Goal: Information Seeking & Learning: Learn about a topic

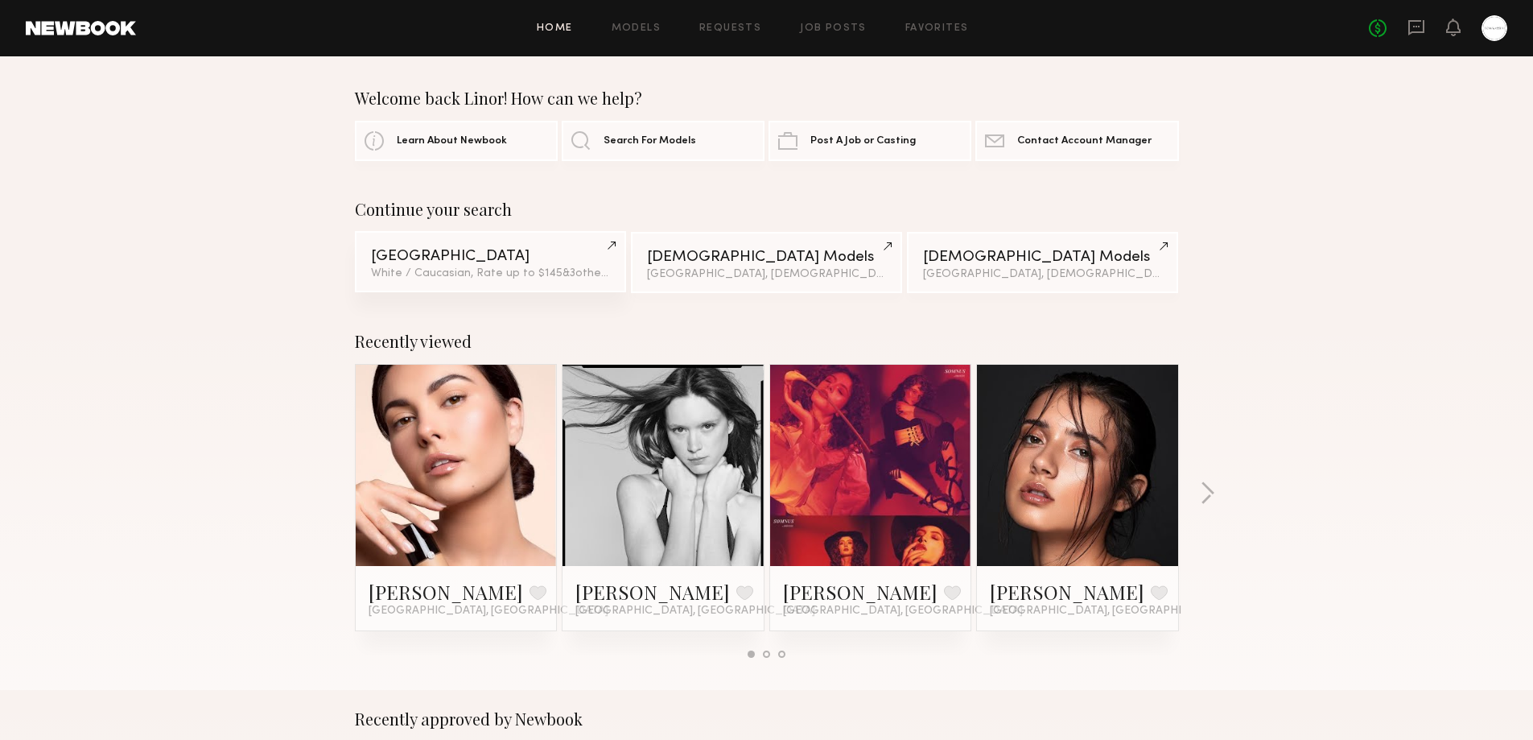
click at [476, 258] on div "[GEOGRAPHIC_DATA]" at bounding box center [490, 256] width 239 height 15
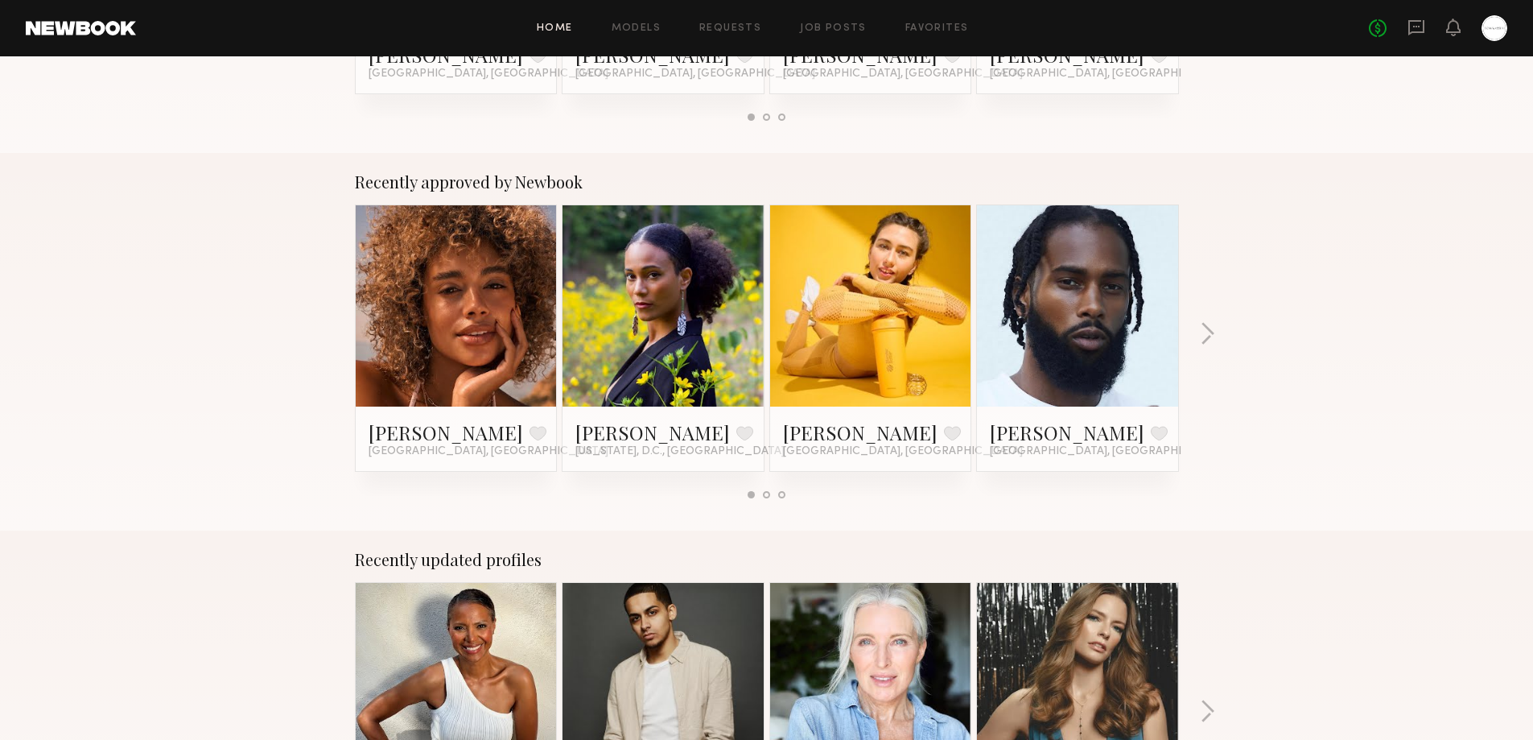
scroll to position [805, 0]
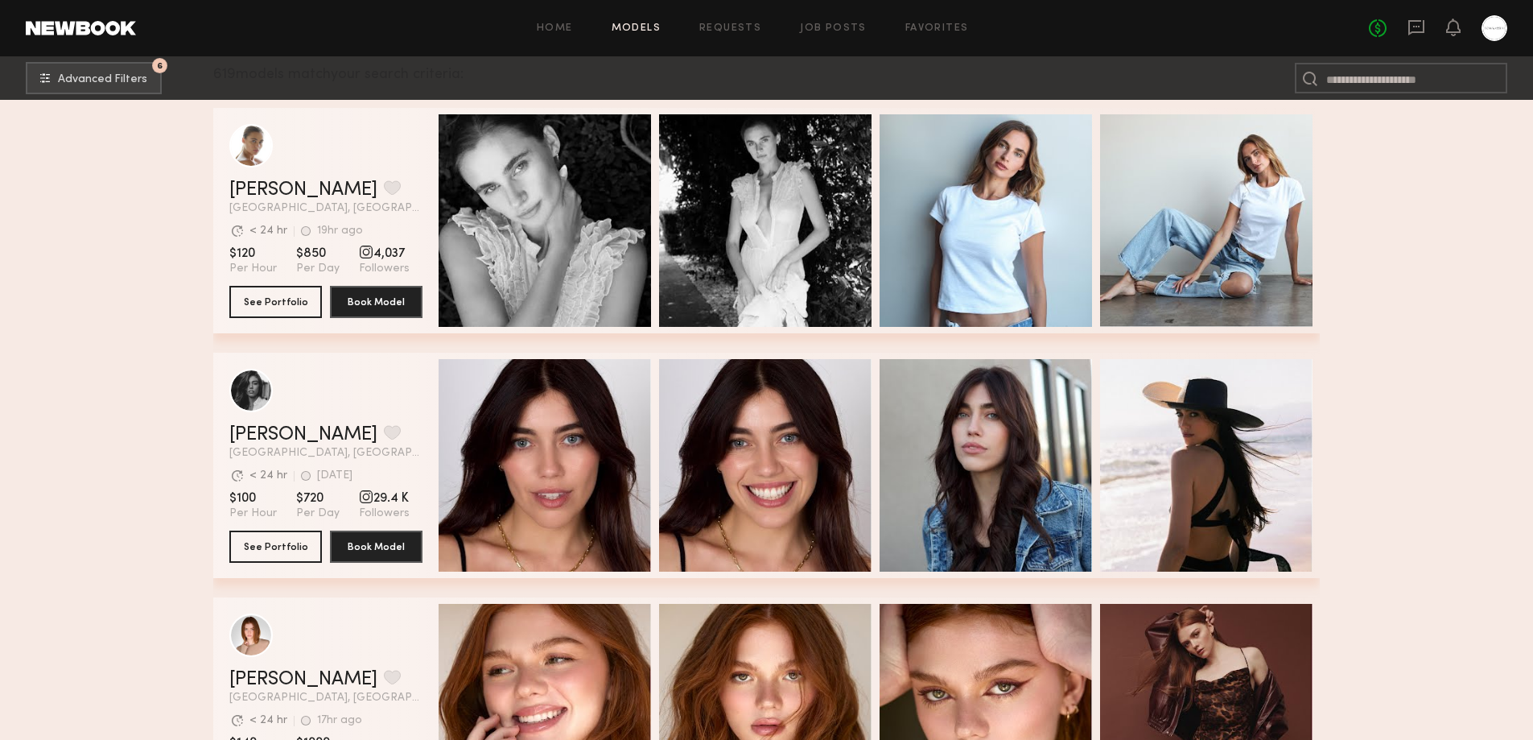
scroll to position [537, 0]
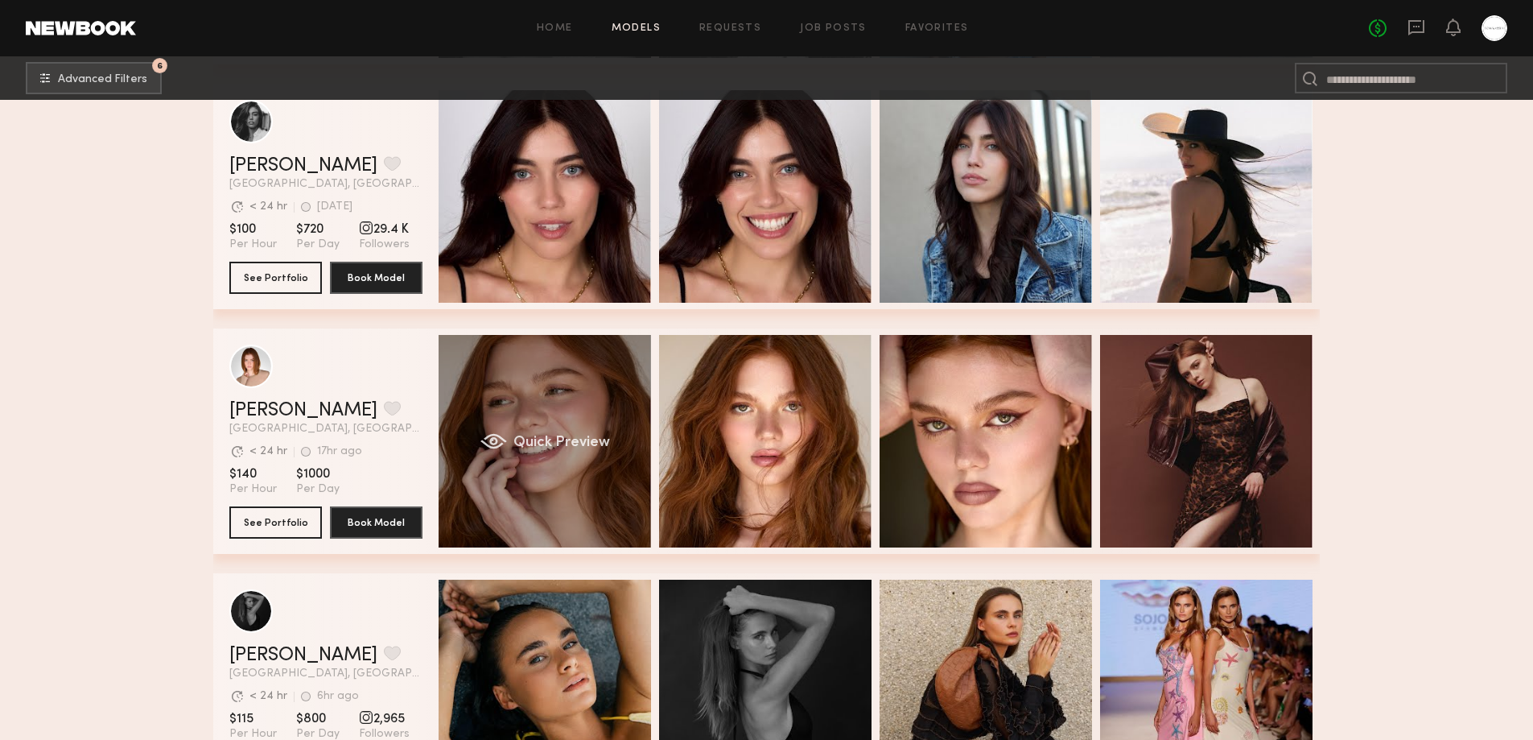
click at [532, 478] on div "Quick Preview" at bounding box center [545, 441] width 212 height 212
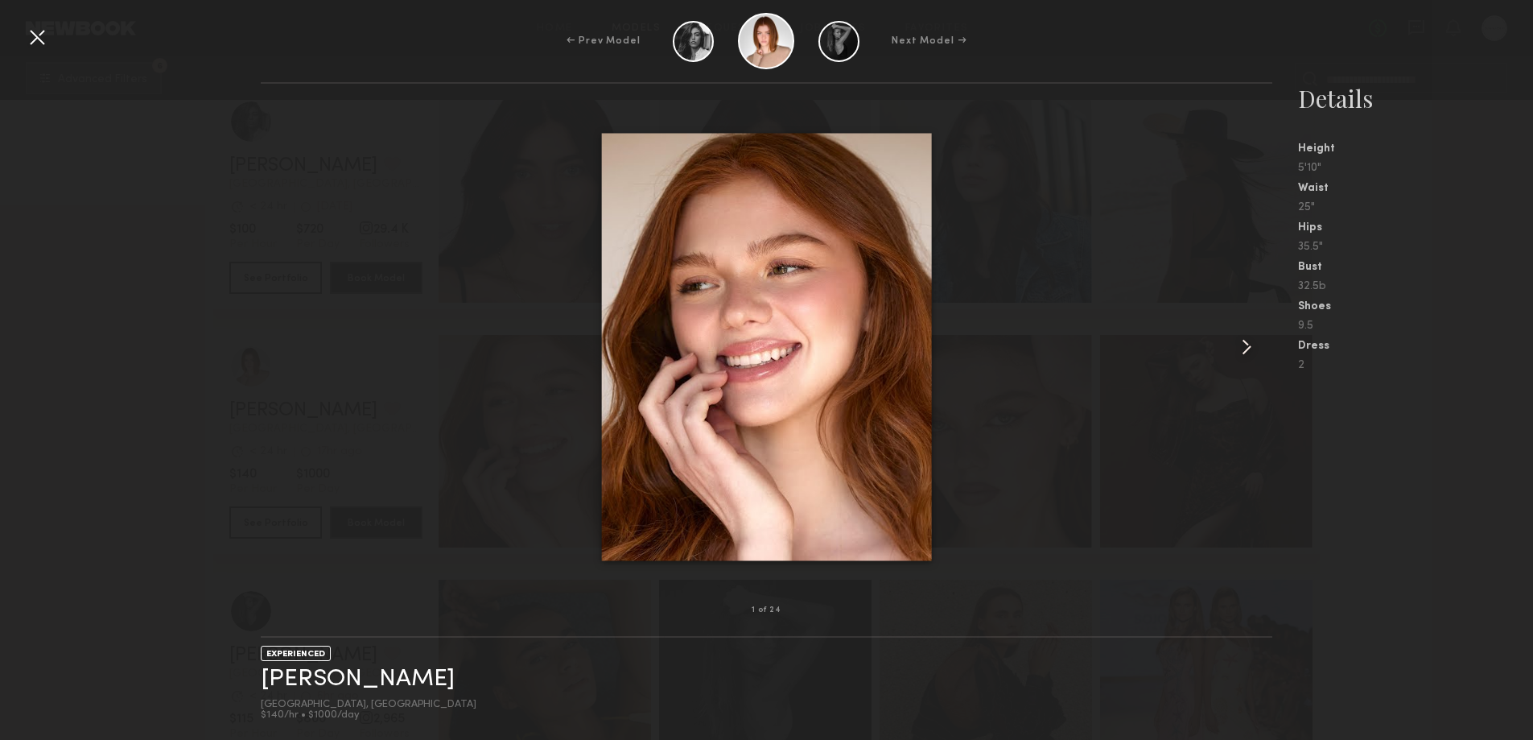
click at [1249, 346] on common-icon at bounding box center [1247, 347] width 26 height 26
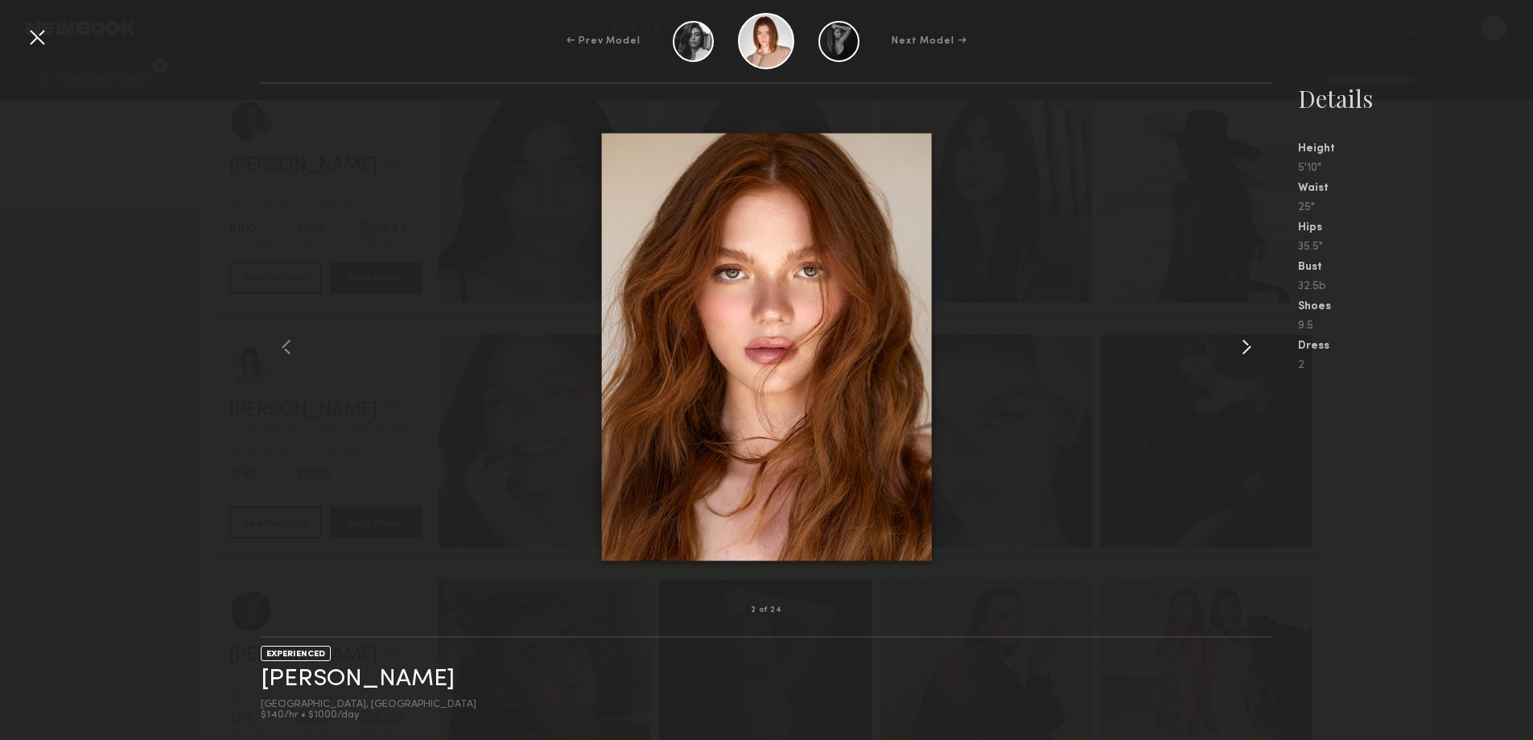
click at [1249, 346] on common-icon at bounding box center [1247, 347] width 26 height 26
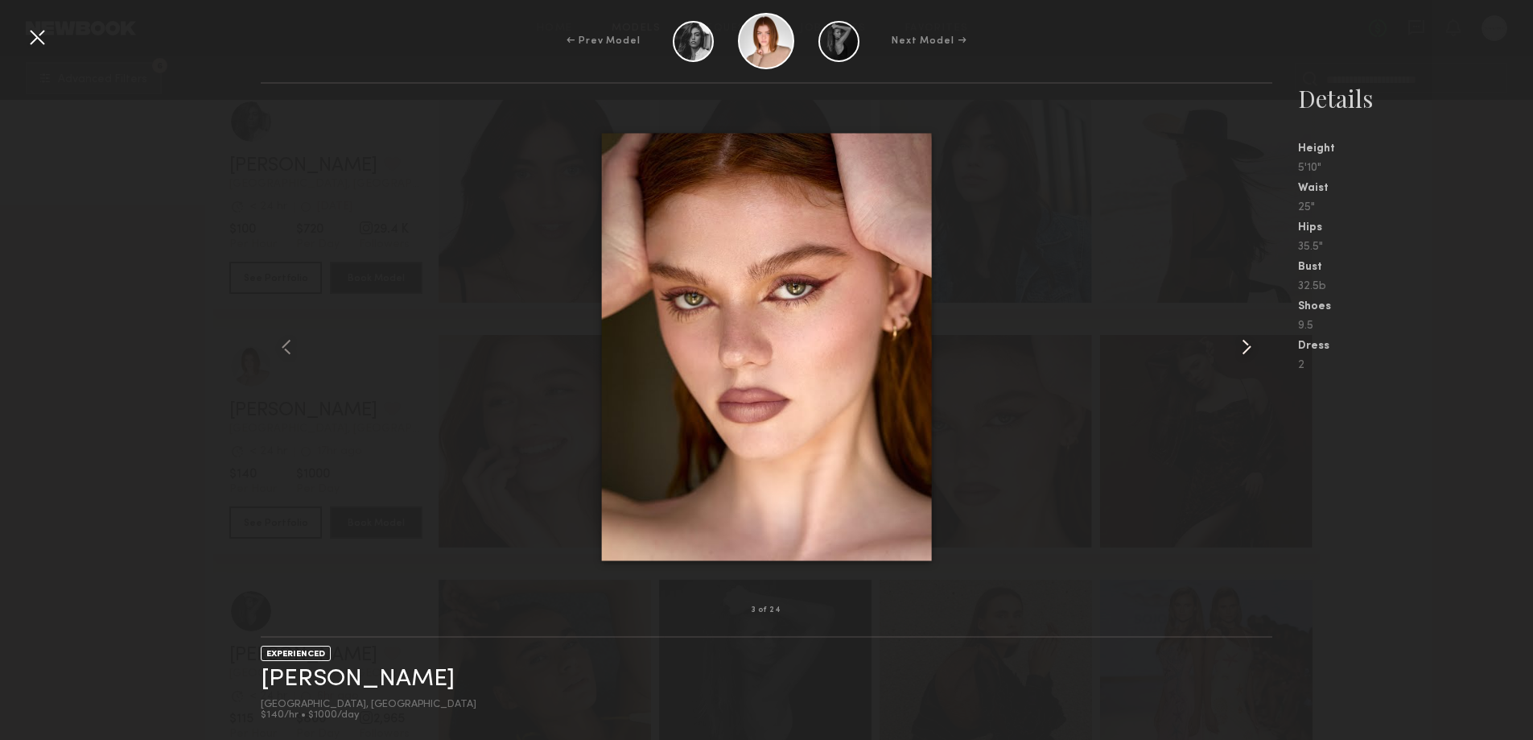
click at [1249, 346] on common-icon at bounding box center [1247, 347] width 26 height 26
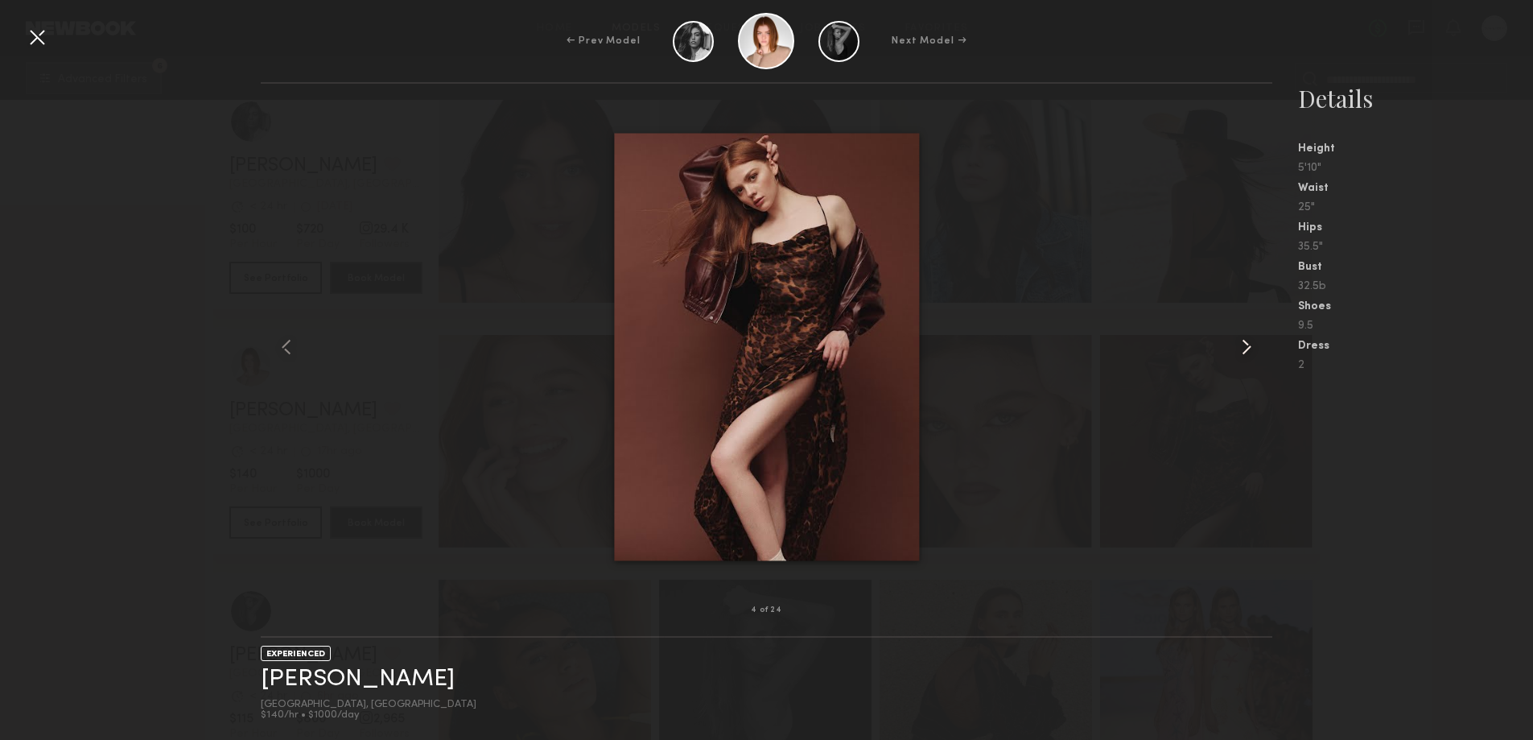
click at [1249, 346] on common-icon at bounding box center [1247, 347] width 26 height 26
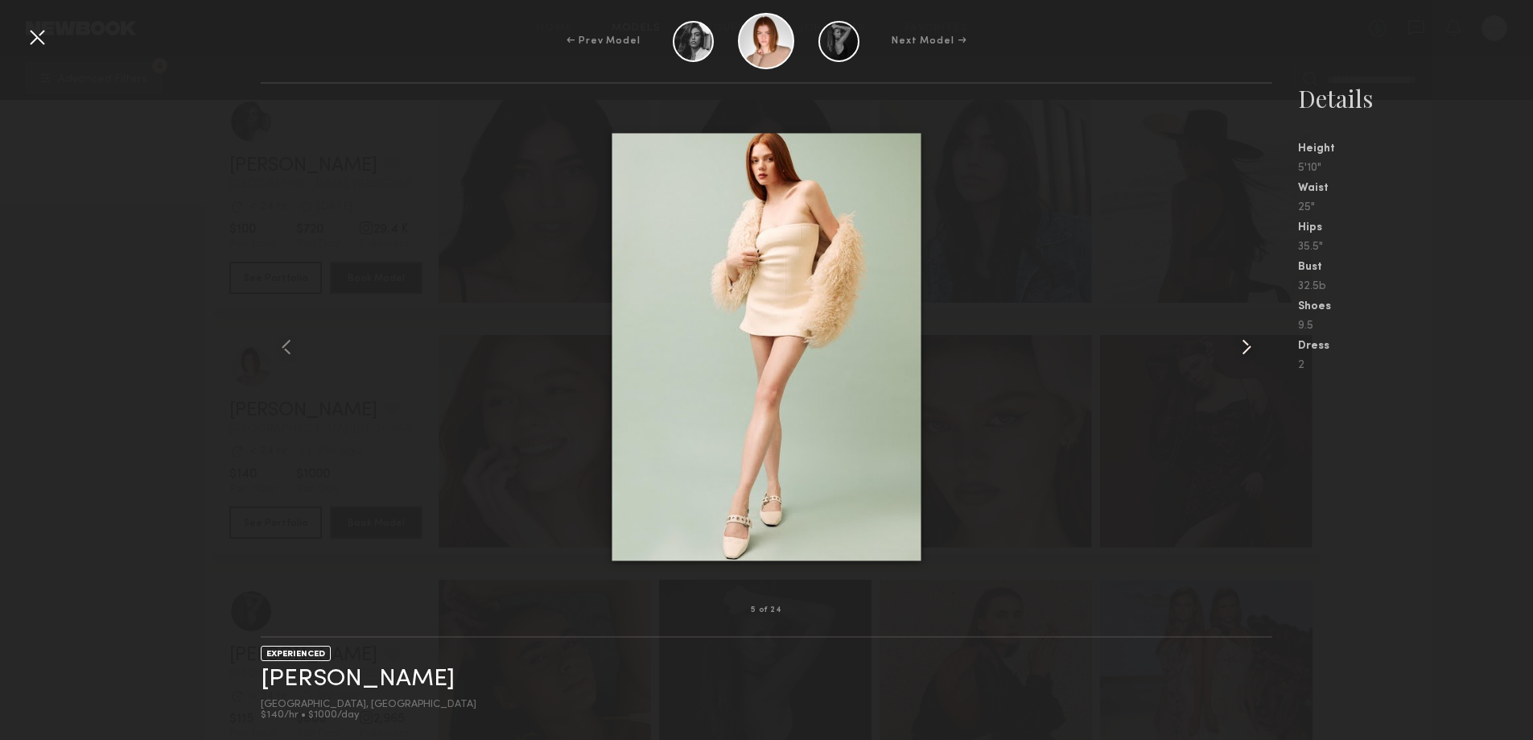
click at [1249, 346] on common-icon at bounding box center [1247, 347] width 26 height 26
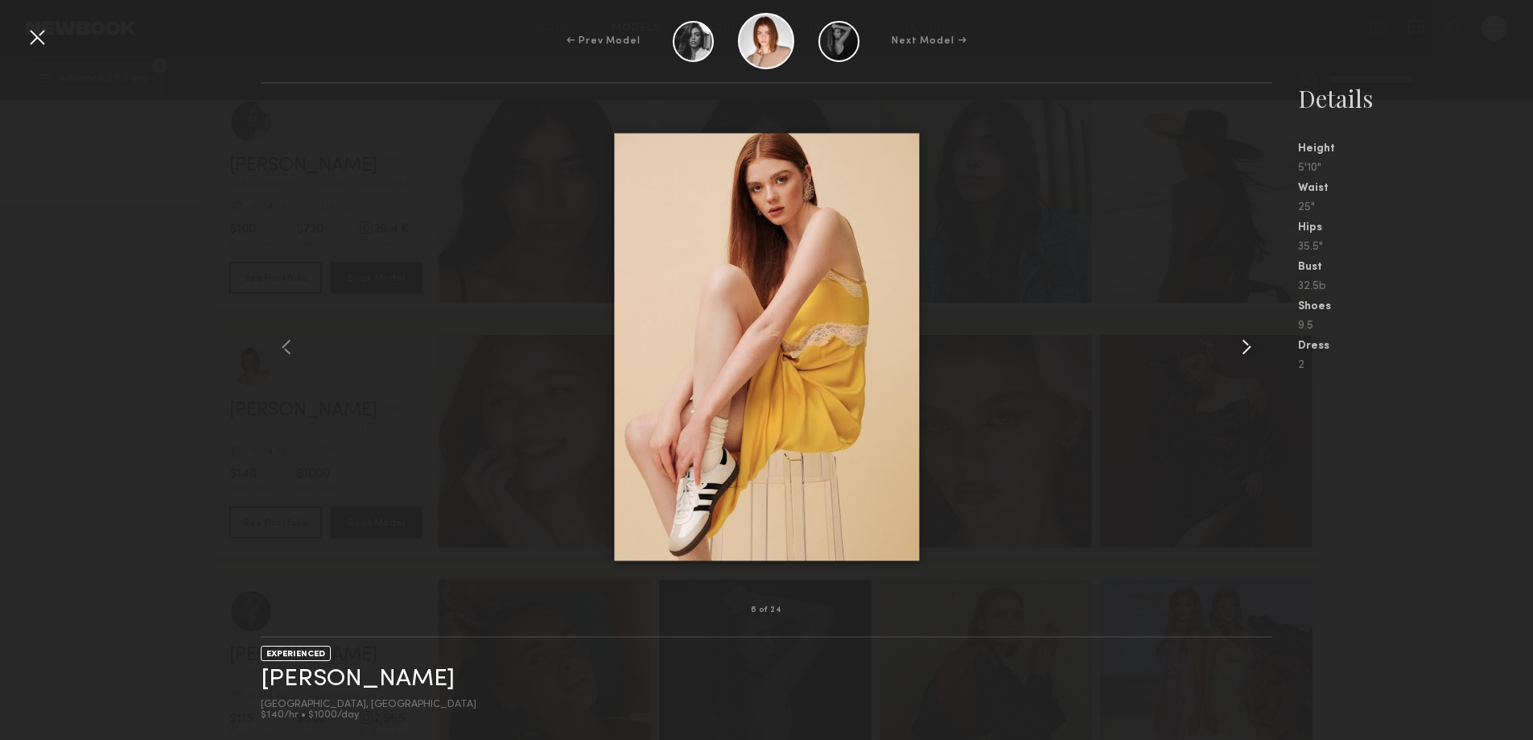
click at [1249, 346] on common-icon at bounding box center [1247, 347] width 26 height 26
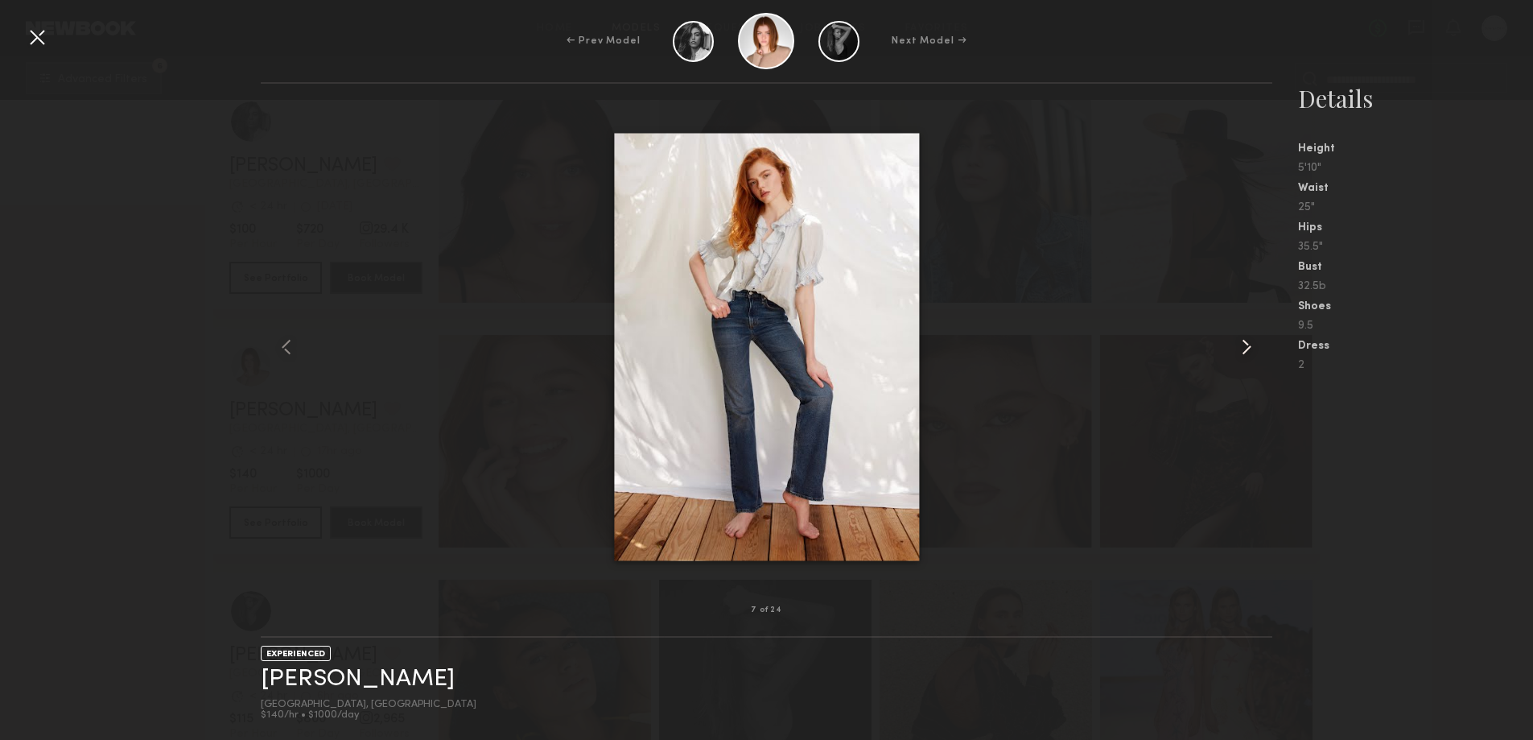
click at [1249, 346] on common-icon at bounding box center [1247, 347] width 26 height 26
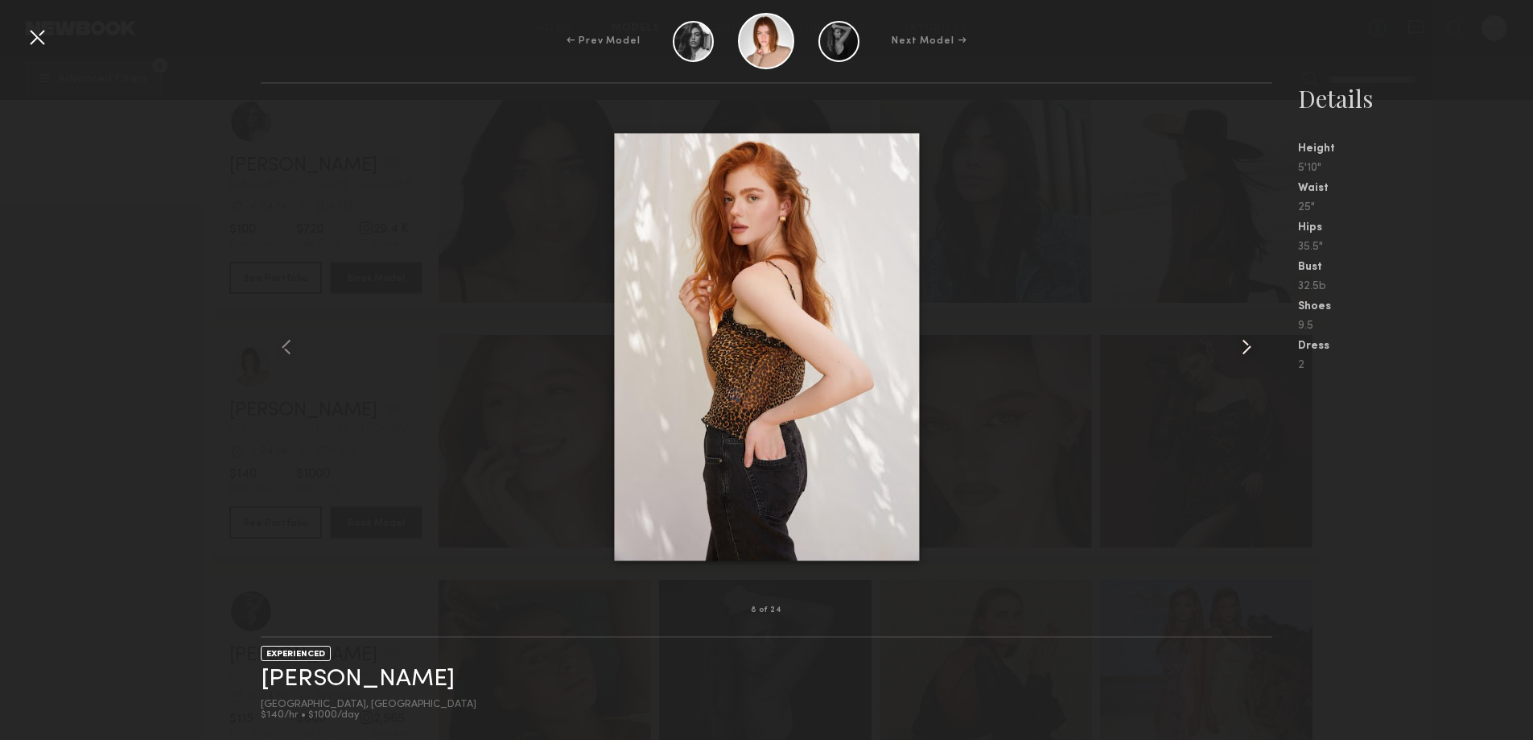
click at [1249, 346] on common-icon at bounding box center [1247, 347] width 26 height 26
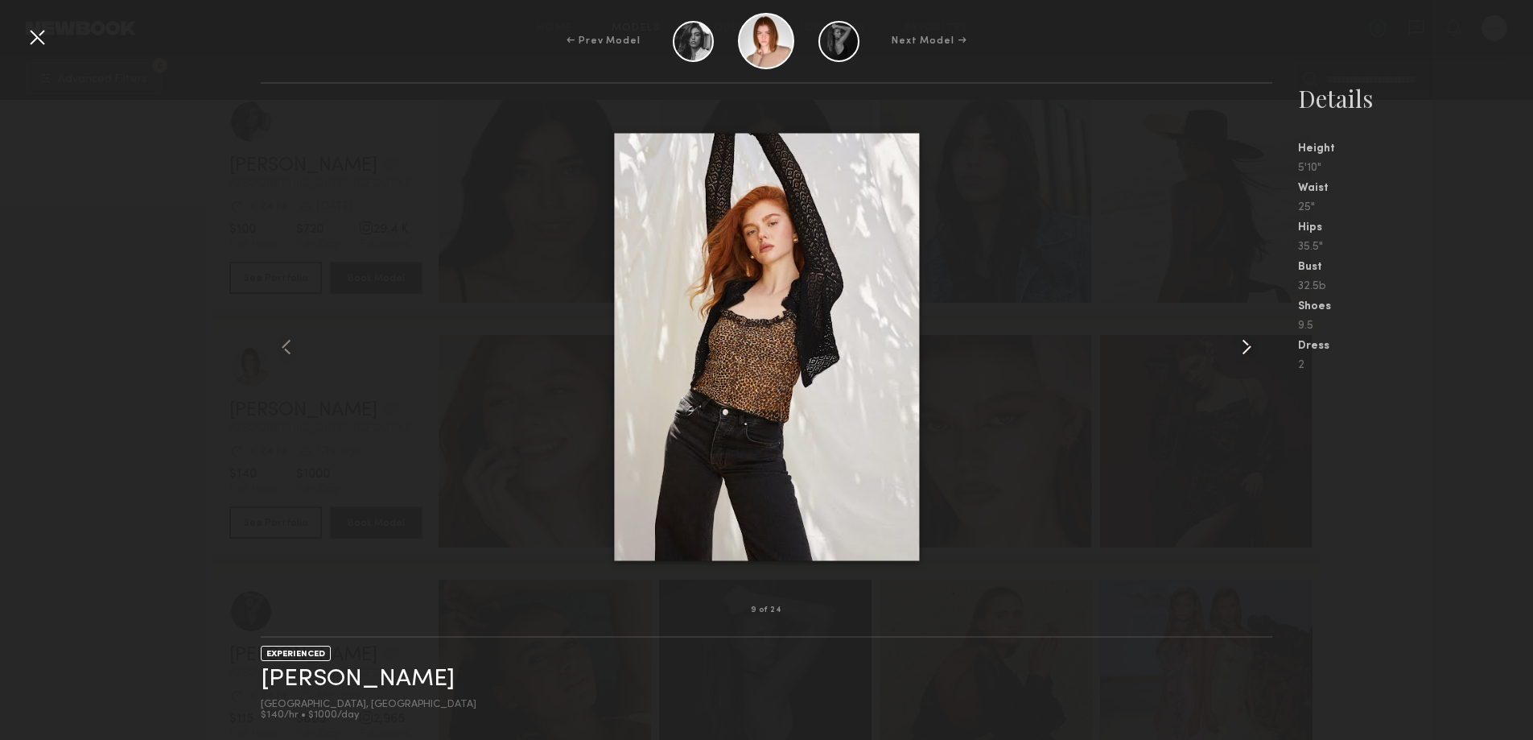
click at [1249, 346] on common-icon at bounding box center [1247, 347] width 26 height 26
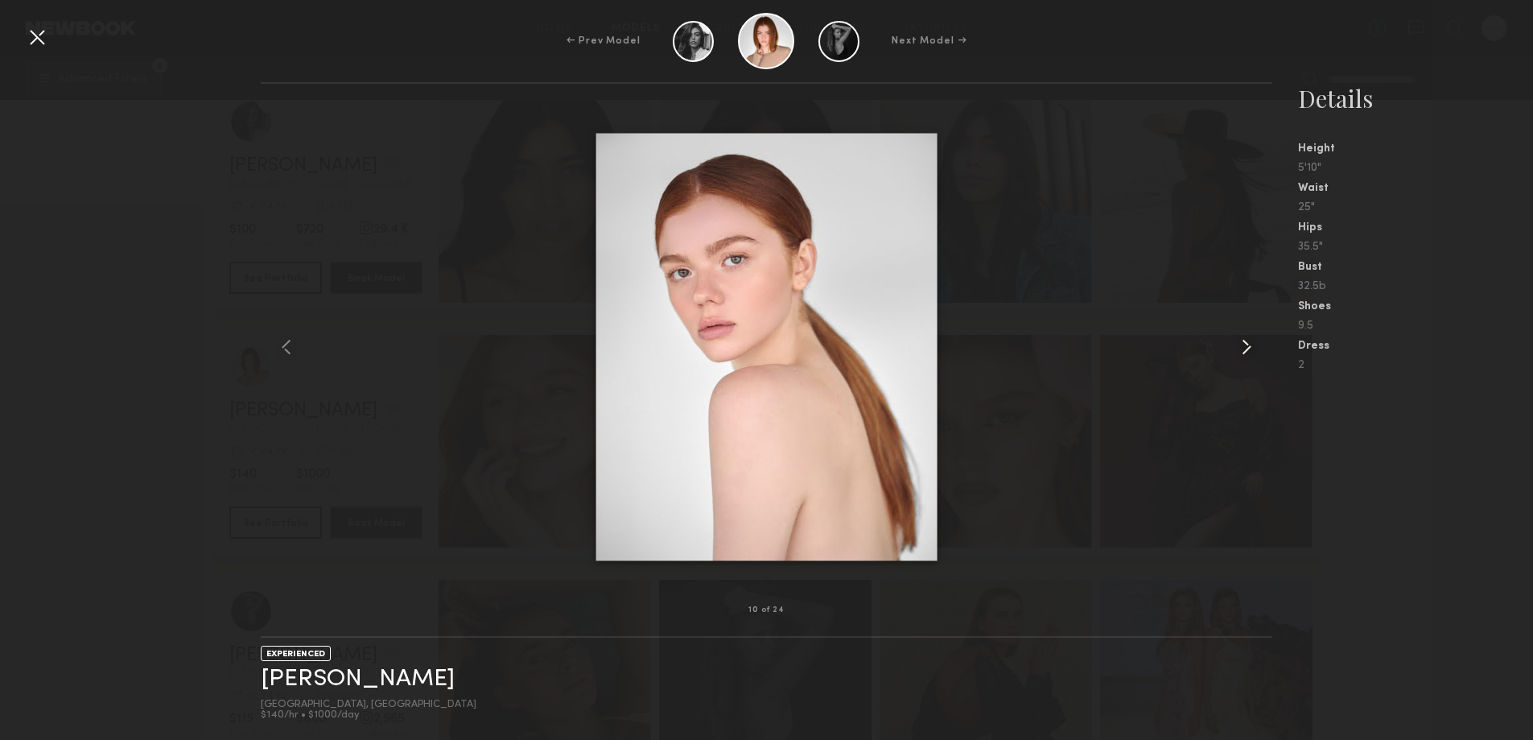
click at [1249, 346] on common-icon at bounding box center [1247, 347] width 26 height 26
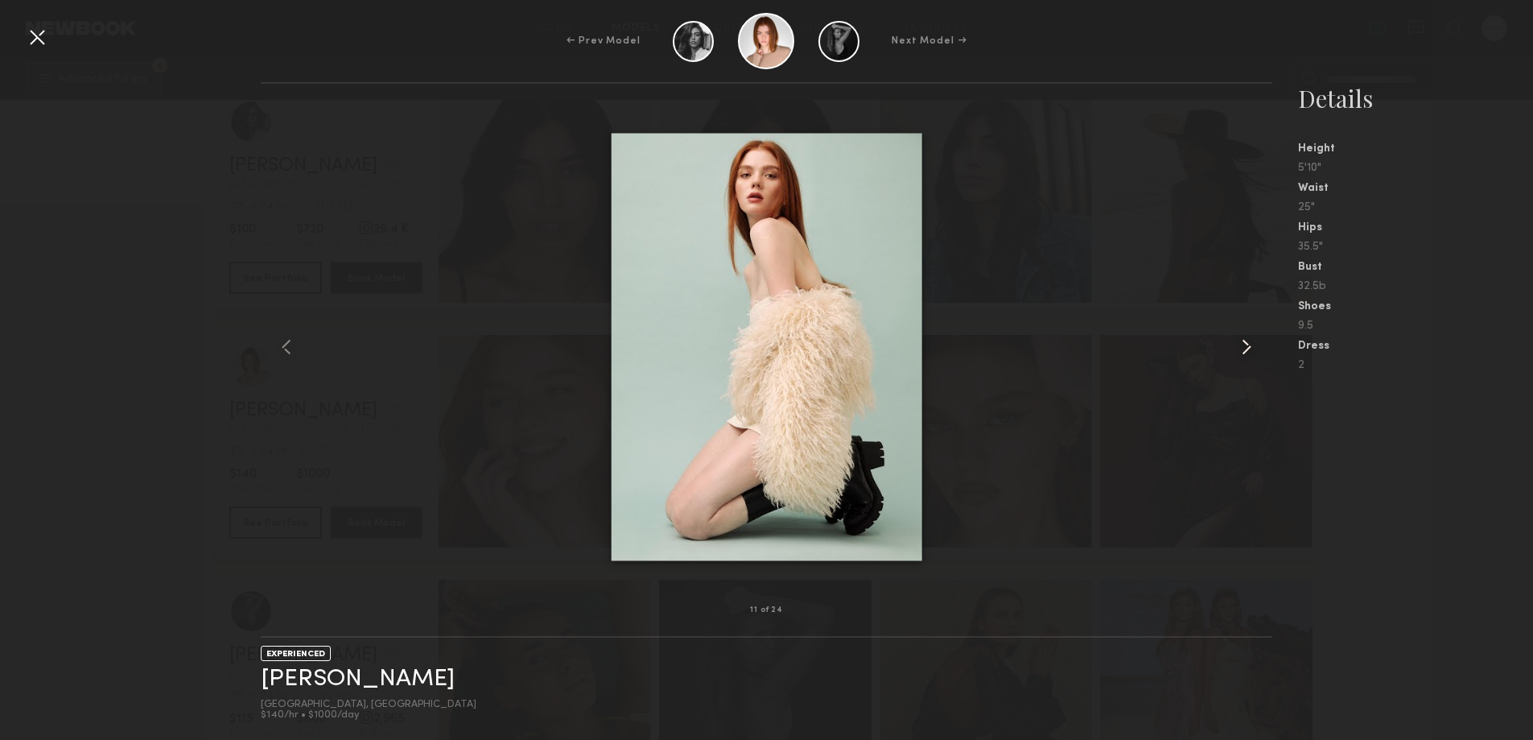
click at [1249, 346] on common-icon at bounding box center [1247, 347] width 26 height 26
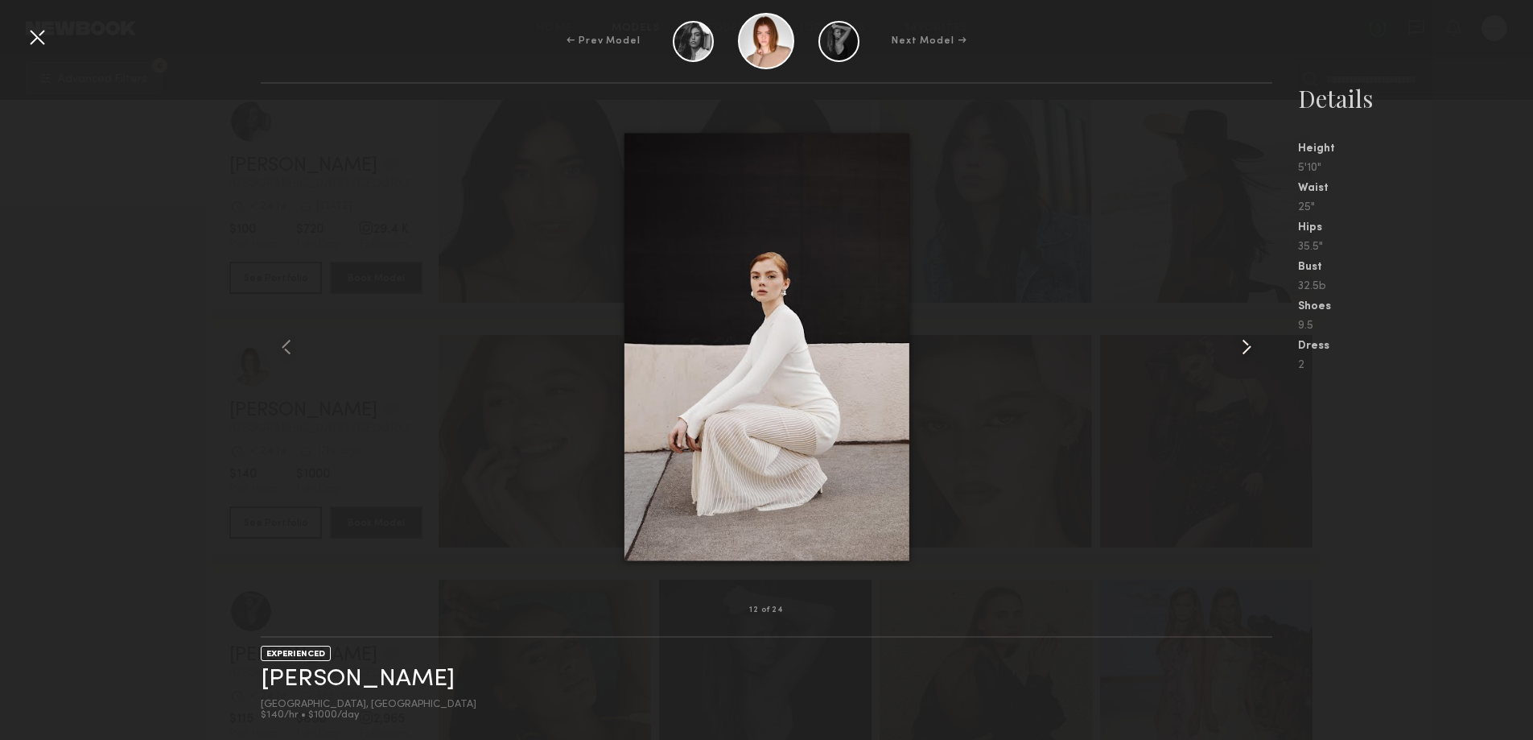
click at [1249, 346] on common-icon at bounding box center [1247, 347] width 26 height 26
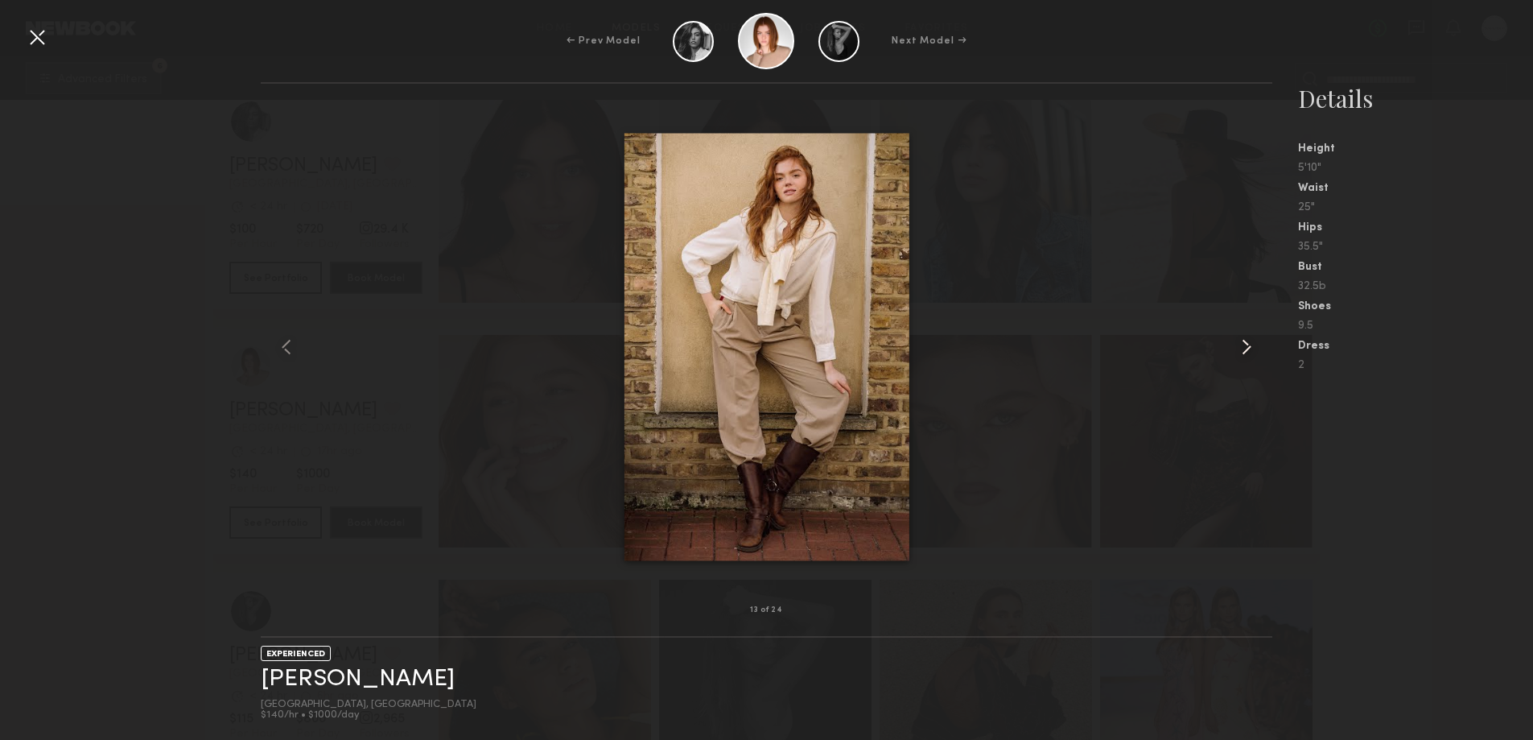
click at [1249, 346] on common-icon at bounding box center [1247, 347] width 26 height 26
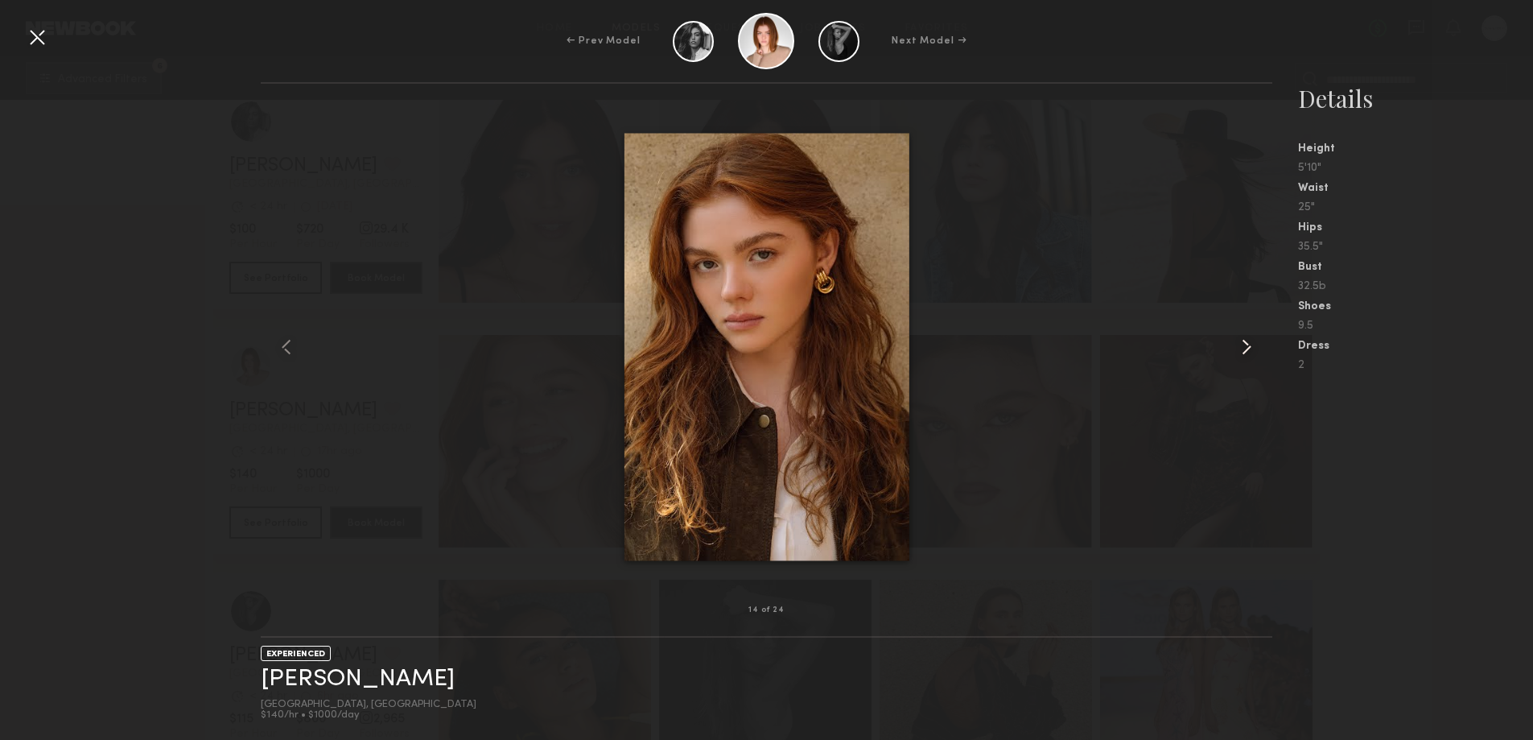
click at [1249, 346] on common-icon at bounding box center [1247, 347] width 26 height 26
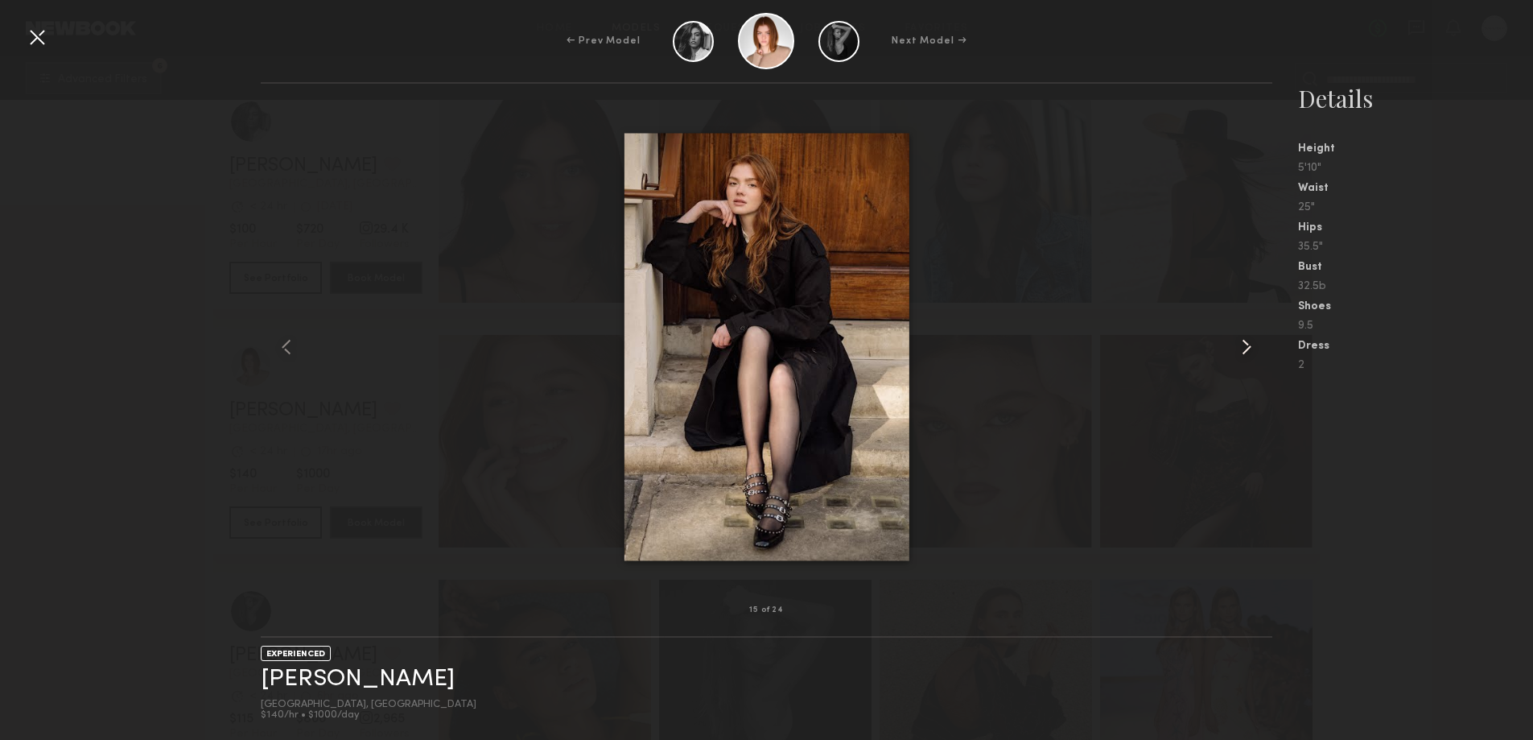
click at [1249, 346] on common-icon at bounding box center [1247, 347] width 26 height 26
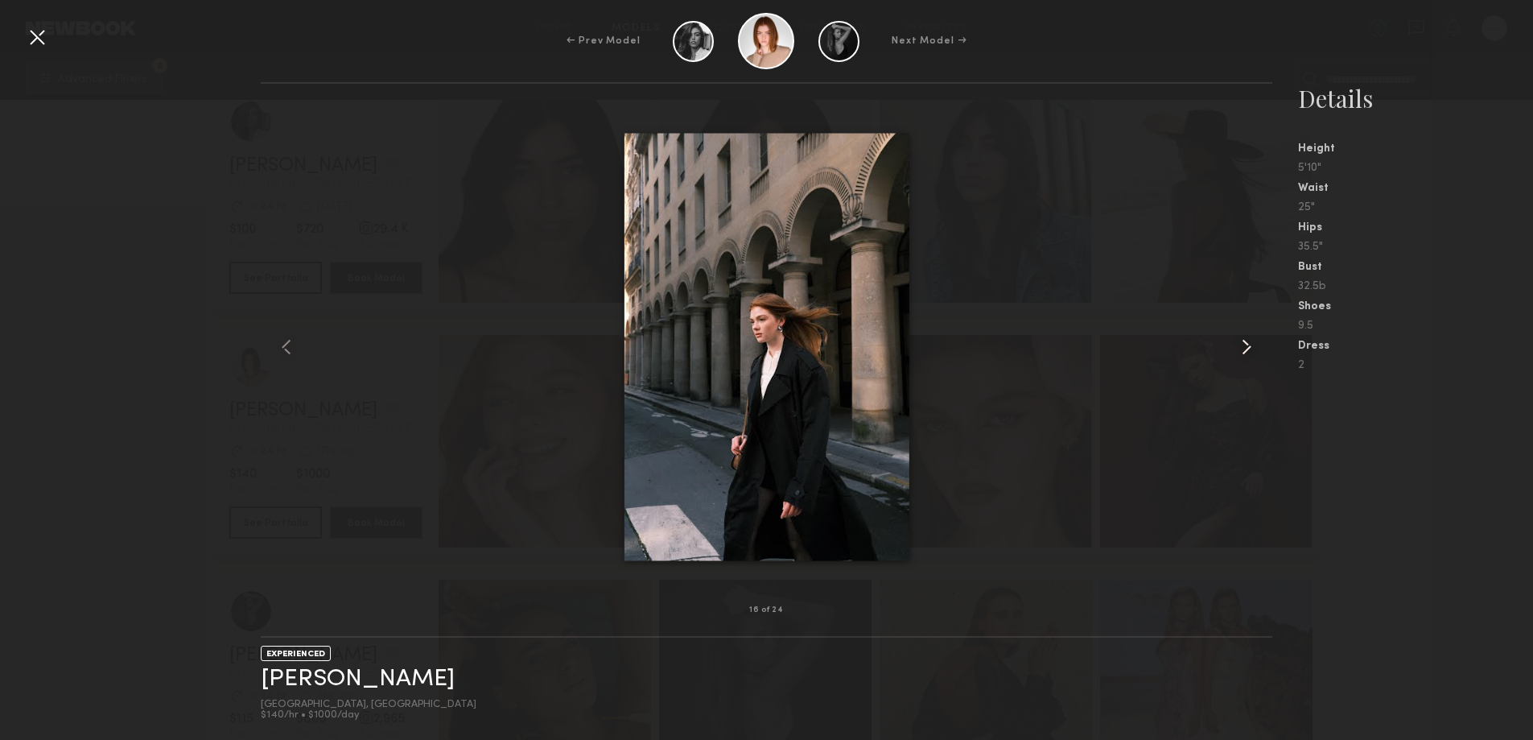
click at [1249, 346] on common-icon at bounding box center [1247, 347] width 26 height 26
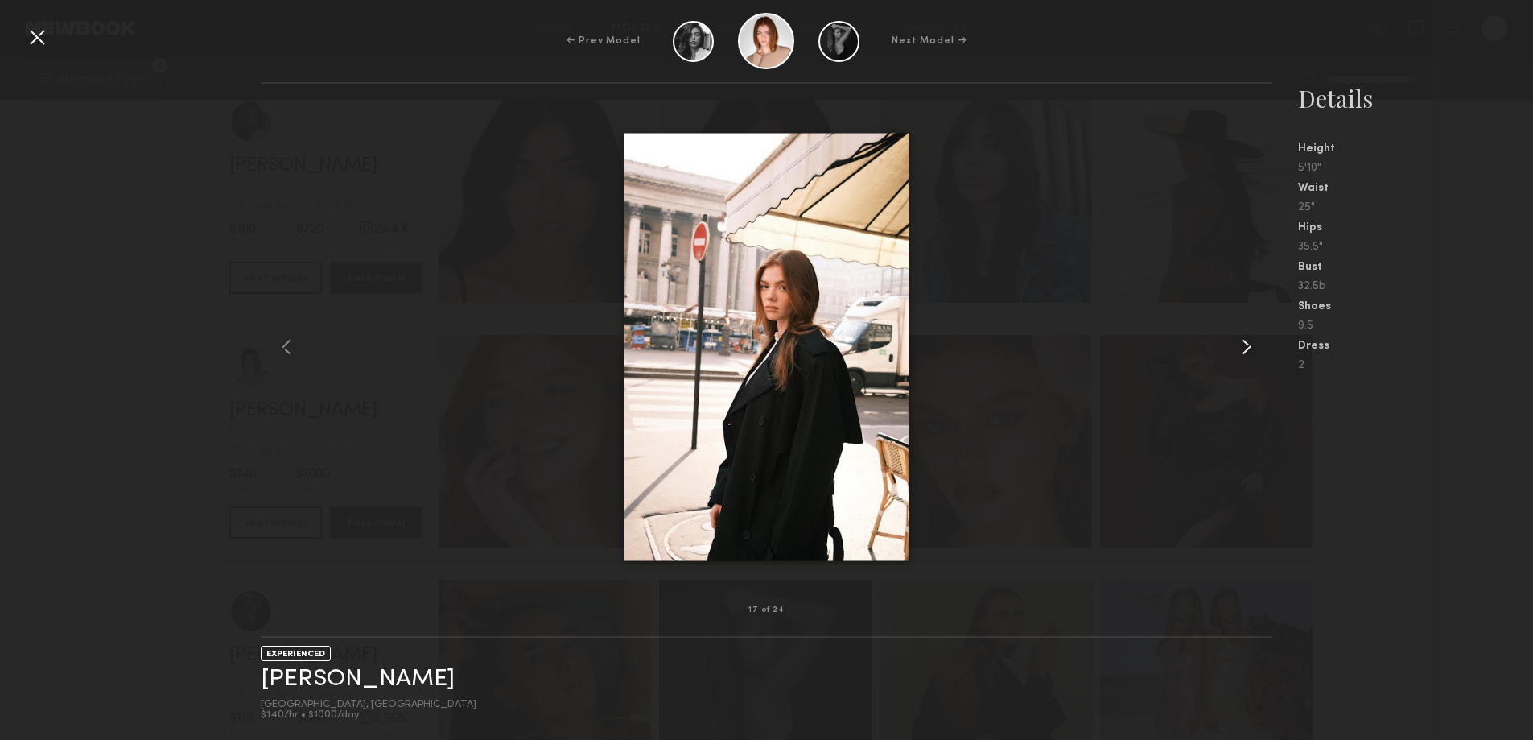
click at [1249, 346] on common-icon at bounding box center [1247, 347] width 26 height 26
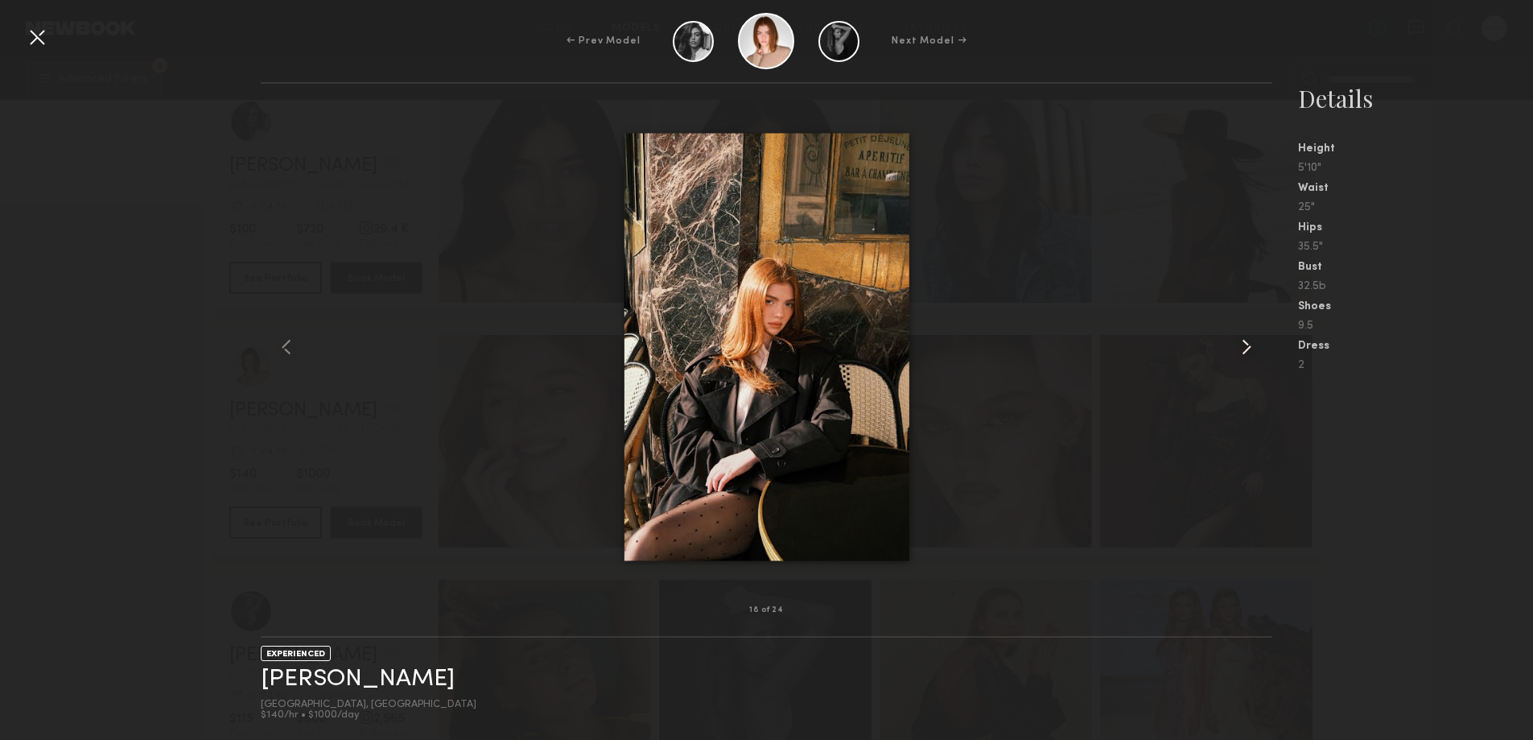
click at [1249, 346] on common-icon at bounding box center [1247, 347] width 26 height 26
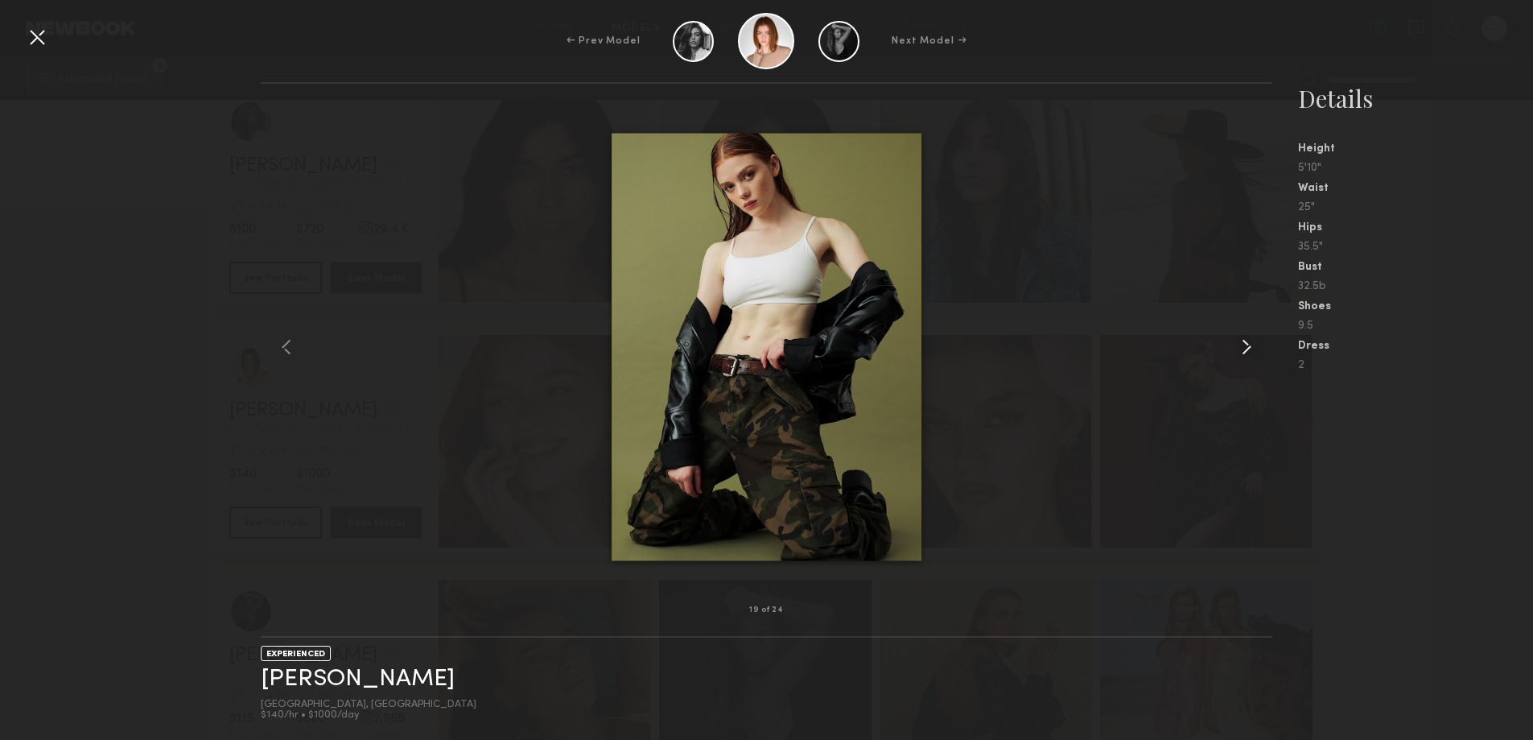
click at [1249, 346] on common-icon at bounding box center [1247, 347] width 26 height 26
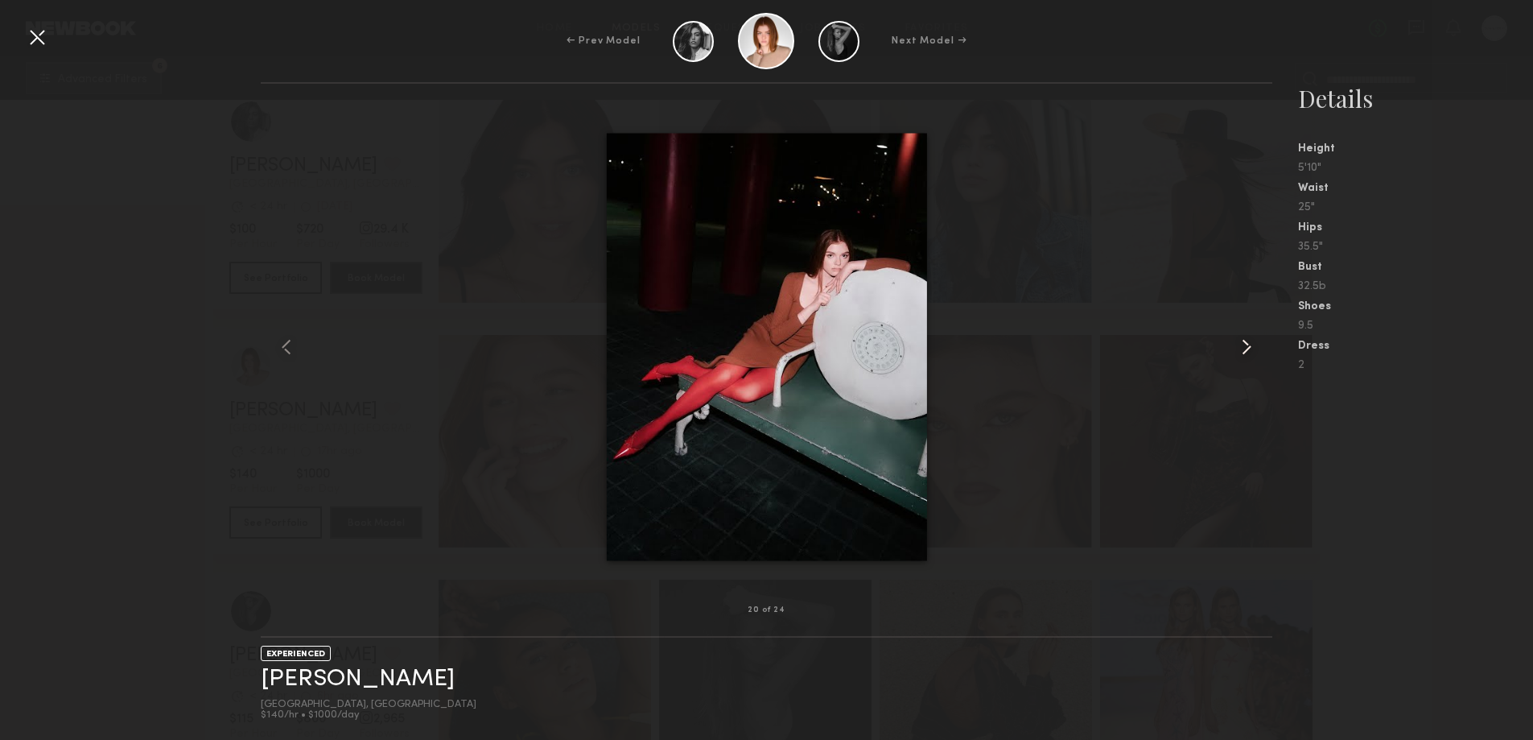
click at [1249, 346] on common-icon at bounding box center [1247, 347] width 26 height 26
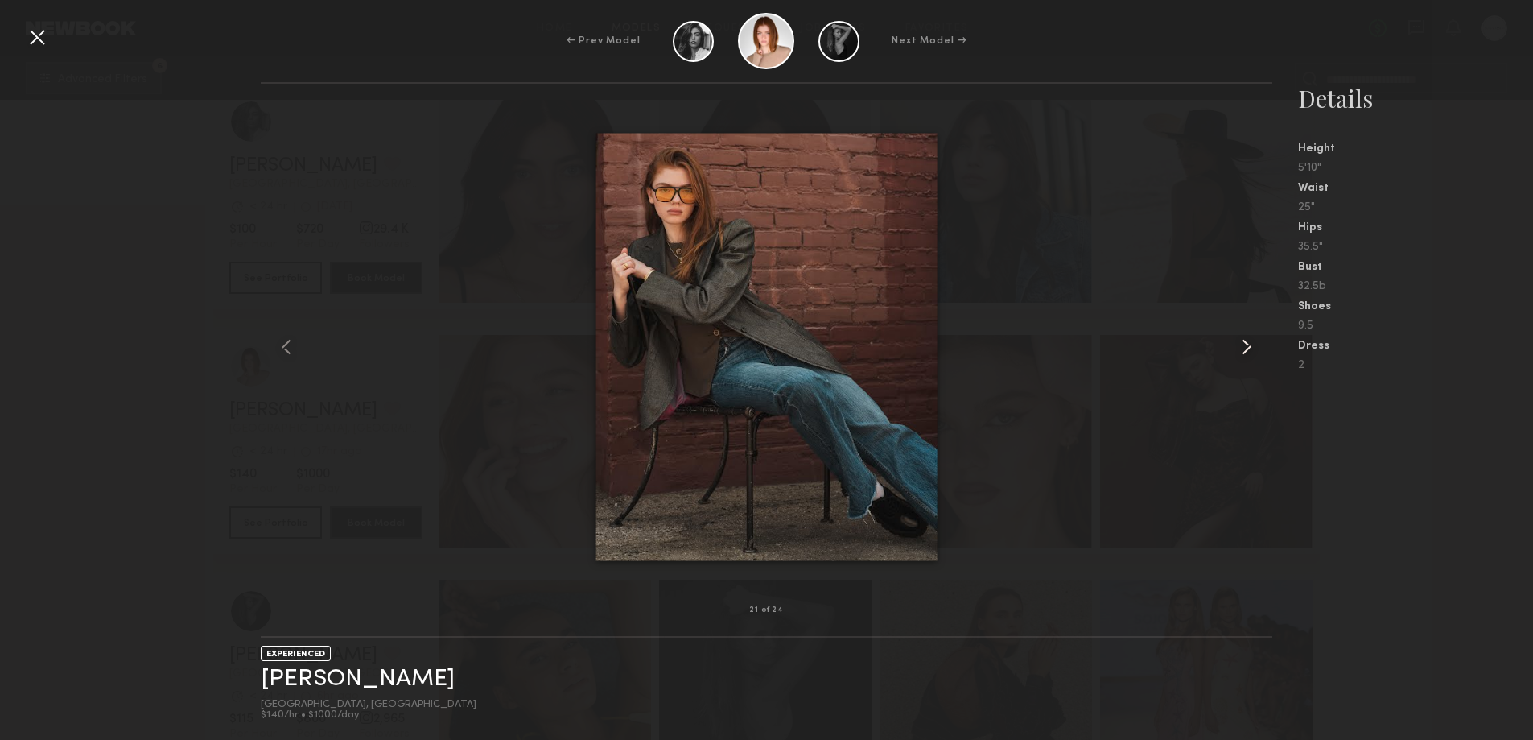
click at [1249, 346] on common-icon at bounding box center [1247, 347] width 26 height 26
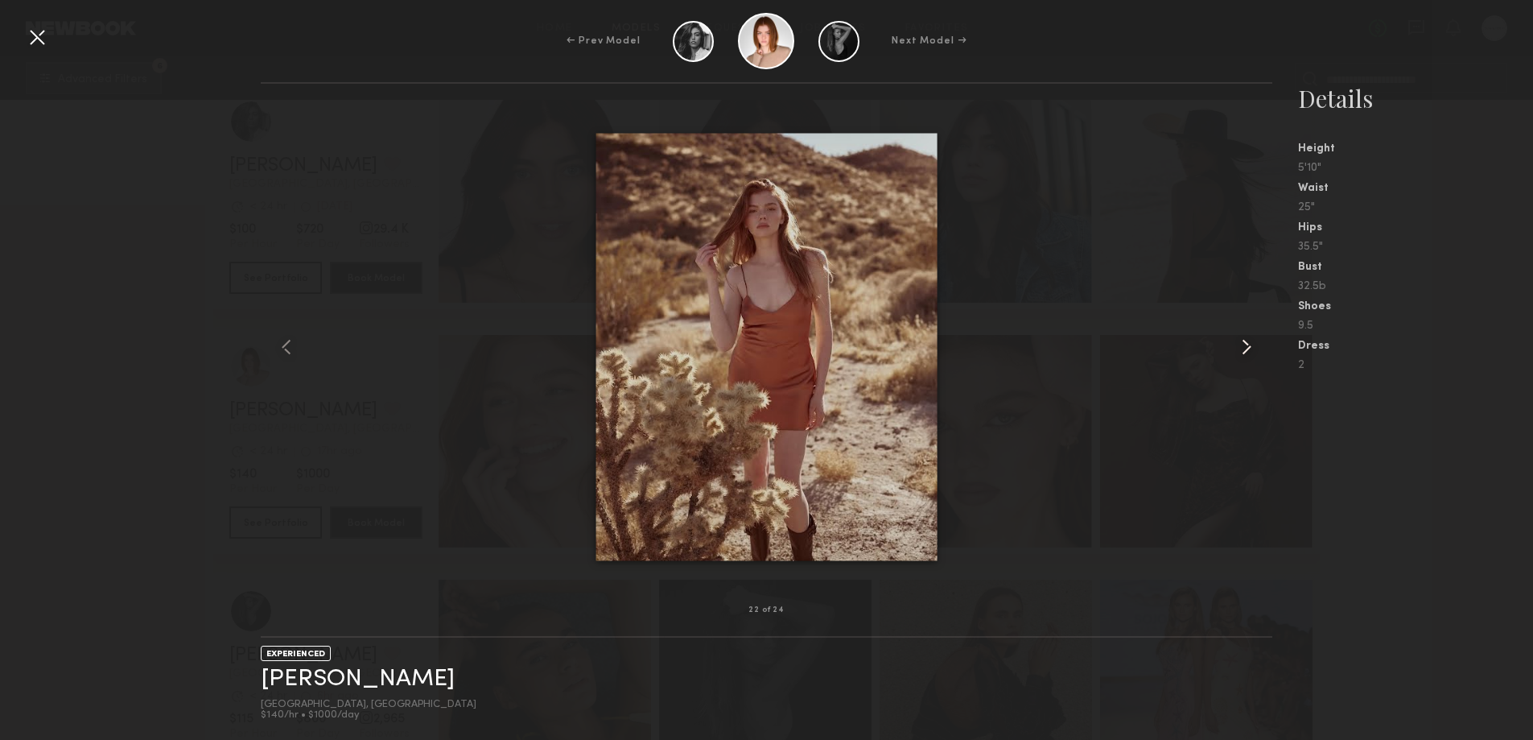
click at [1249, 346] on common-icon at bounding box center [1247, 347] width 26 height 26
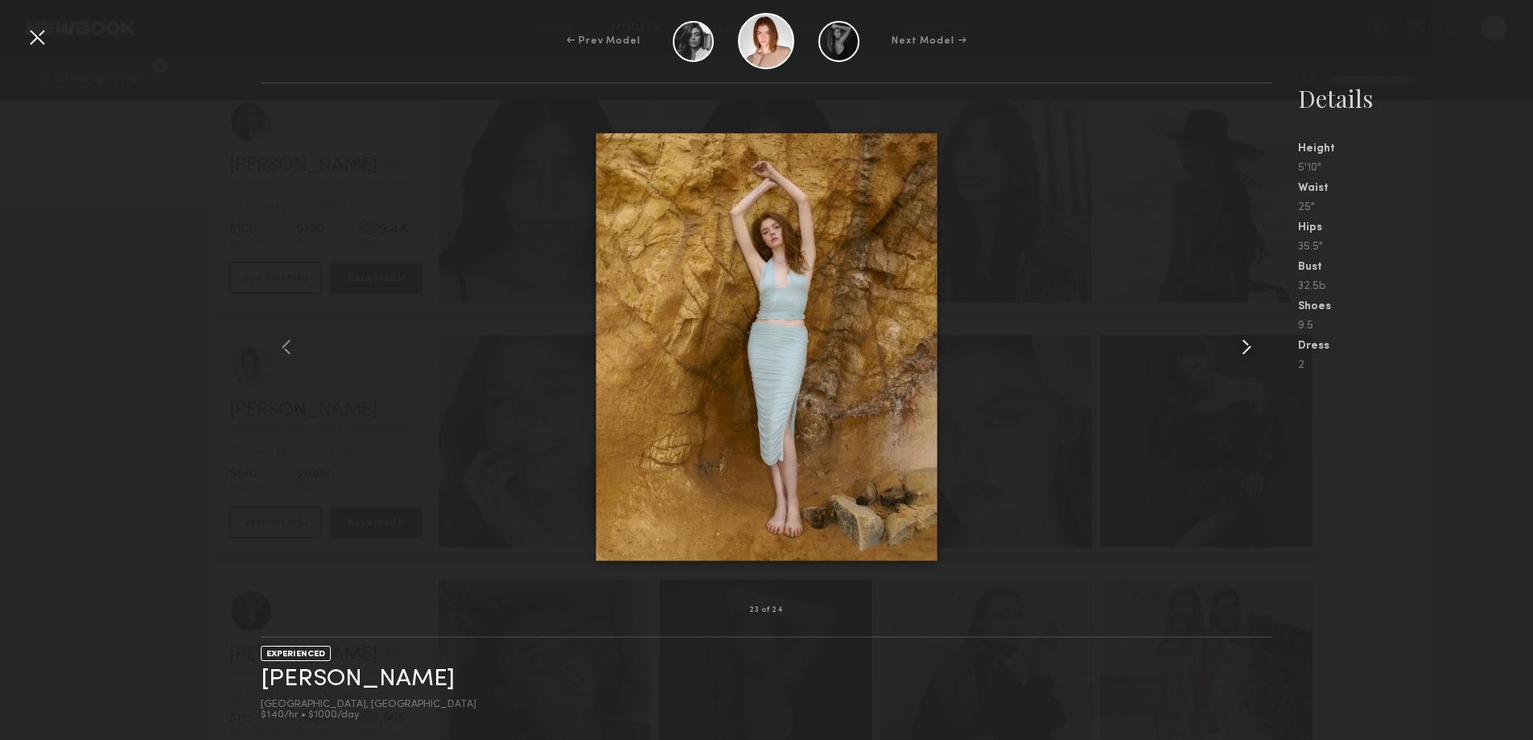
click at [1249, 346] on common-icon at bounding box center [1247, 347] width 26 height 26
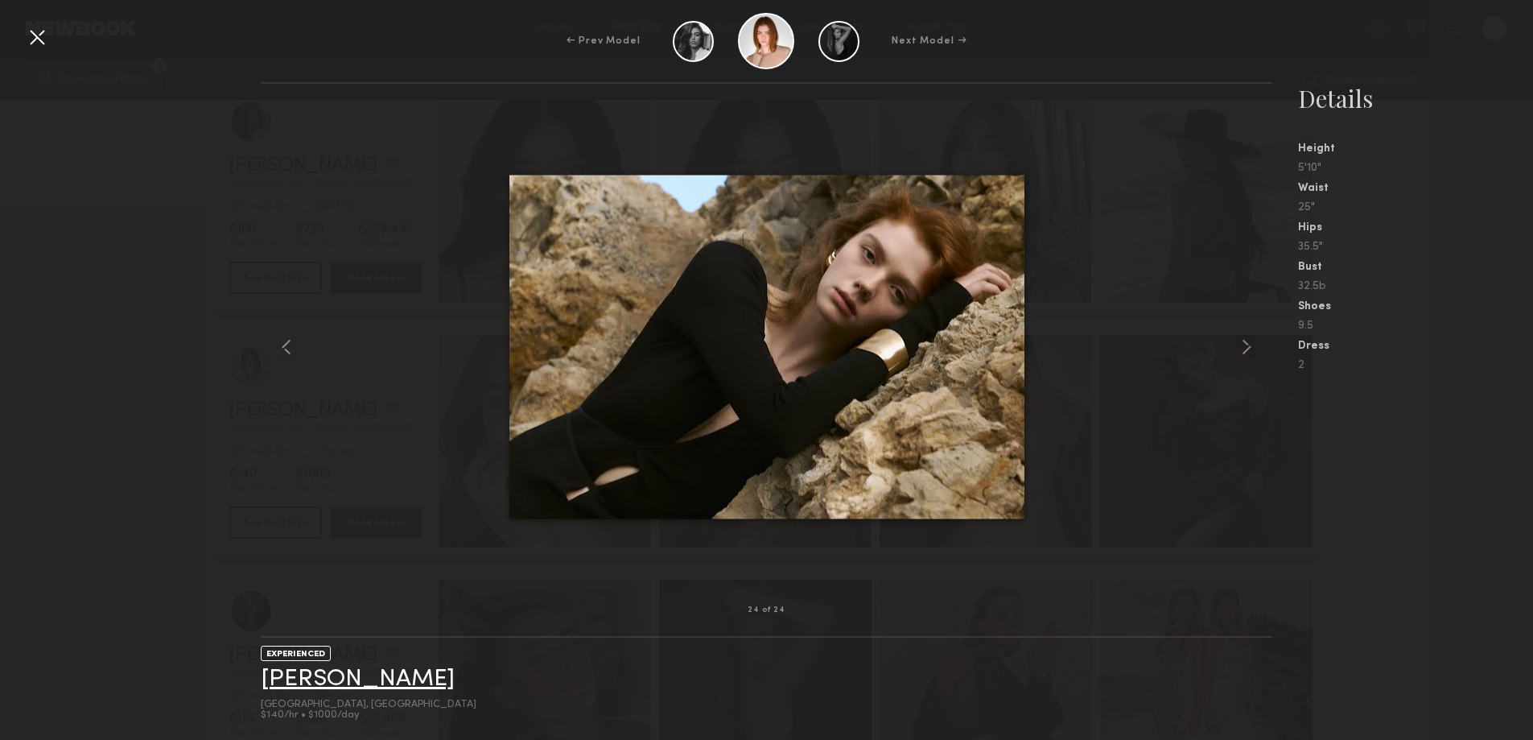
click at [301, 691] on link "Camryn B." at bounding box center [358, 678] width 194 height 25
click at [333, 686] on link "Camryn B." at bounding box center [358, 678] width 194 height 25
click at [40, 39] on div at bounding box center [37, 37] width 26 height 26
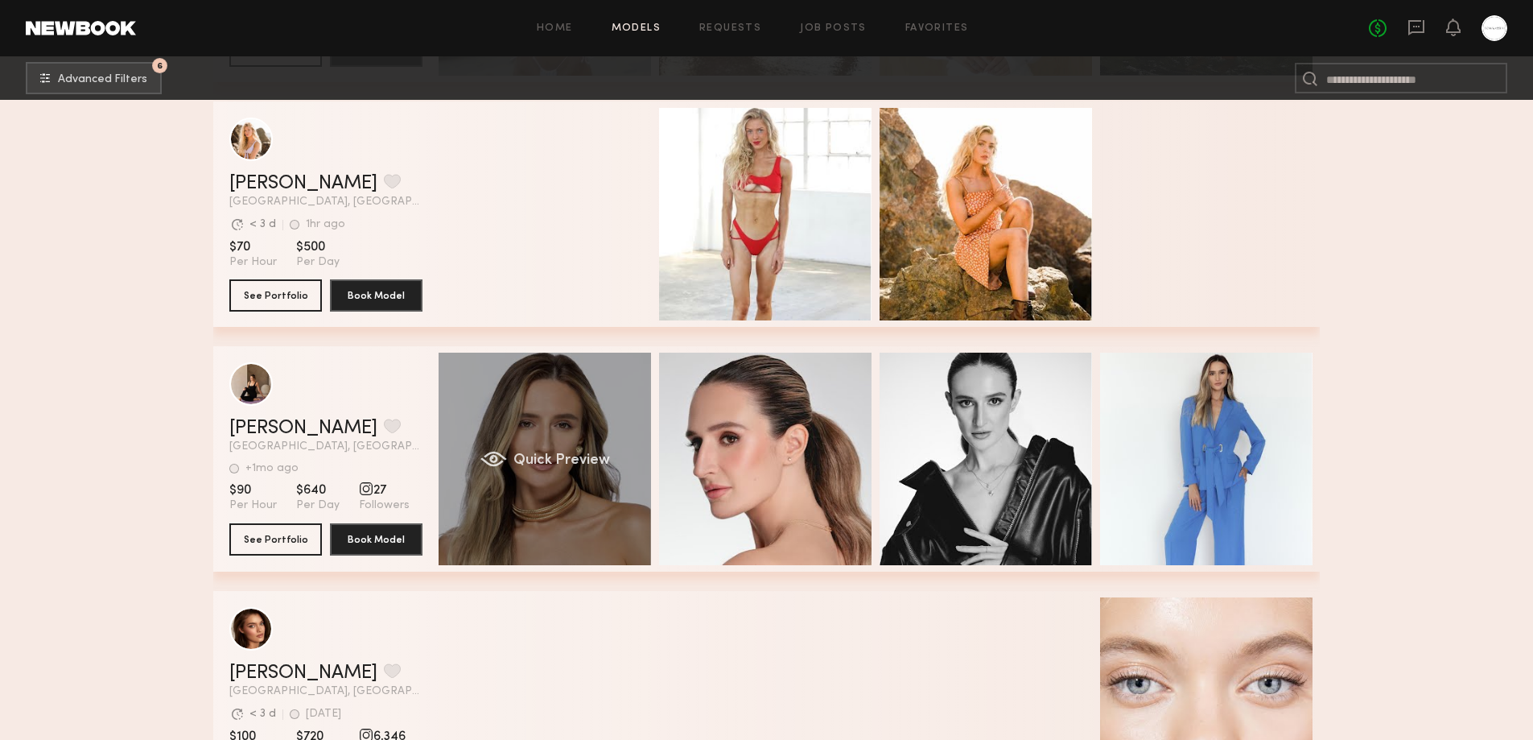
scroll to position [6171, 0]
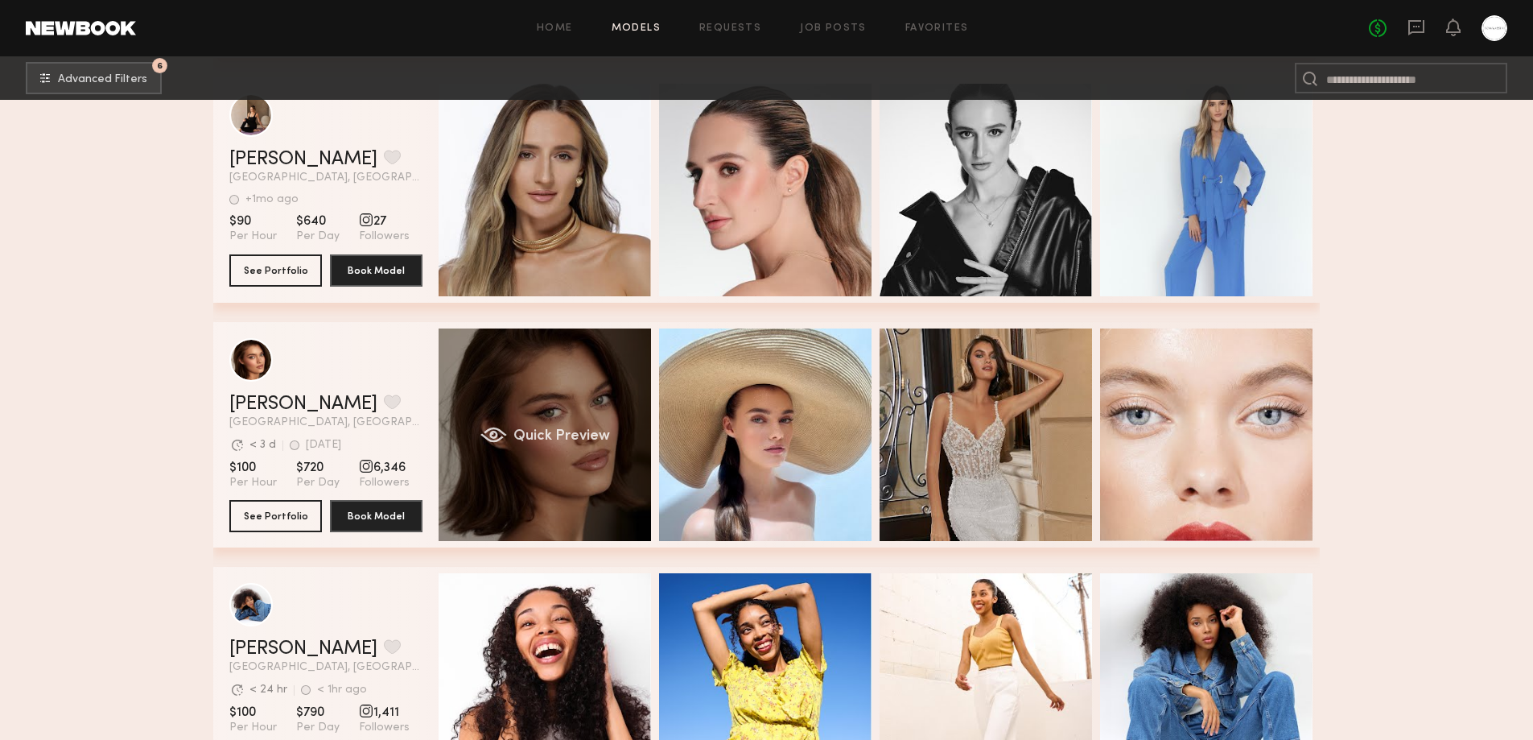
click at [475, 410] on div "Quick Preview" at bounding box center [545, 434] width 212 height 212
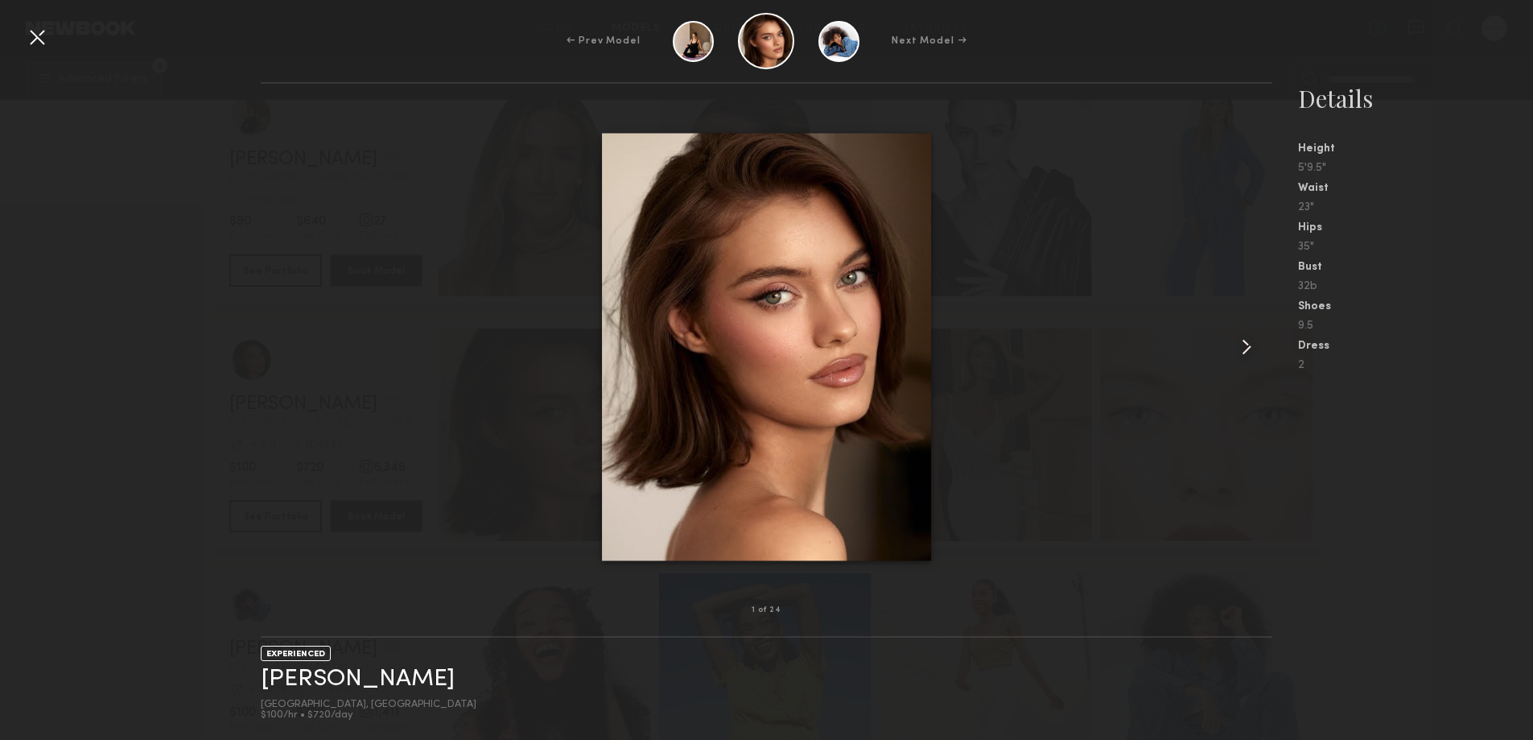
click at [1248, 344] on common-icon at bounding box center [1247, 347] width 26 height 26
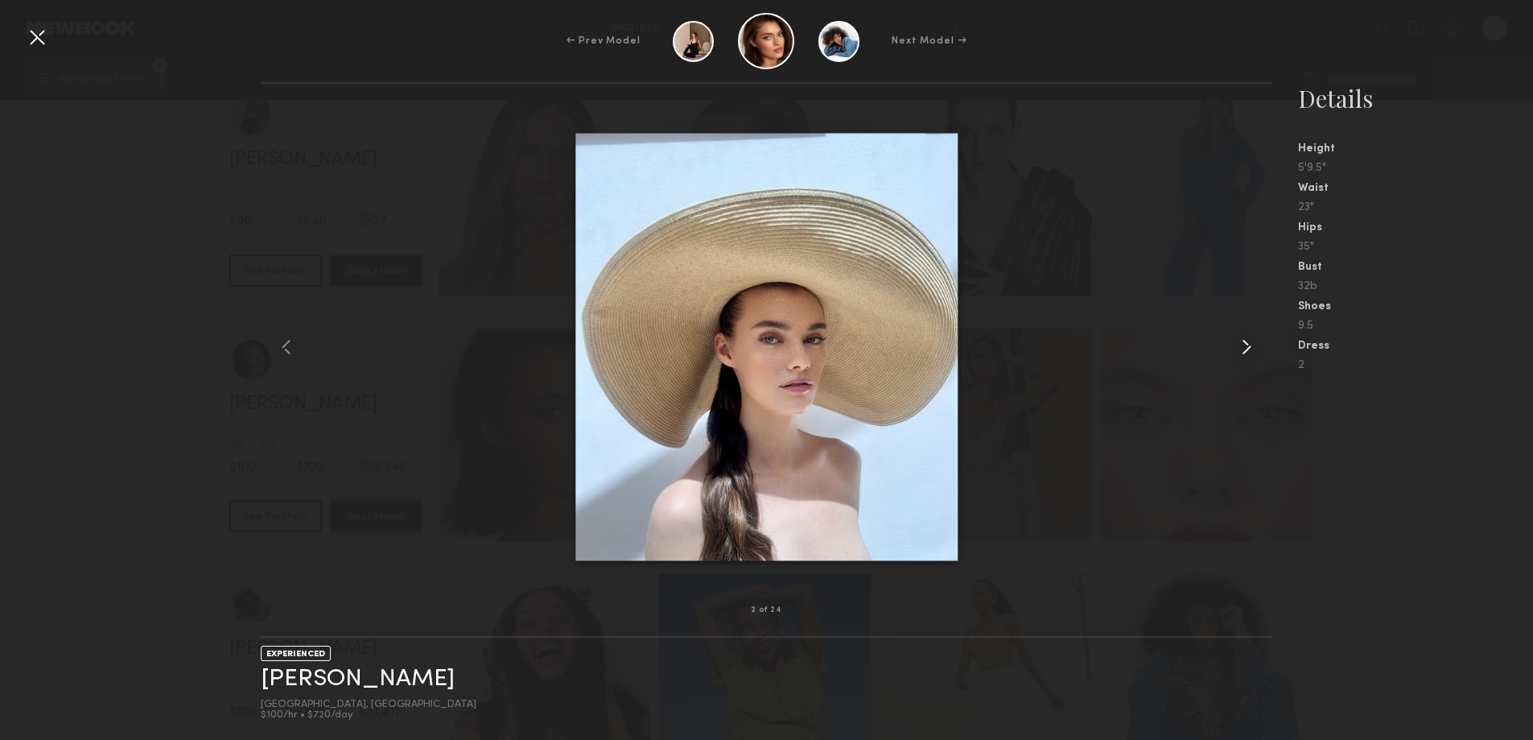
click at [1248, 343] on common-icon at bounding box center [1247, 347] width 26 height 26
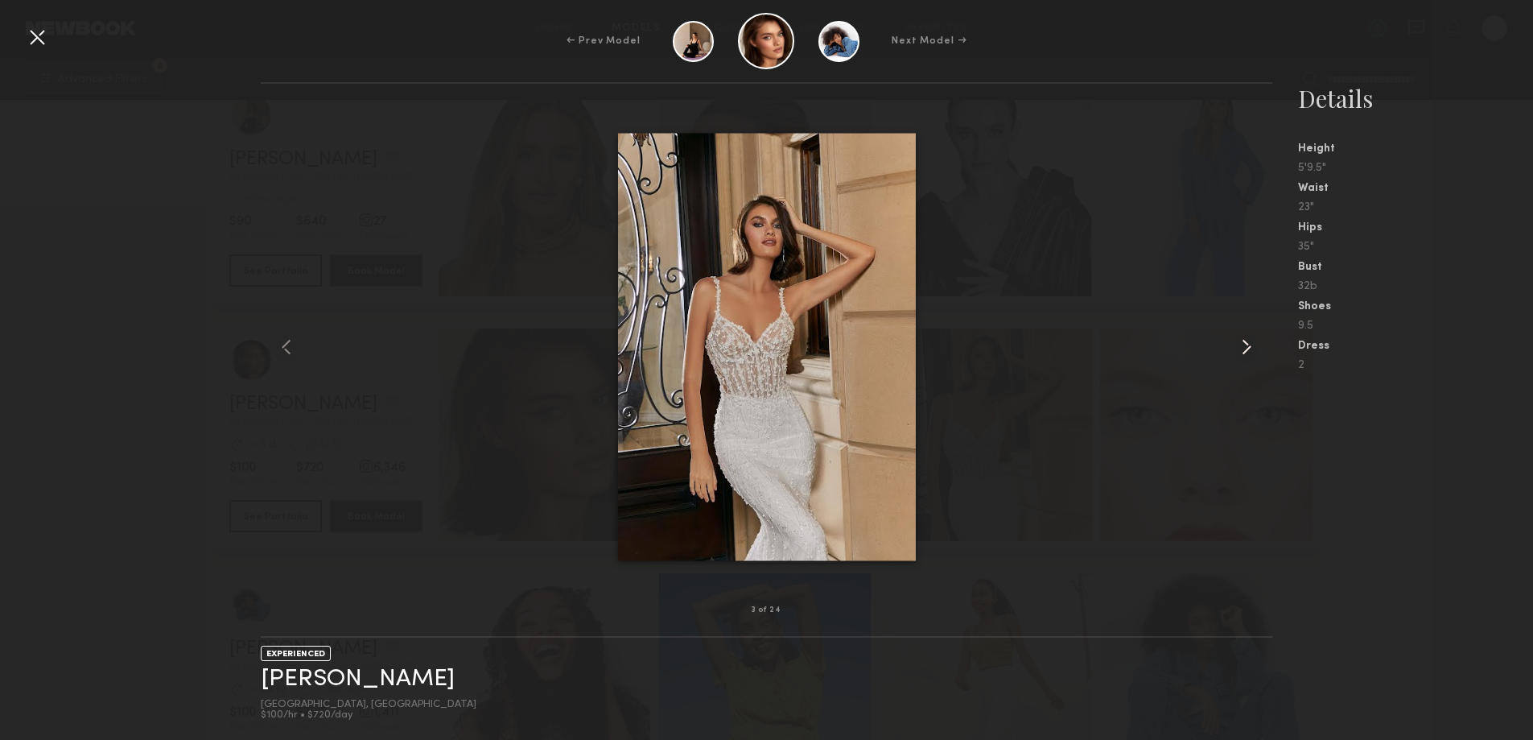
click at [1248, 343] on common-icon at bounding box center [1247, 347] width 26 height 26
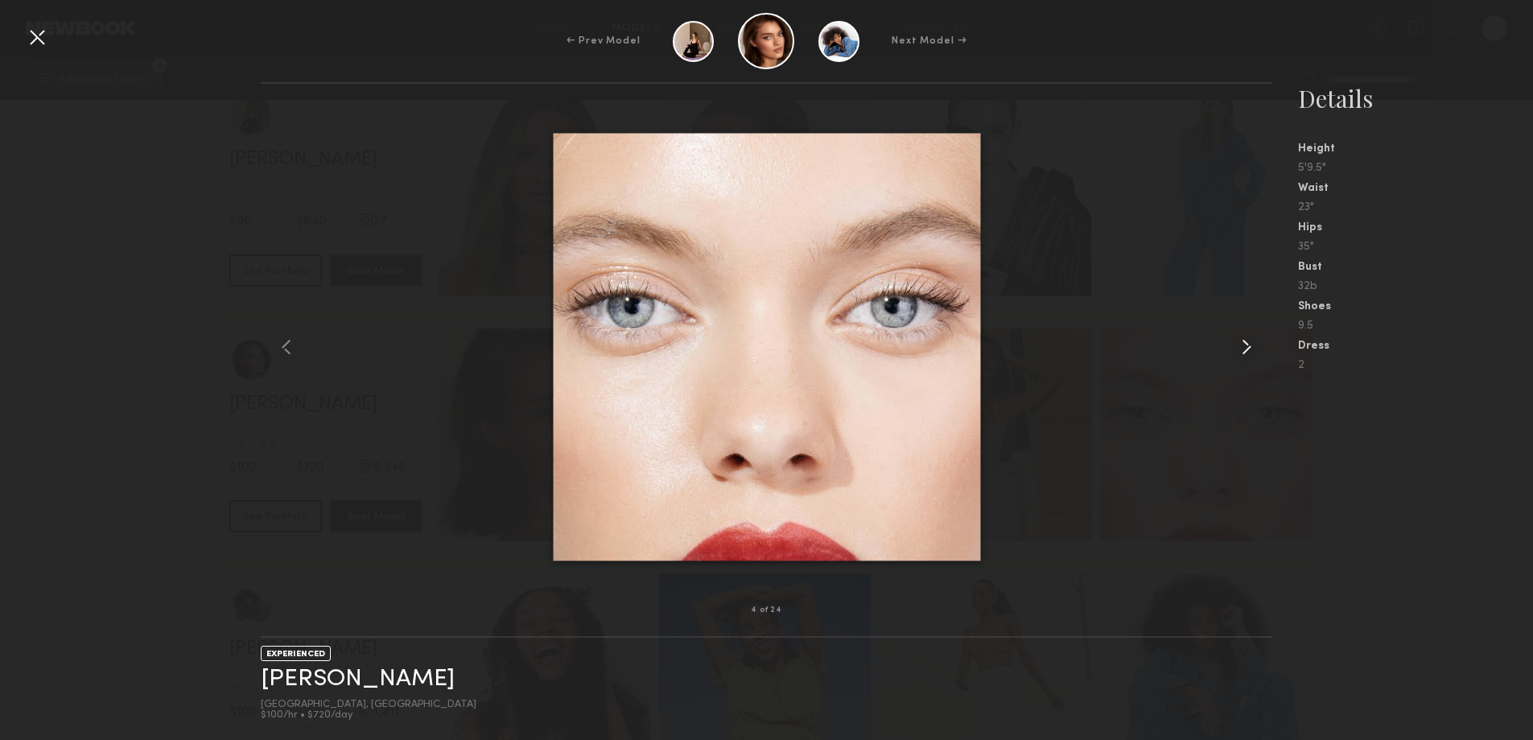
click at [1248, 343] on common-icon at bounding box center [1247, 347] width 26 height 26
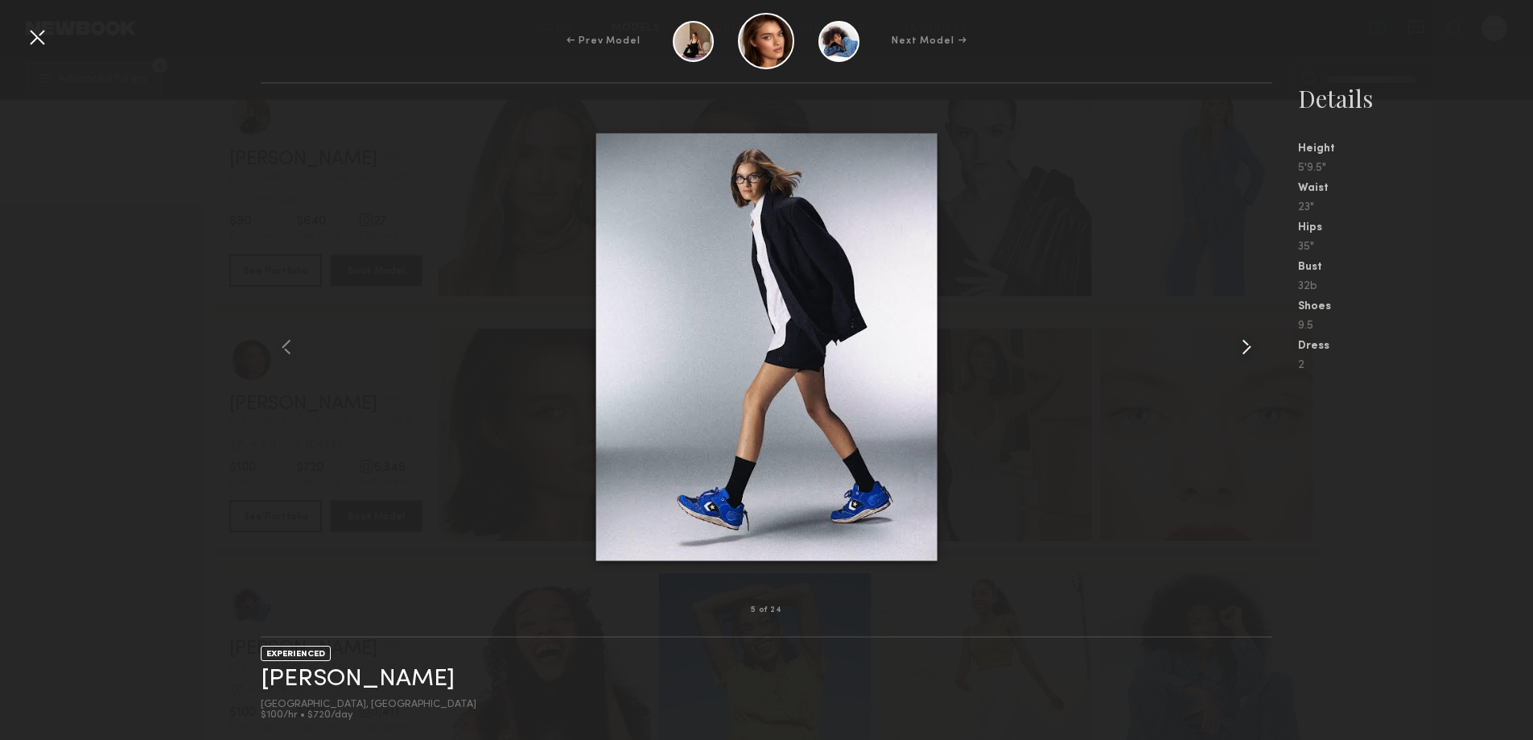
click at [1248, 343] on common-icon at bounding box center [1247, 347] width 26 height 26
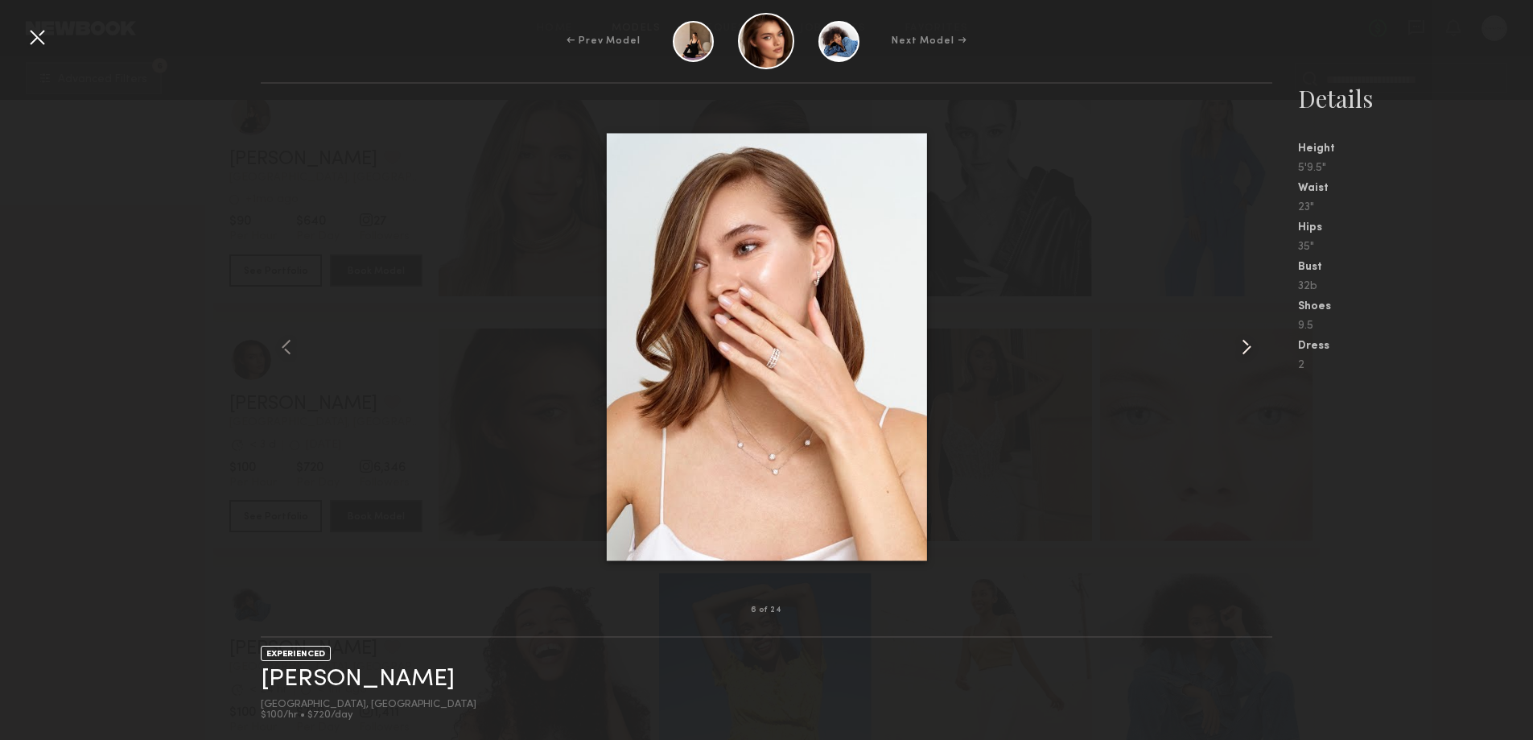
click at [1248, 343] on common-icon at bounding box center [1247, 347] width 26 height 26
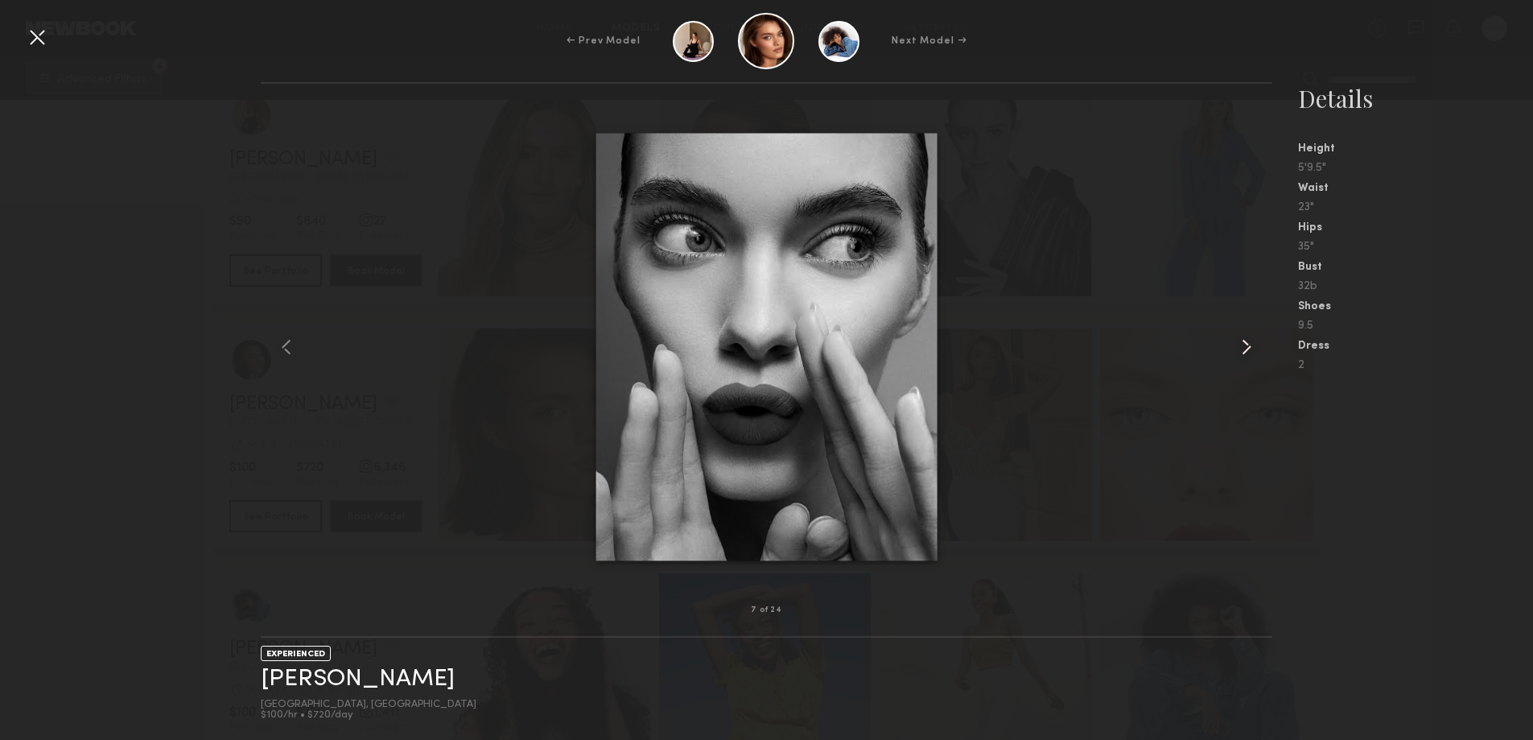
click at [1248, 343] on common-icon at bounding box center [1247, 347] width 26 height 26
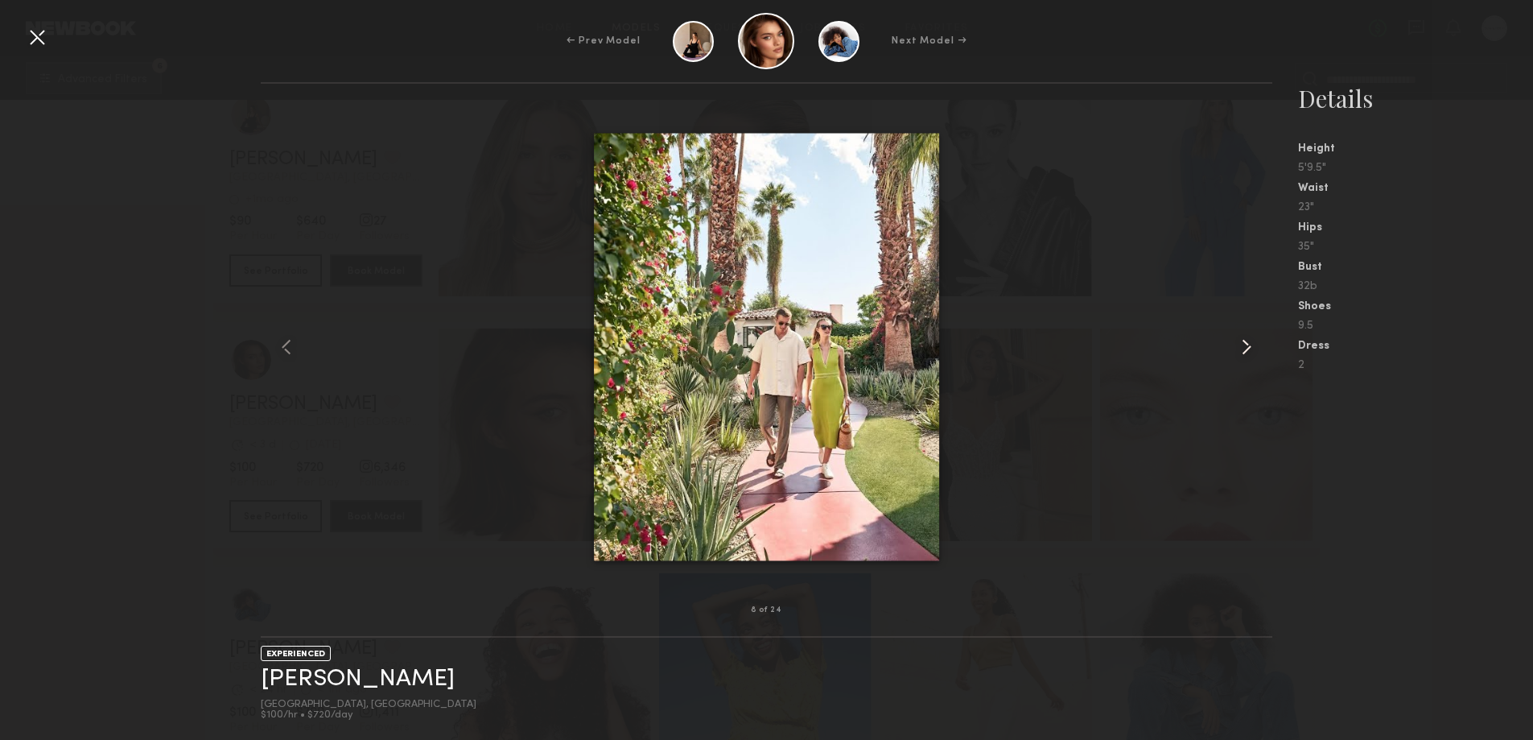
click at [1248, 343] on common-icon at bounding box center [1247, 347] width 26 height 26
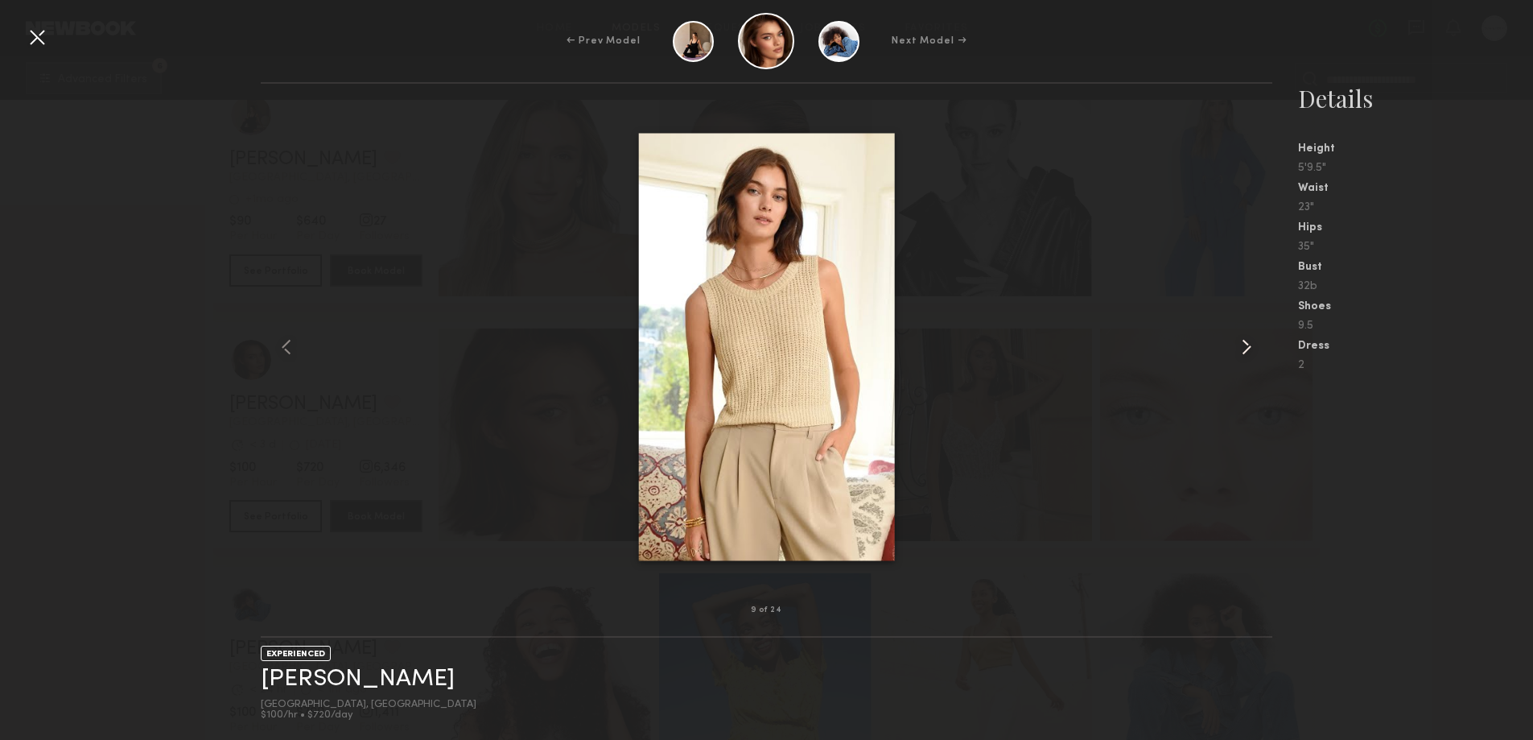
click at [1248, 343] on common-icon at bounding box center [1247, 347] width 26 height 26
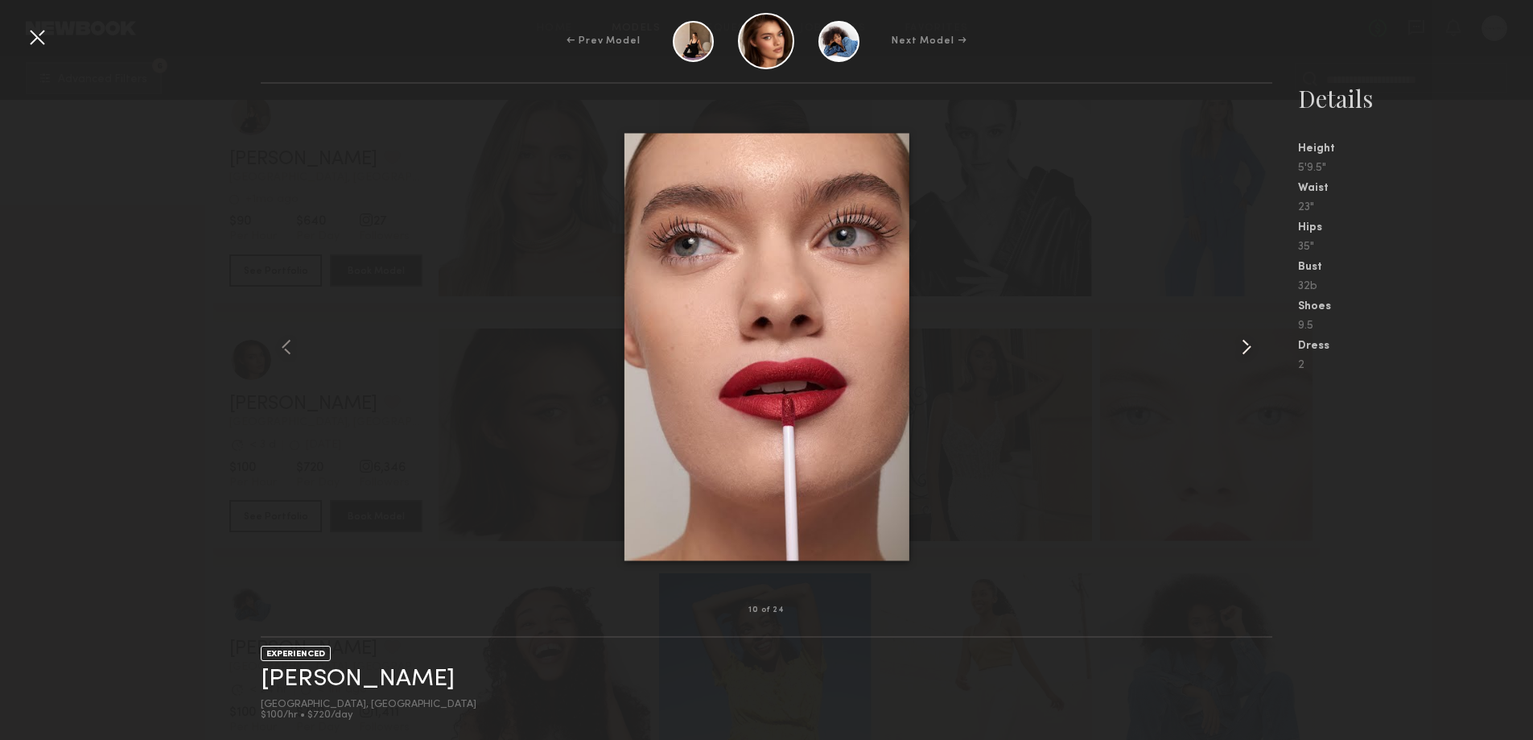
click at [1248, 343] on common-icon at bounding box center [1247, 347] width 26 height 26
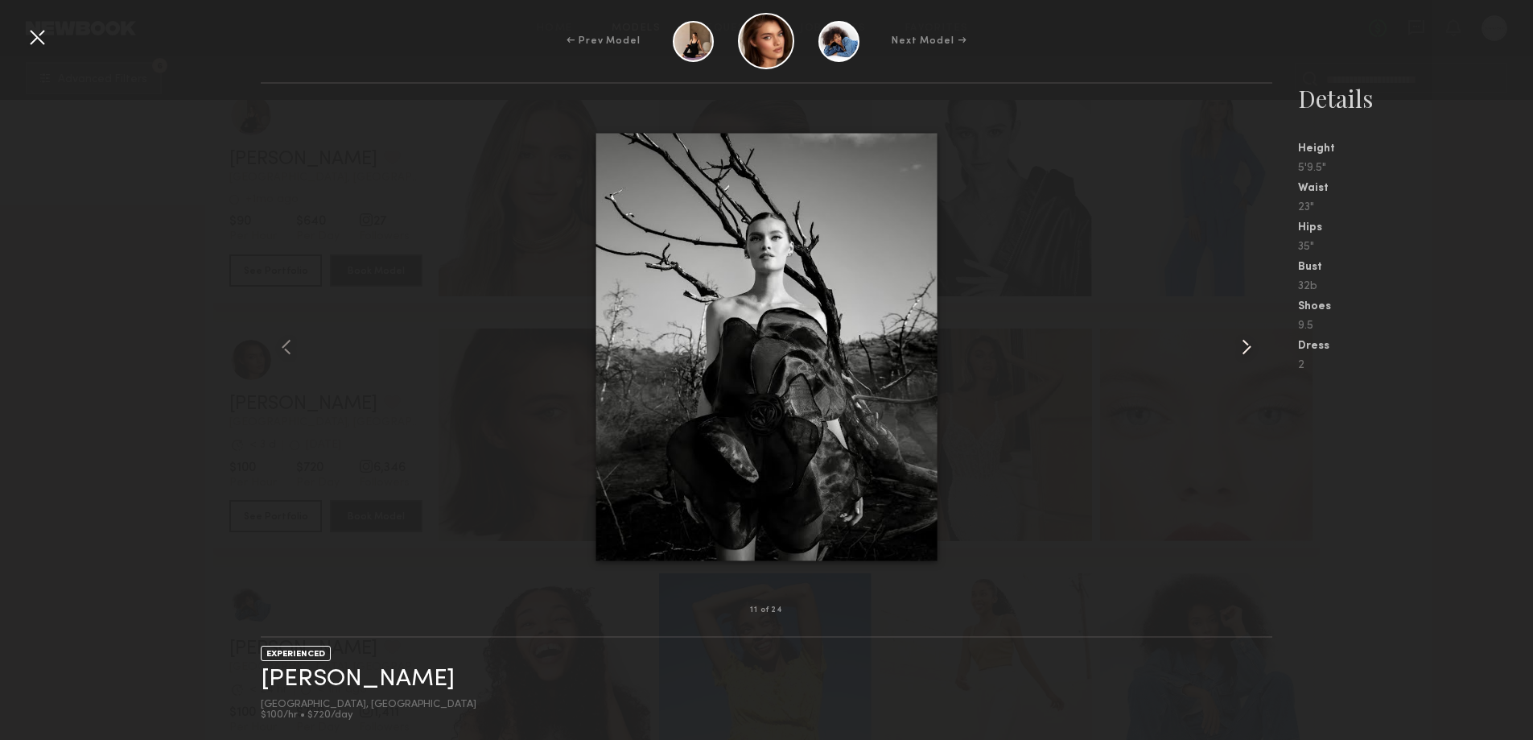
click at [1248, 343] on common-icon at bounding box center [1247, 347] width 26 height 26
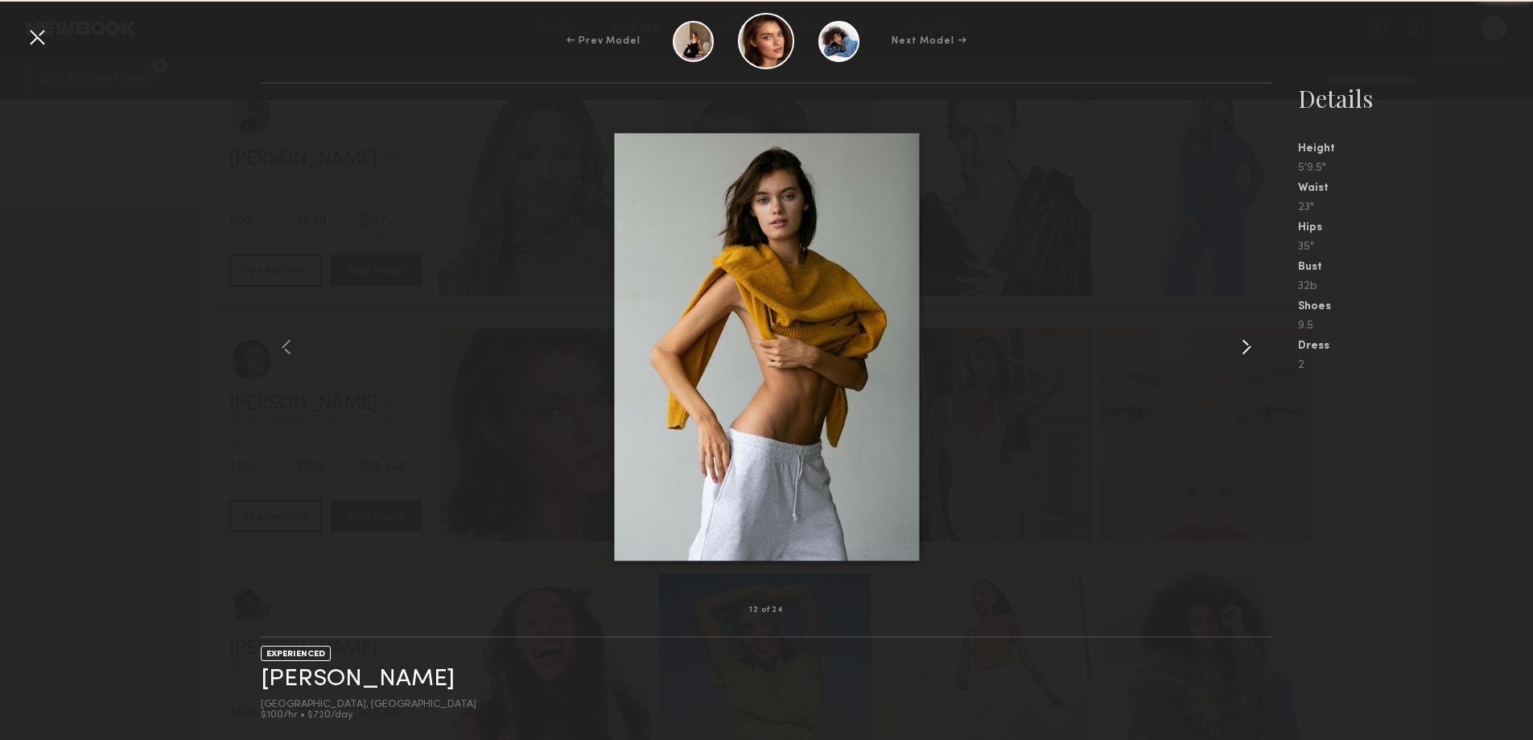
click at [1248, 343] on common-icon at bounding box center [1247, 347] width 26 height 26
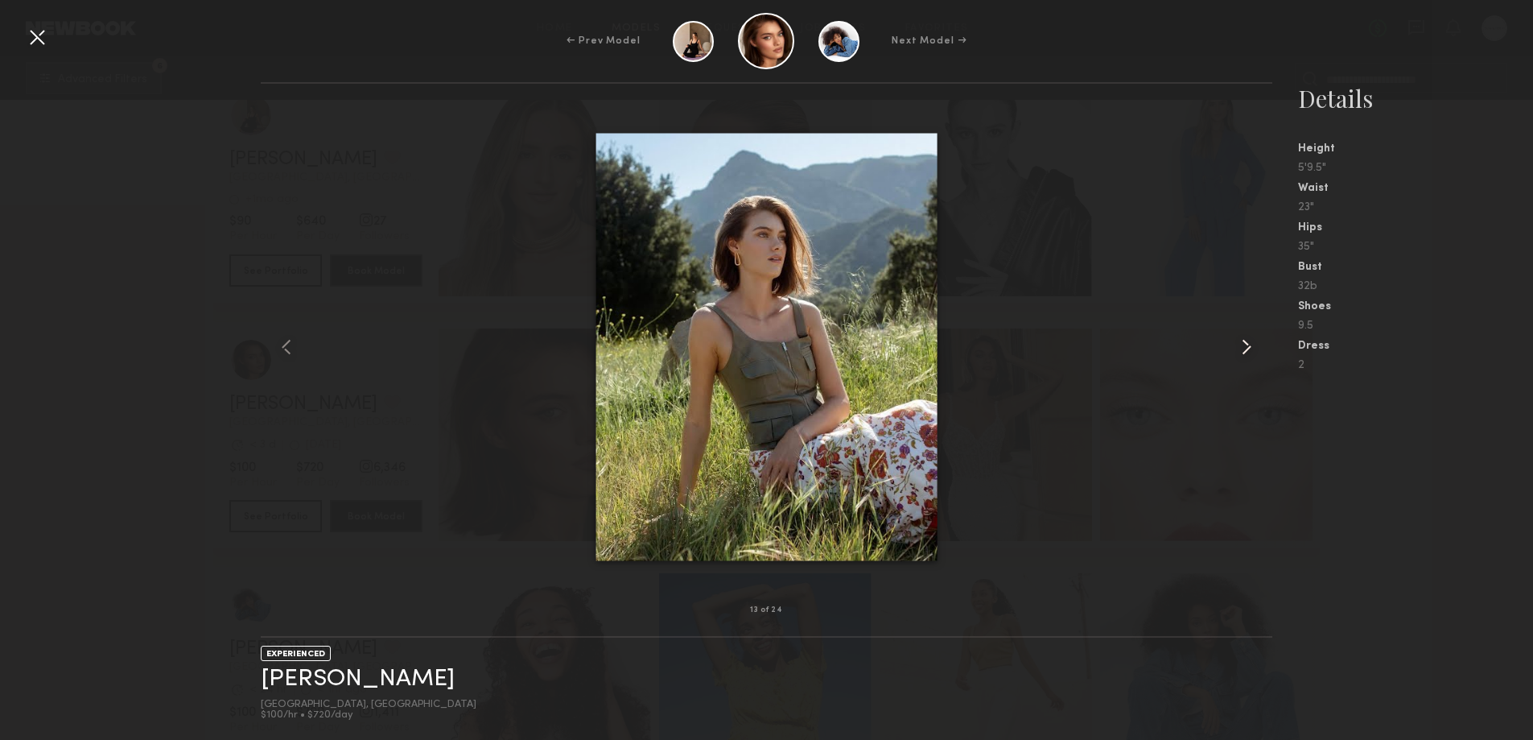
click at [1248, 343] on common-icon at bounding box center [1247, 347] width 26 height 26
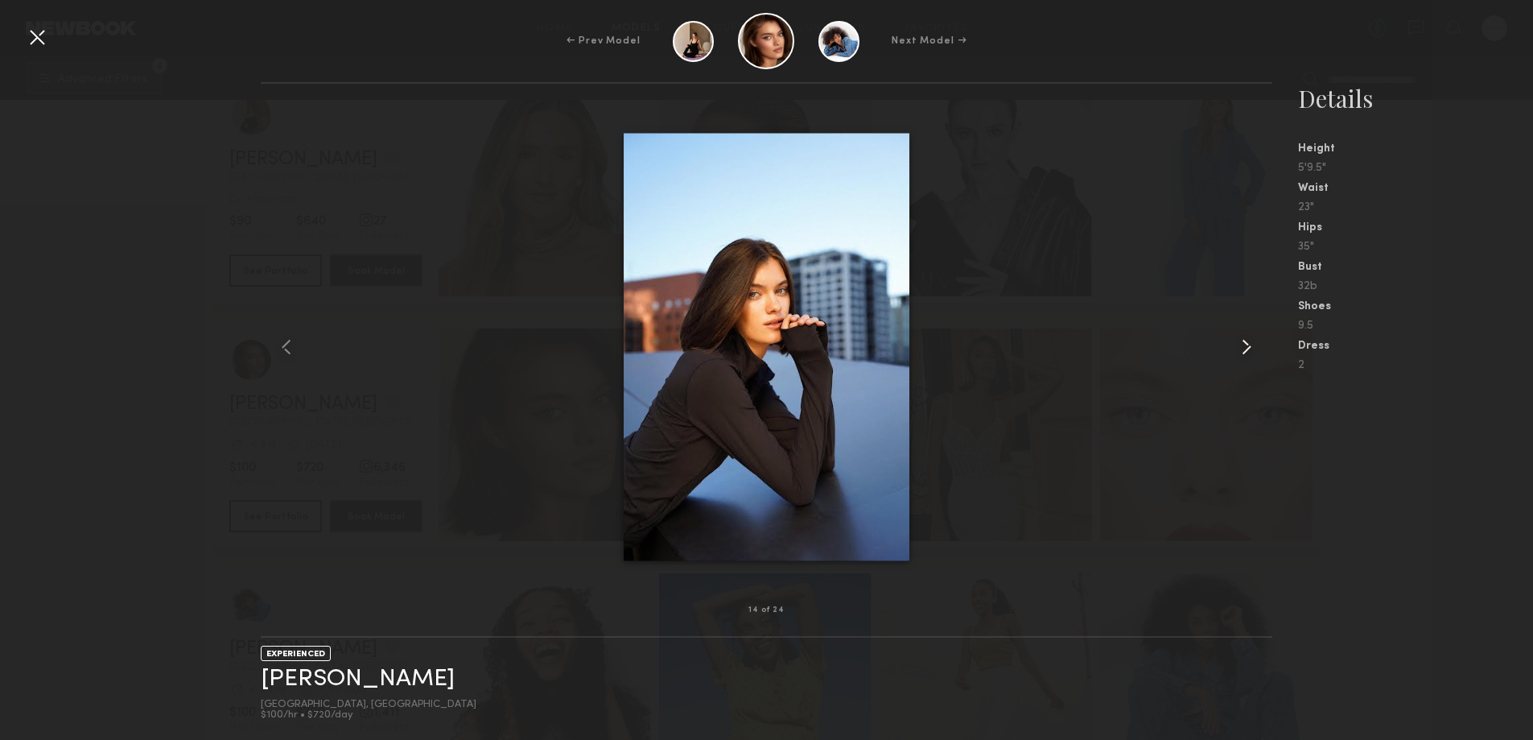
click at [1248, 343] on common-icon at bounding box center [1247, 347] width 26 height 26
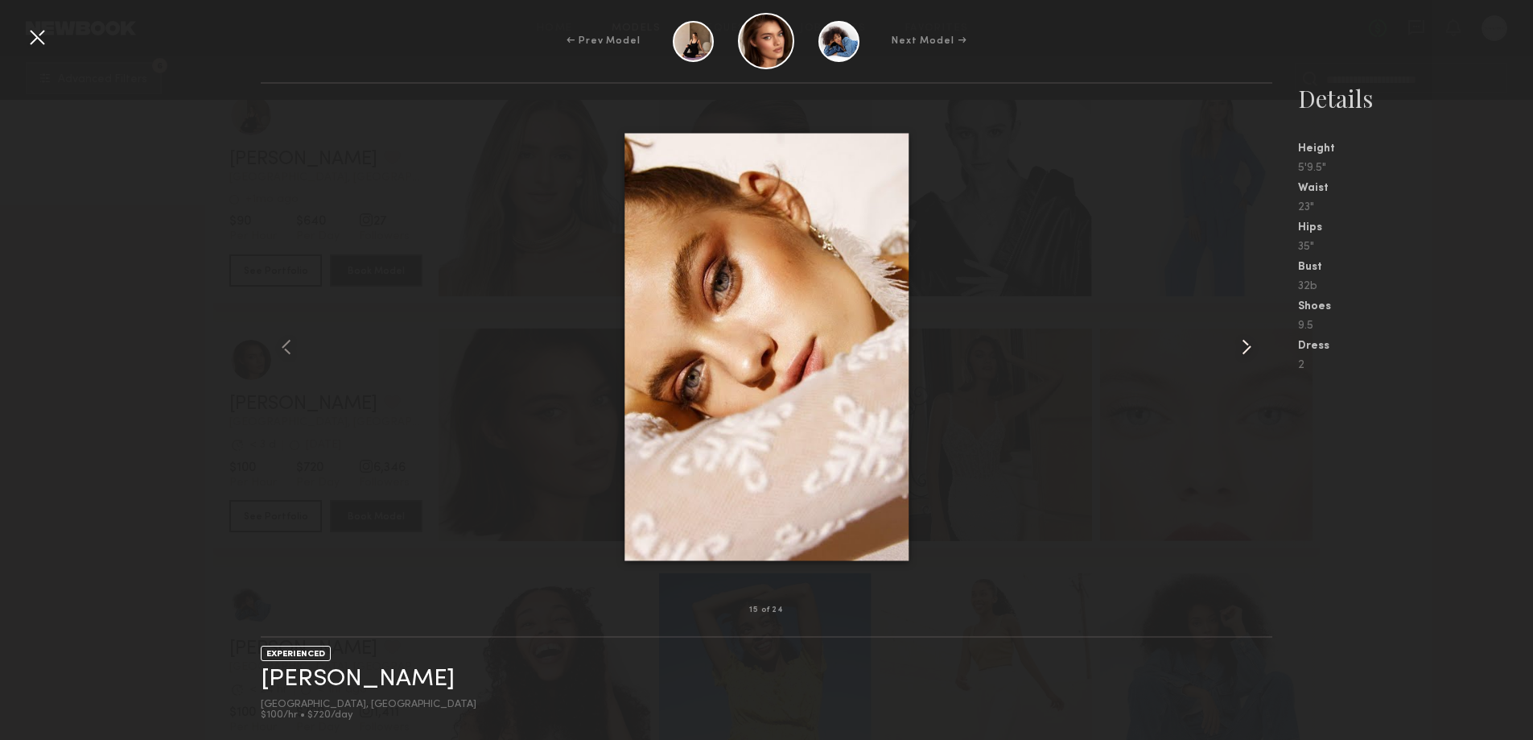
click at [1248, 343] on common-icon at bounding box center [1247, 347] width 26 height 26
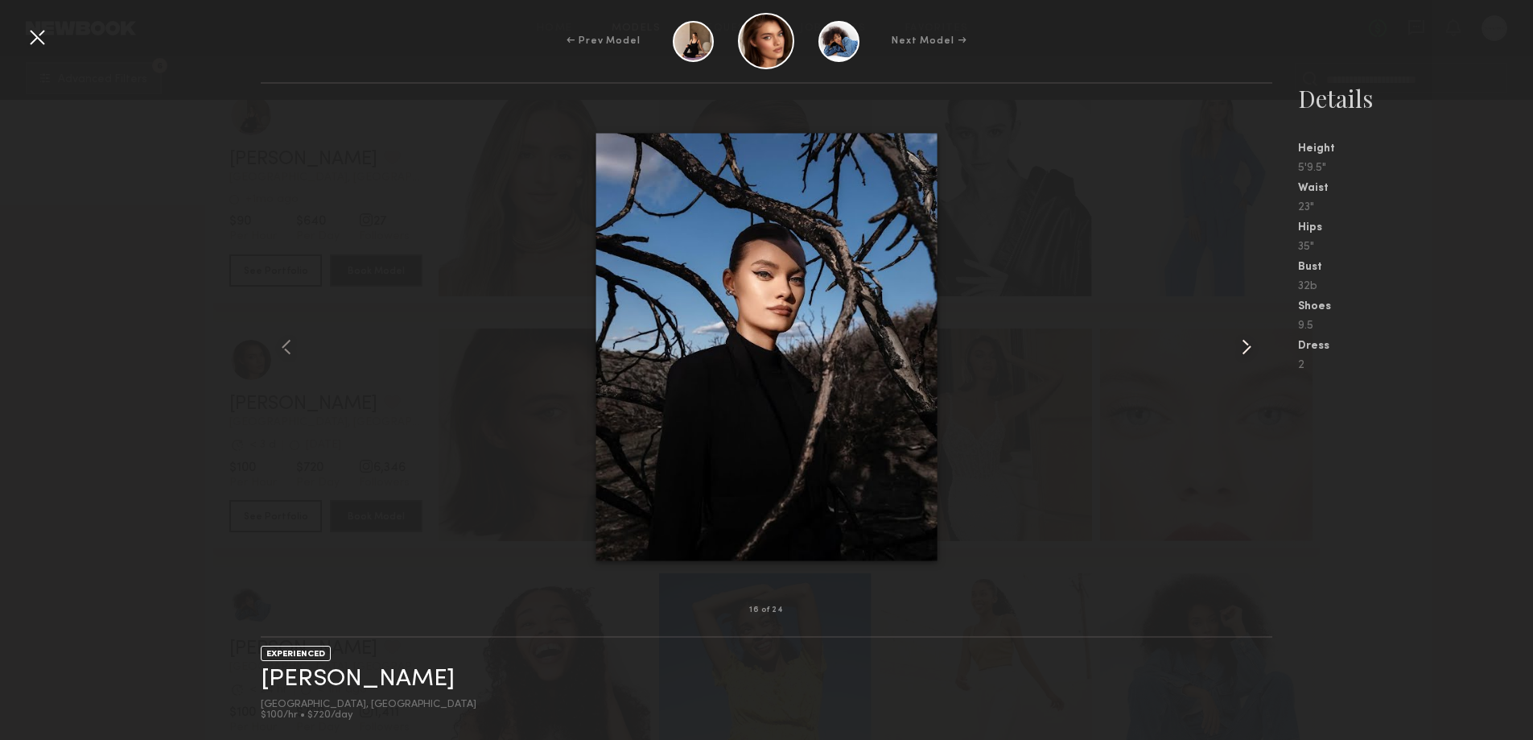
click at [1248, 343] on common-icon at bounding box center [1247, 347] width 26 height 26
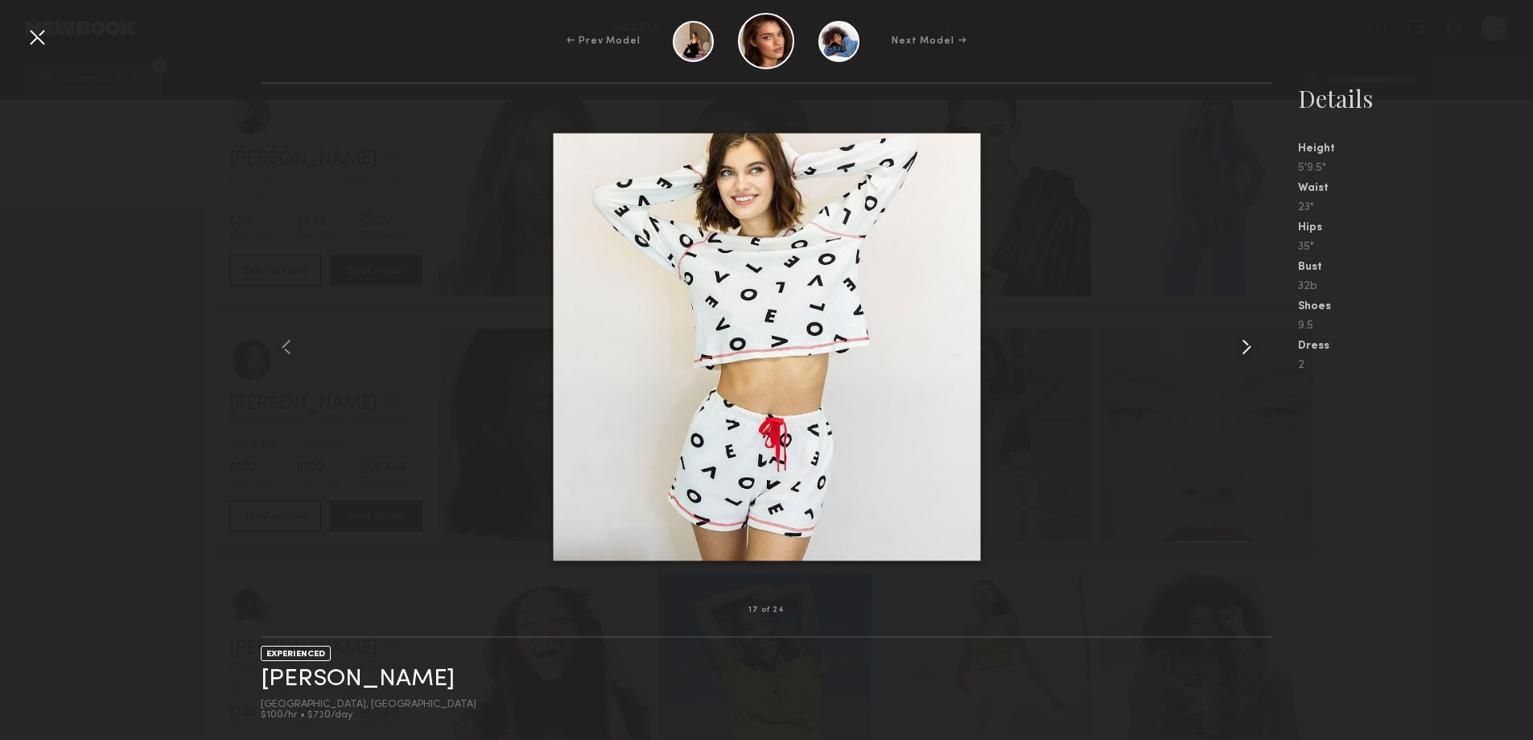
click at [1248, 343] on common-icon at bounding box center [1247, 347] width 26 height 26
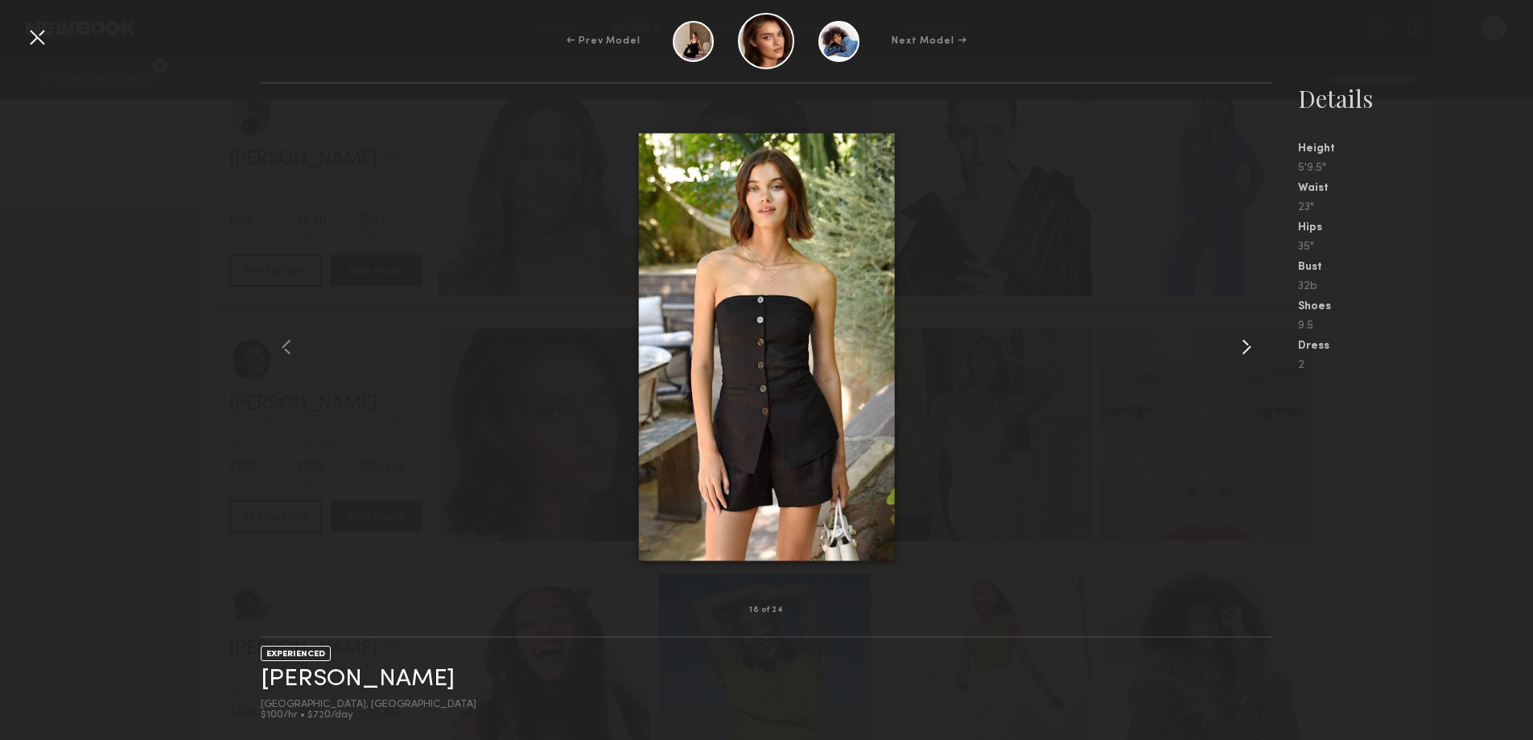
click at [1248, 343] on common-icon at bounding box center [1247, 347] width 26 height 26
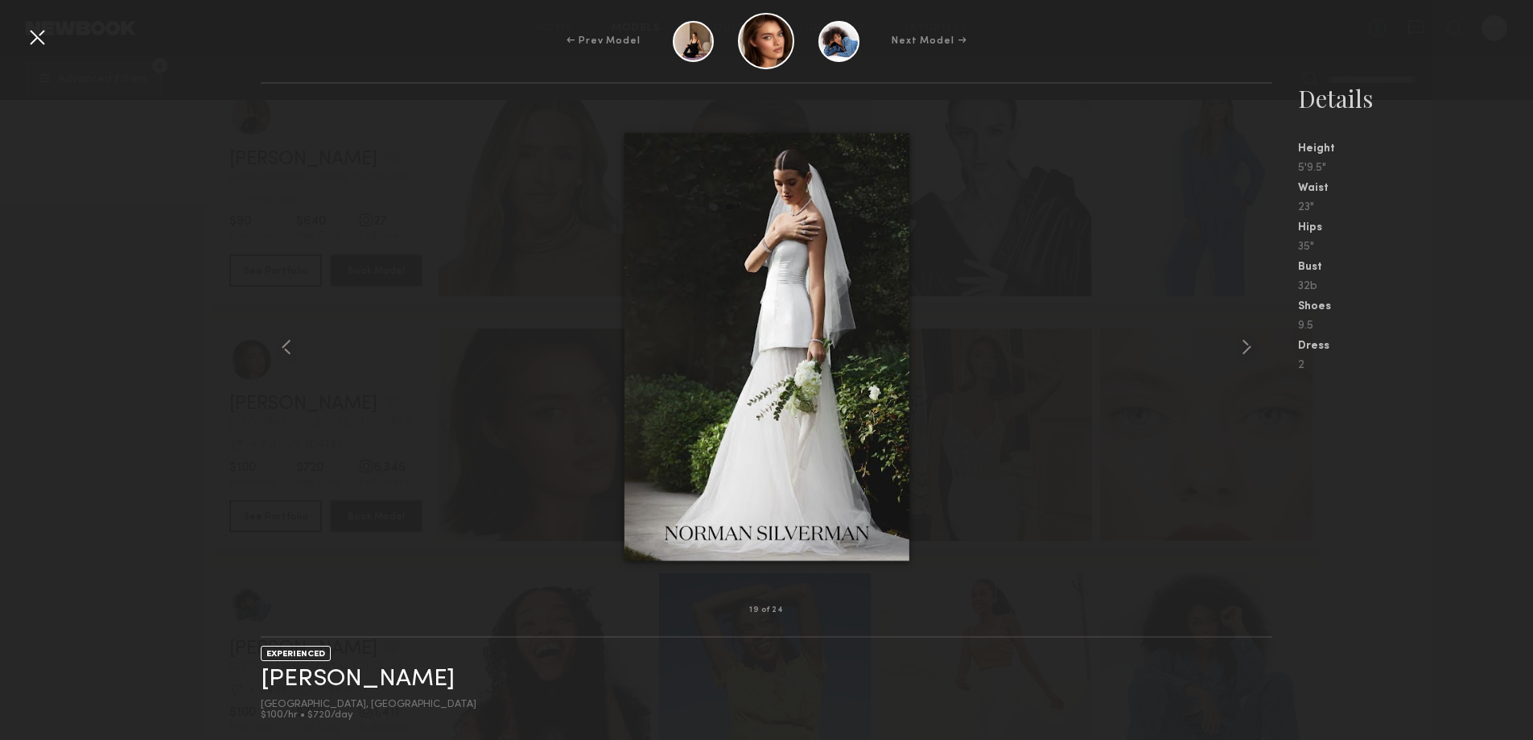
scroll to position [6439, 0]
click at [309, 691] on link "Oleksa K." at bounding box center [358, 678] width 194 height 25
click at [38, 33] on div at bounding box center [37, 37] width 26 height 26
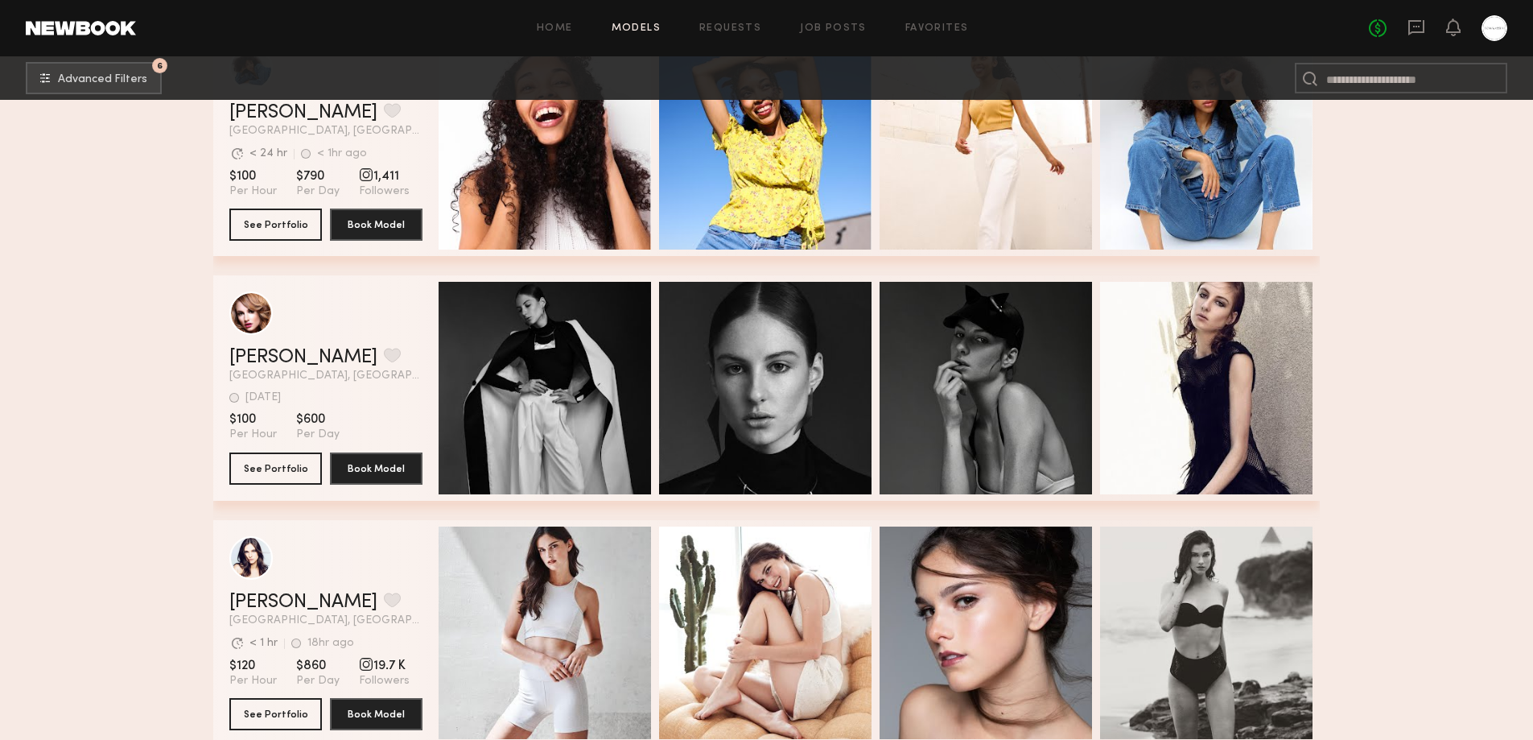
scroll to position [6976, 0]
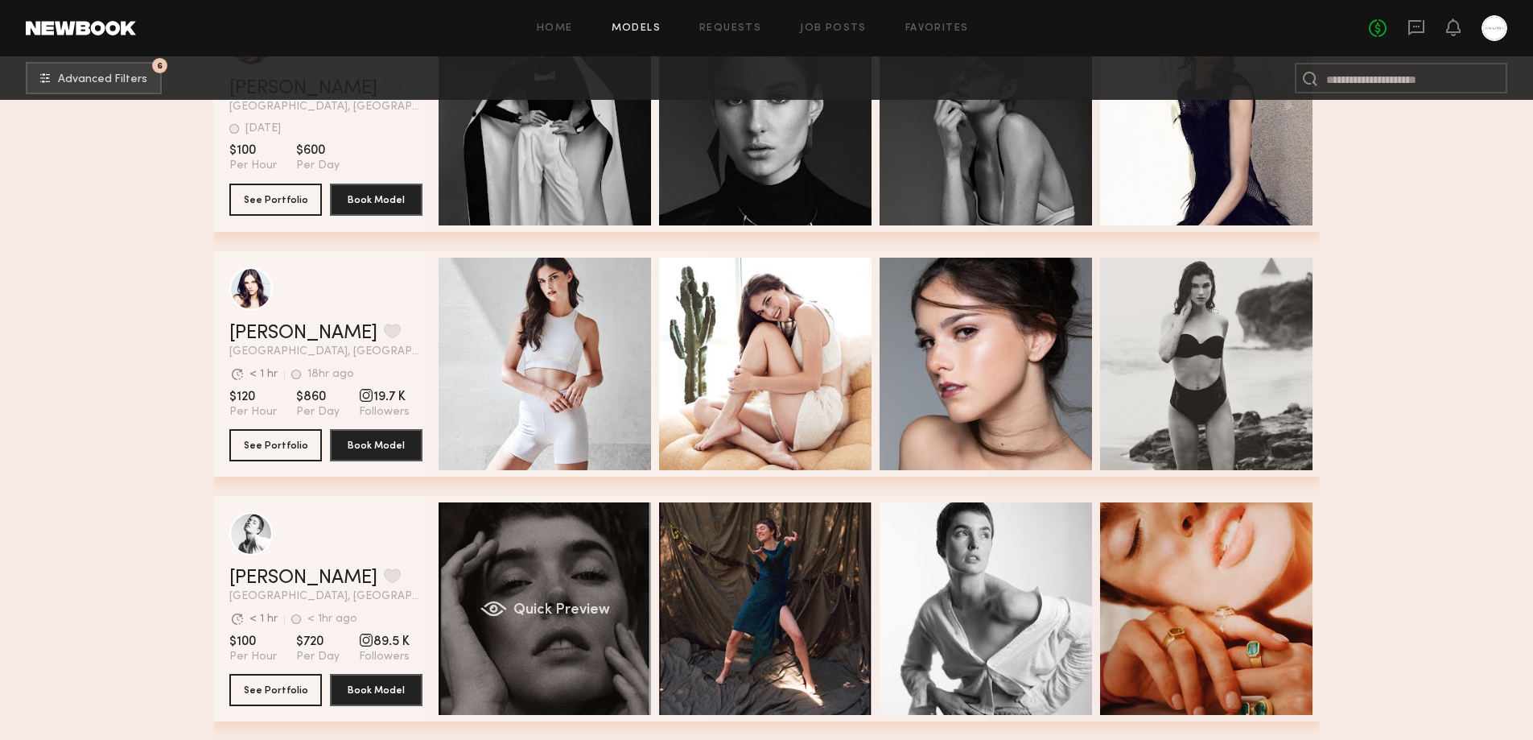
click at [483, 607] on div "grid" at bounding box center [494, 608] width 27 height 16
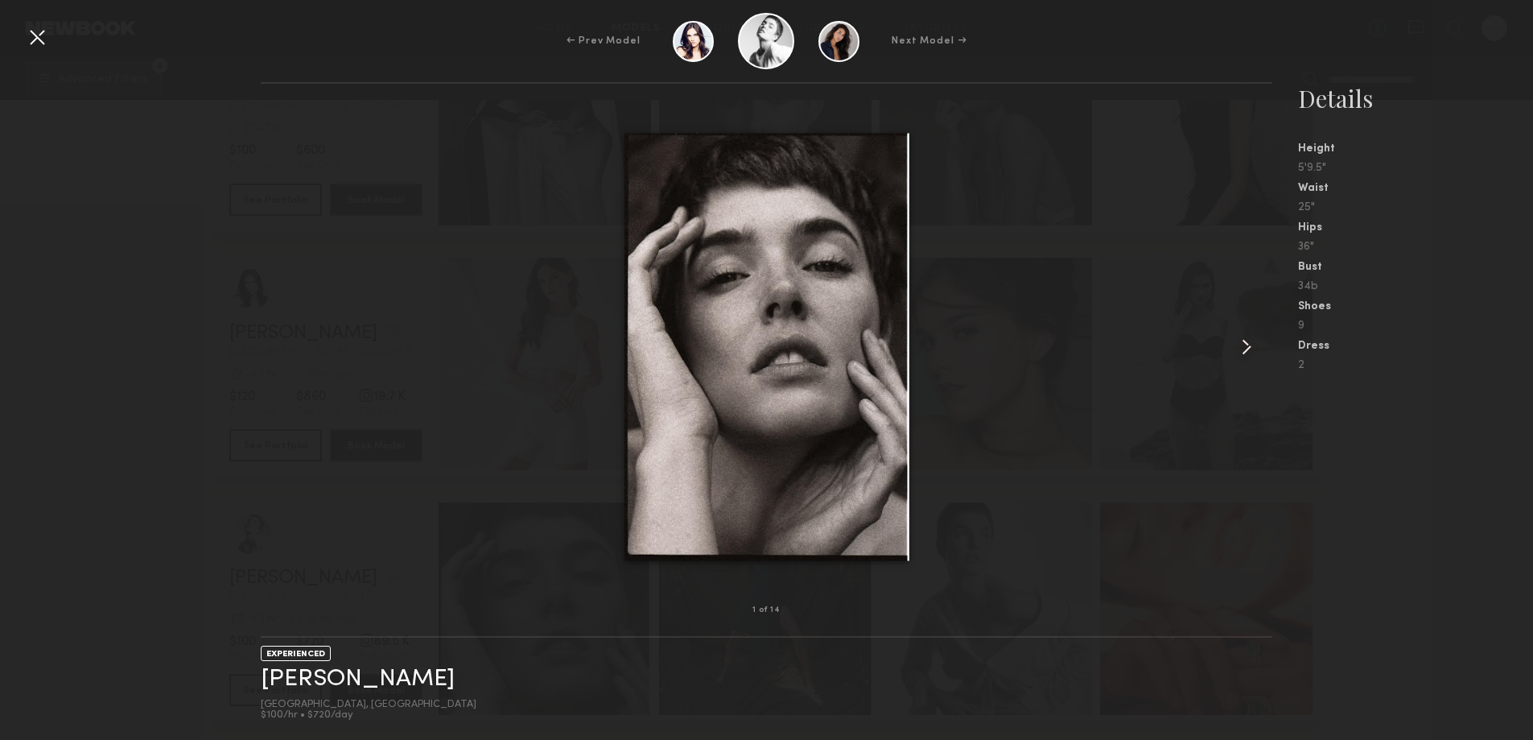
click at [1247, 344] on common-icon at bounding box center [1247, 347] width 26 height 26
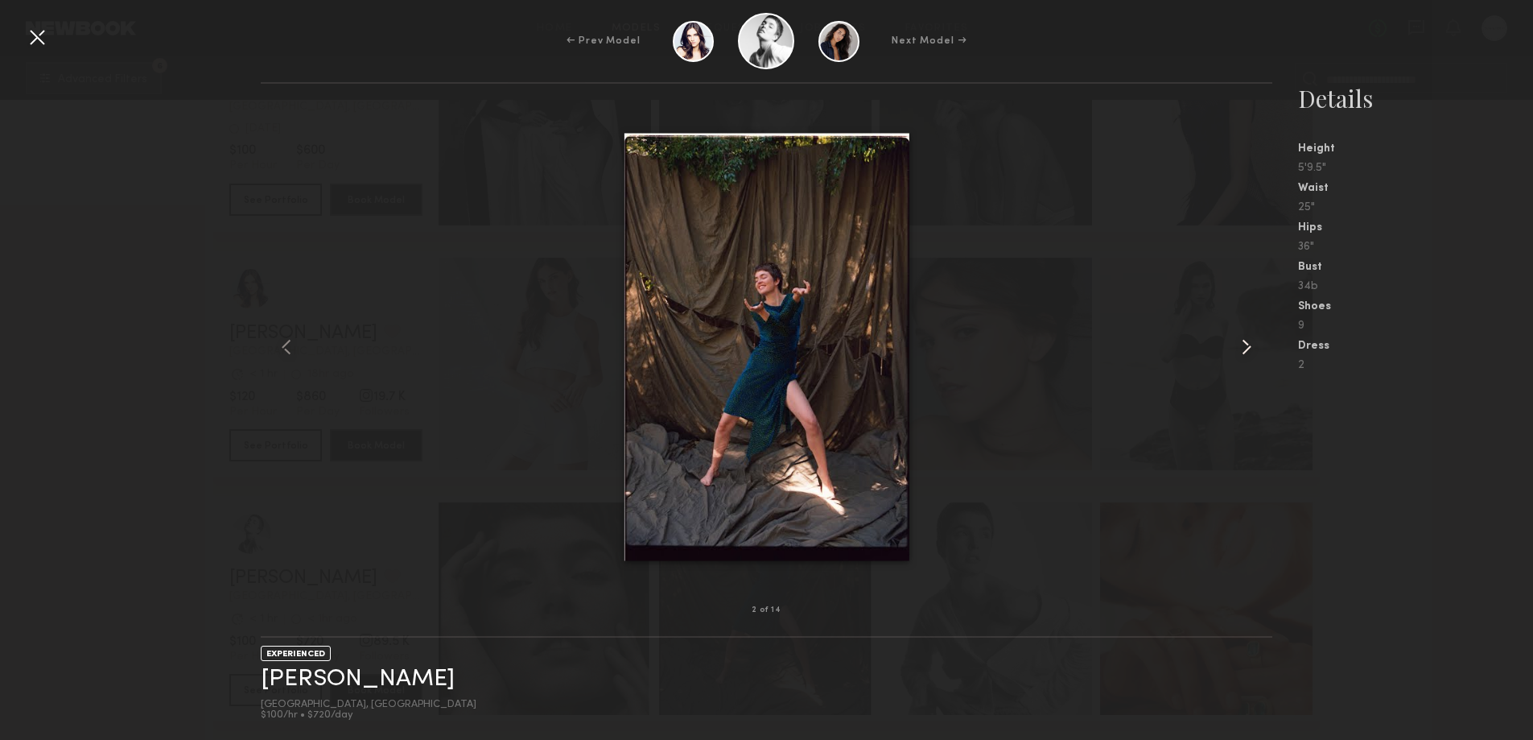
click at [1247, 344] on common-icon at bounding box center [1247, 347] width 26 height 26
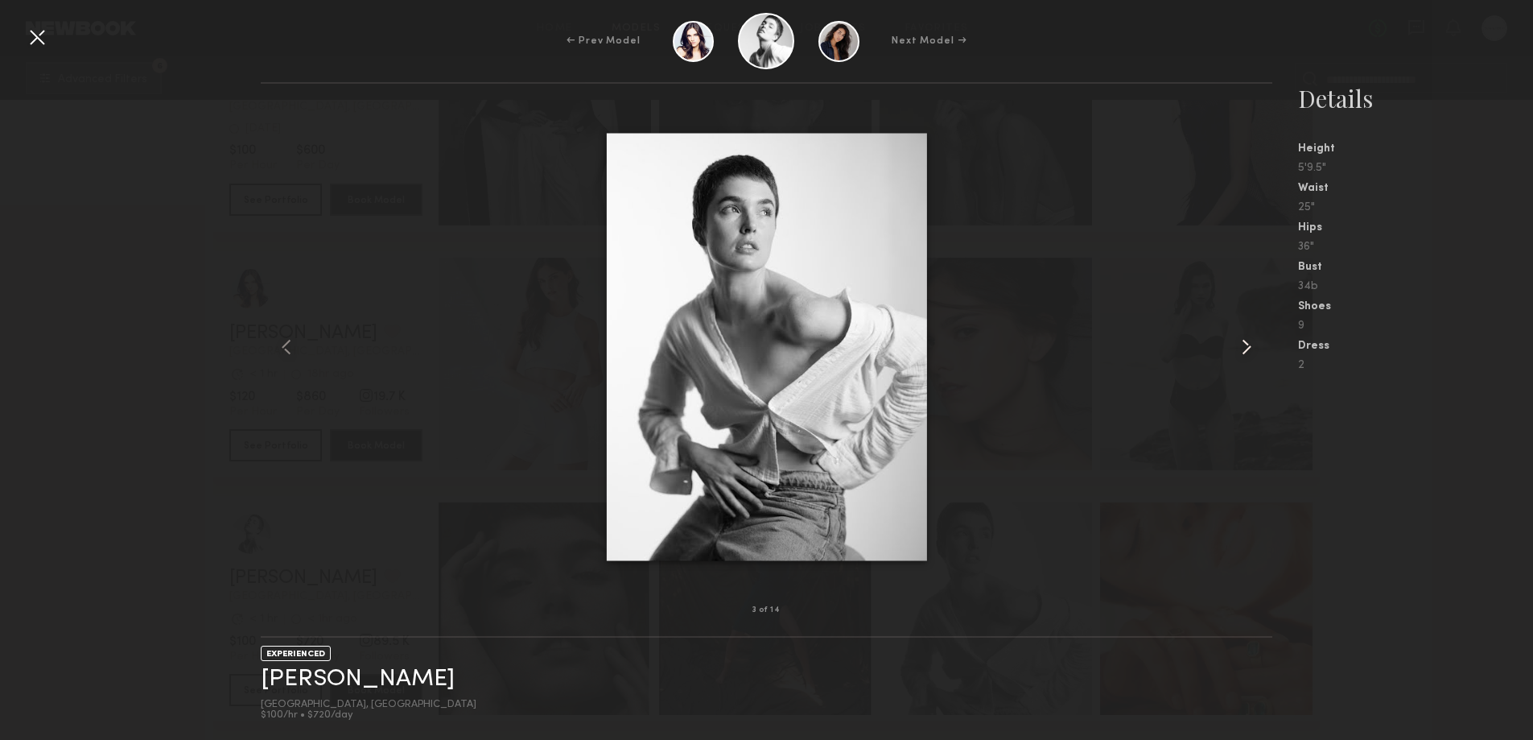
click at [1247, 344] on common-icon at bounding box center [1247, 347] width 26 height 26
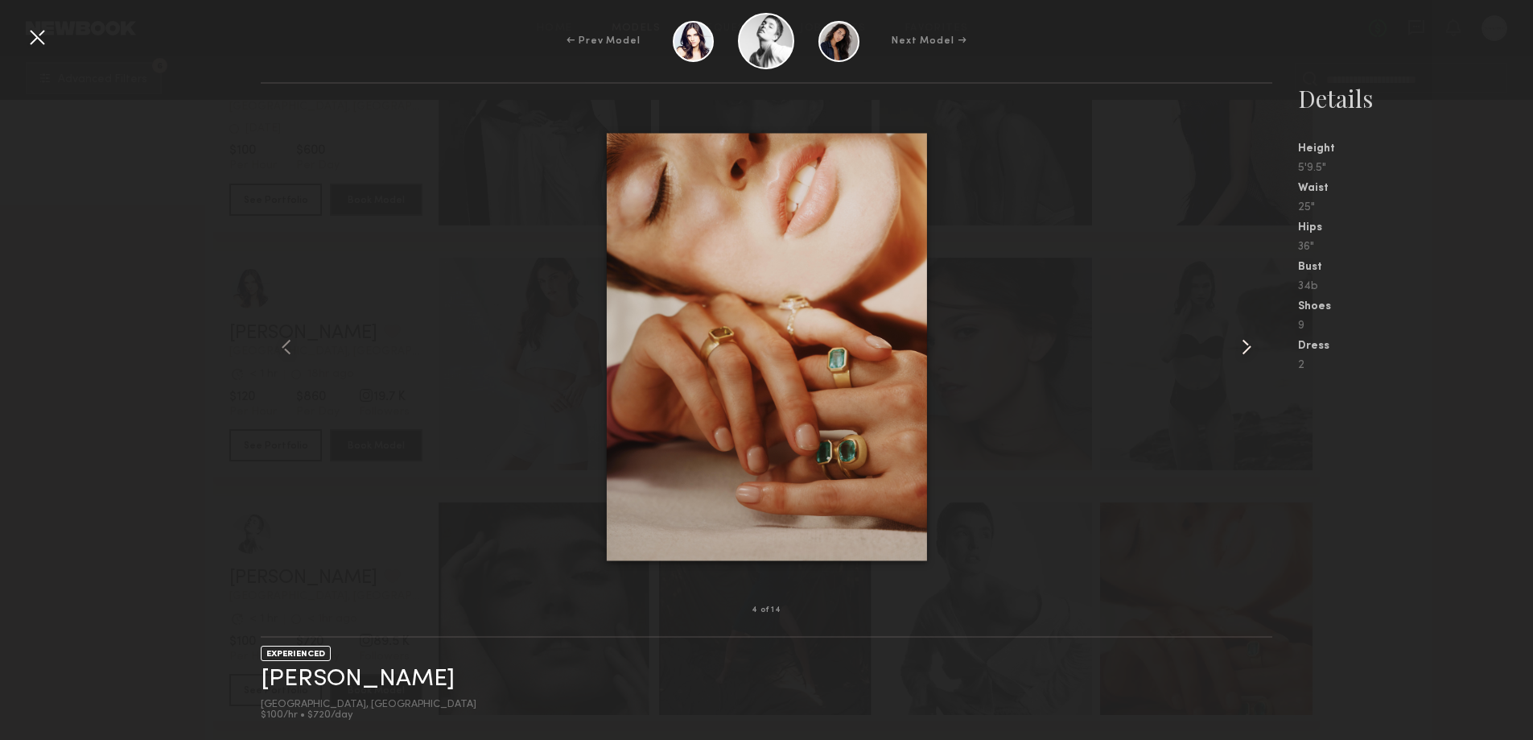
click at [1247, 344] on common-icon at bounding box center [1247, 347] width 26 height 26
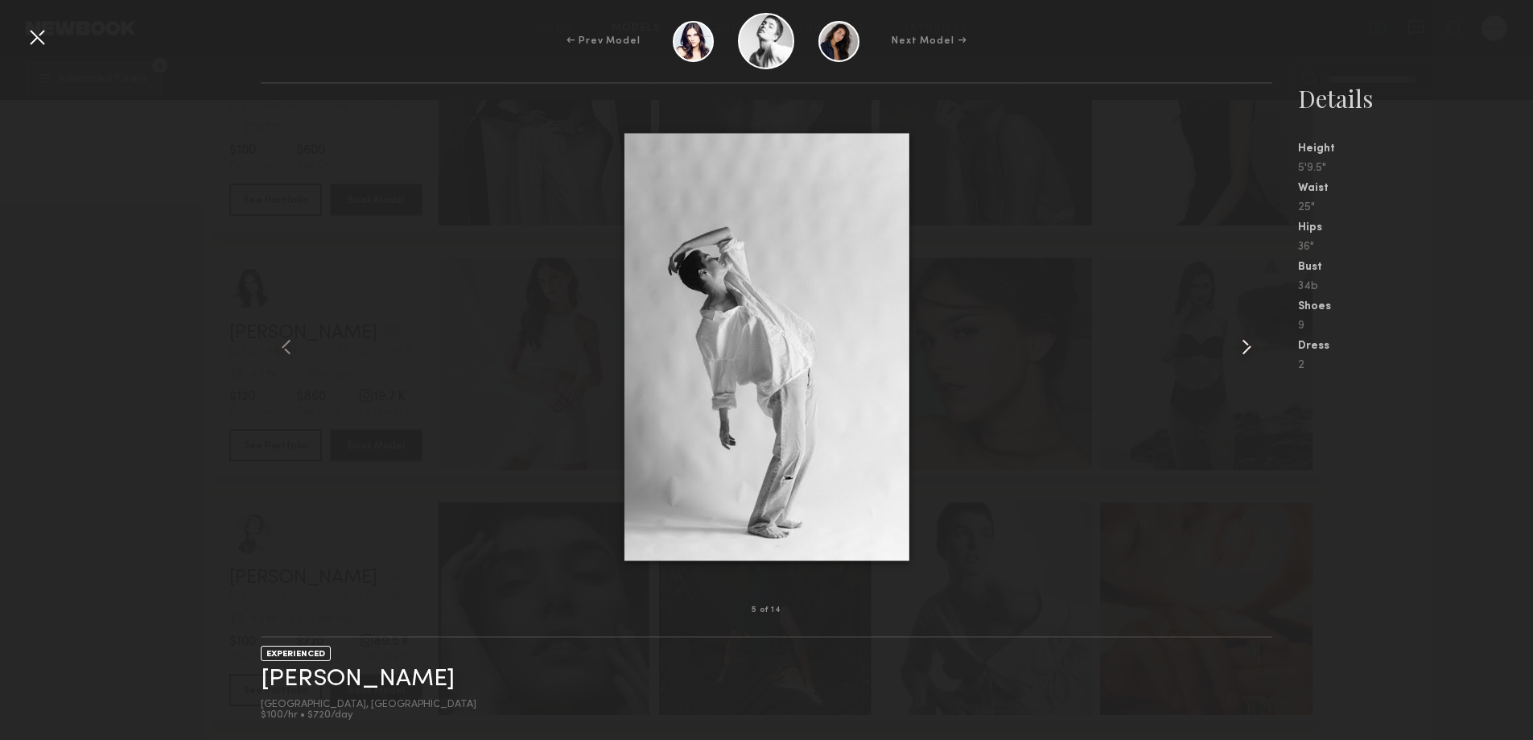
click at [1247, 344] on common-icon at bounding box center [1247, 347] width 26 height 26
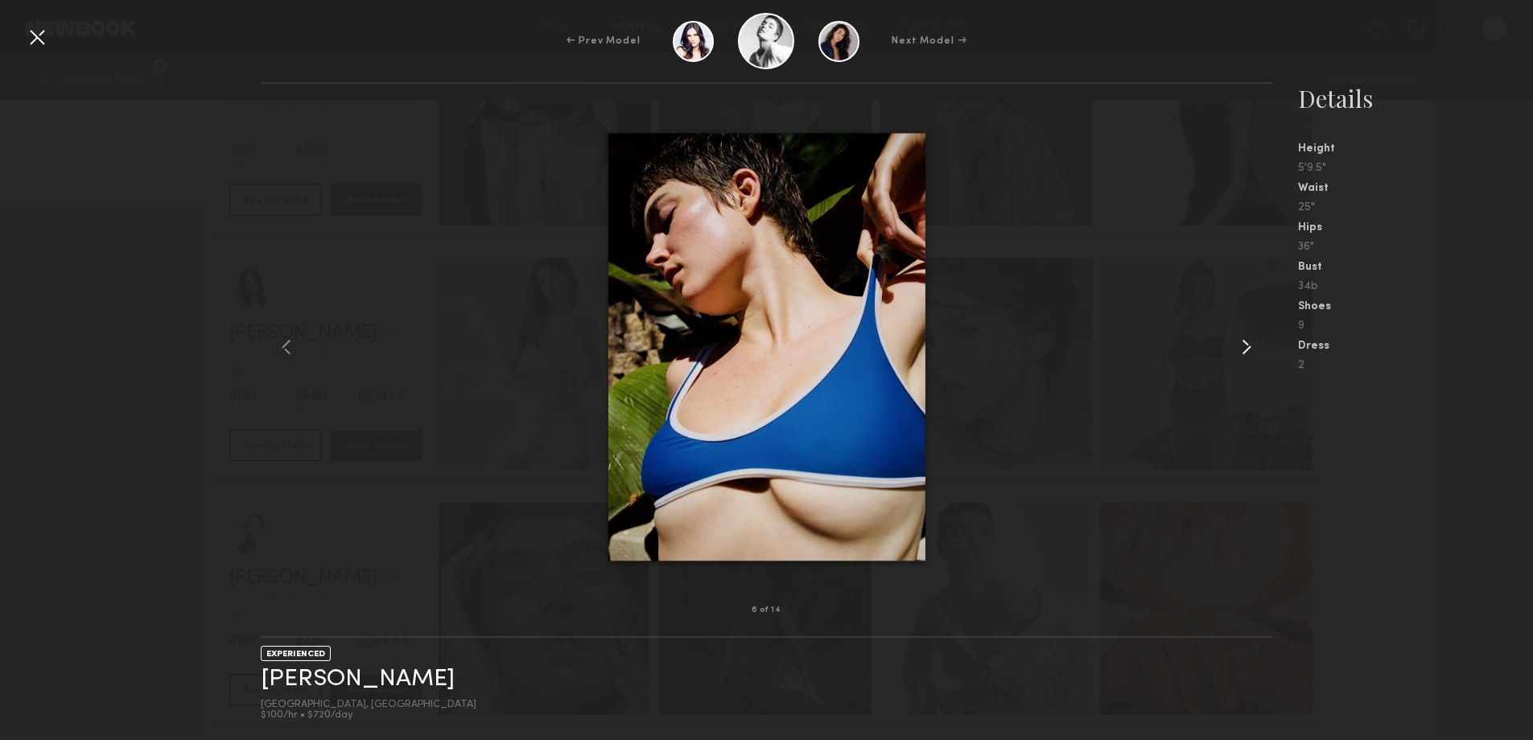
click at [1247, 344] on common-icon at bounding box center [1247, 347] width 26 height 26
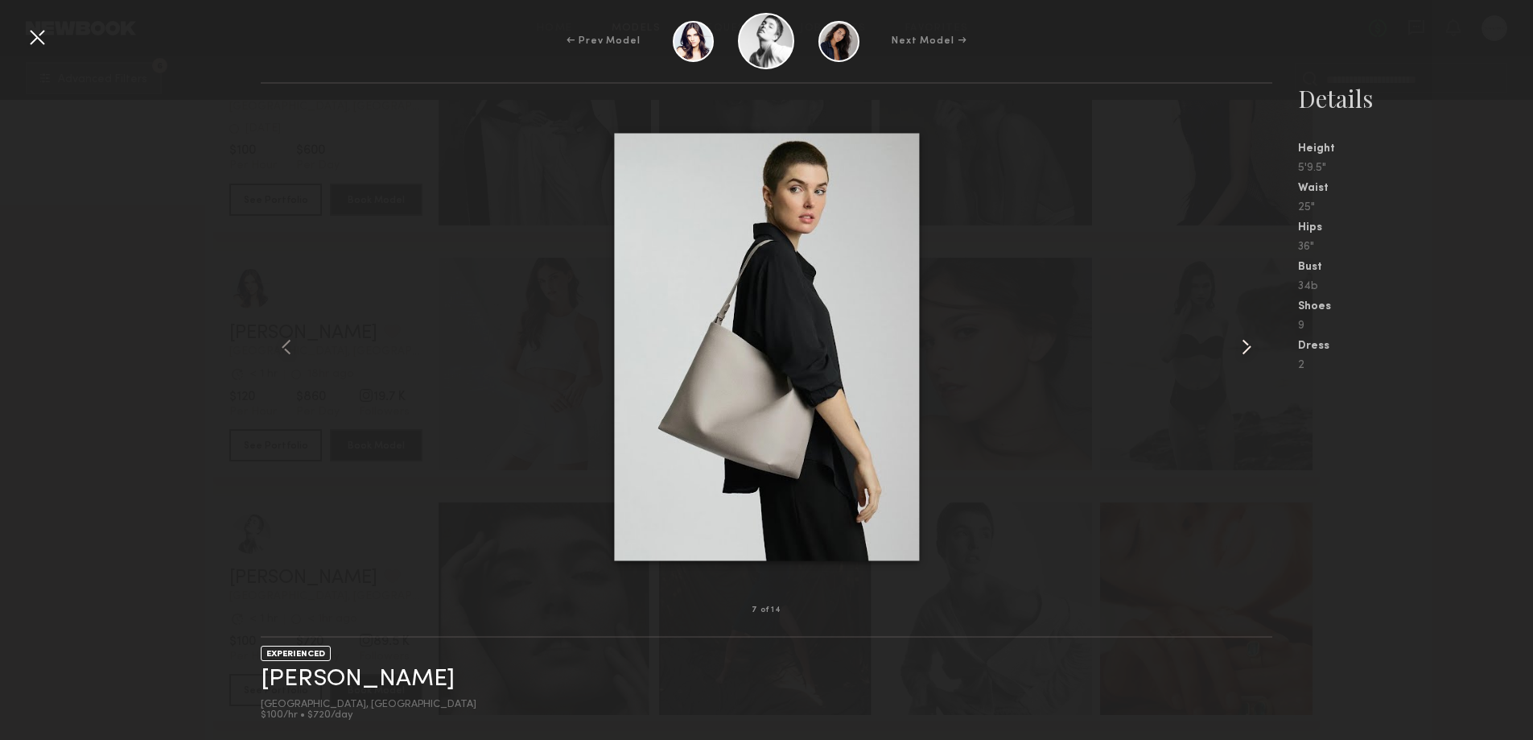
click at [1247, 344] on common-icon at bounding box center [1247, 347] width 26 height 26
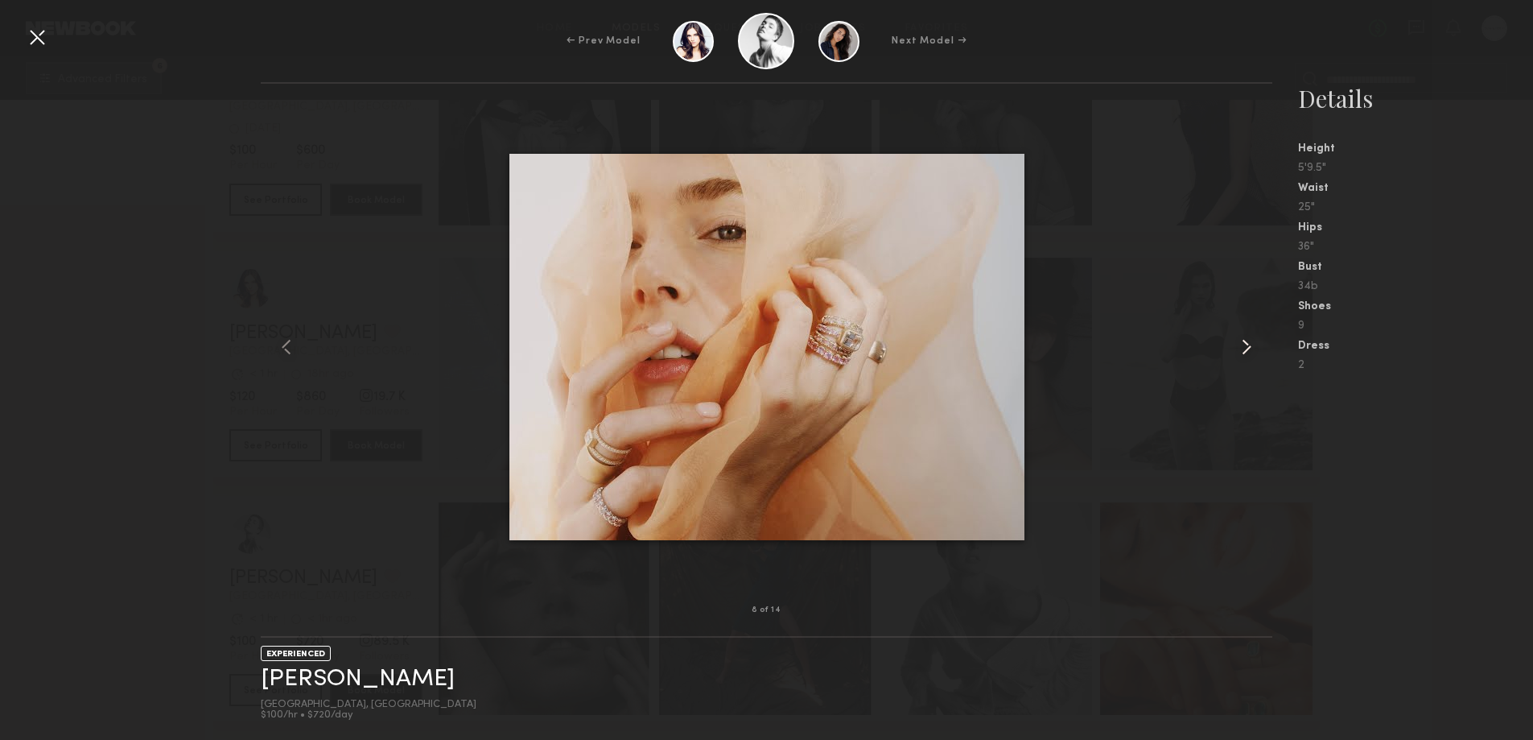
click at [1247, 344] on common-icon at bounding box center [1247, 347] width 26 height 26
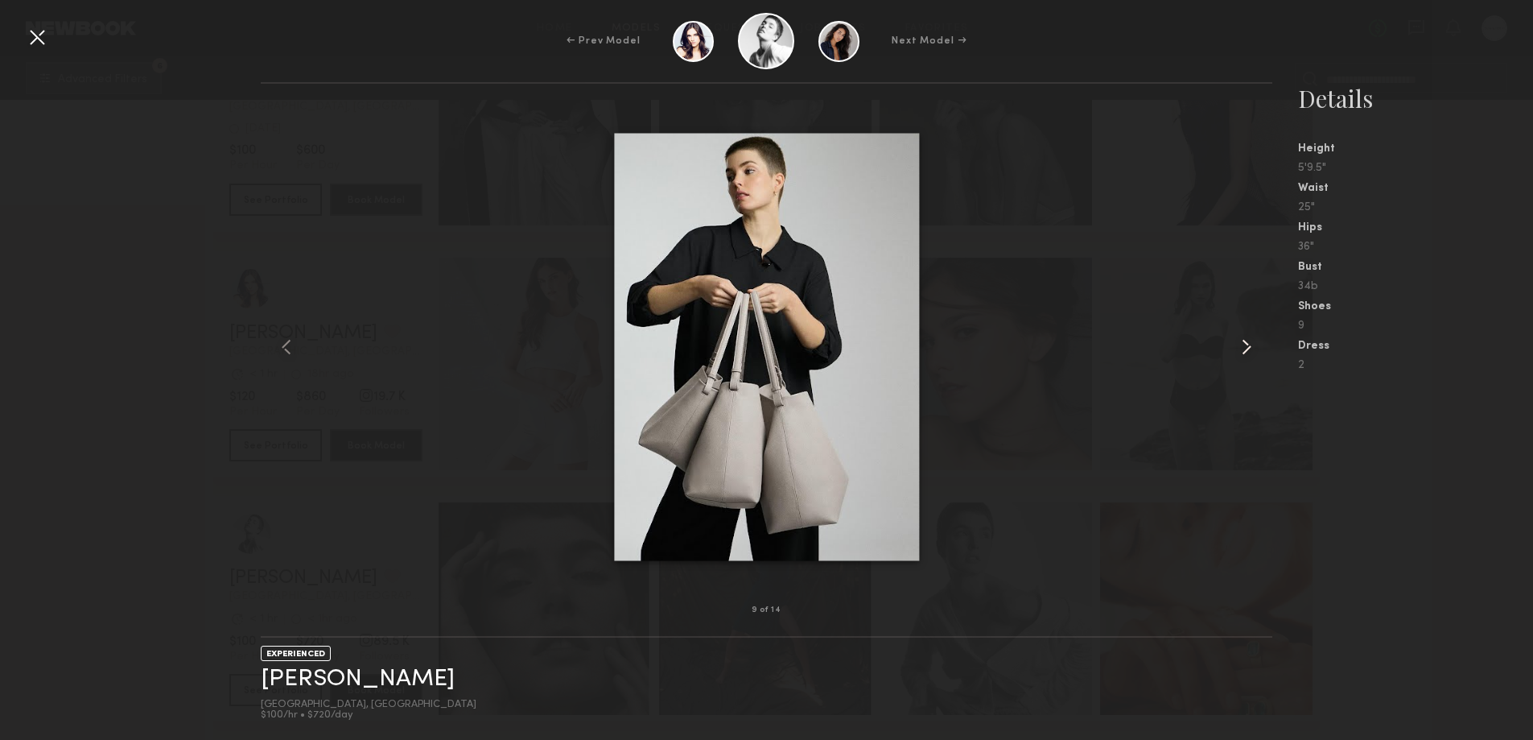
click at [1247, 344] on common-icon at bounding box center [1247, 347] width 26 height 26
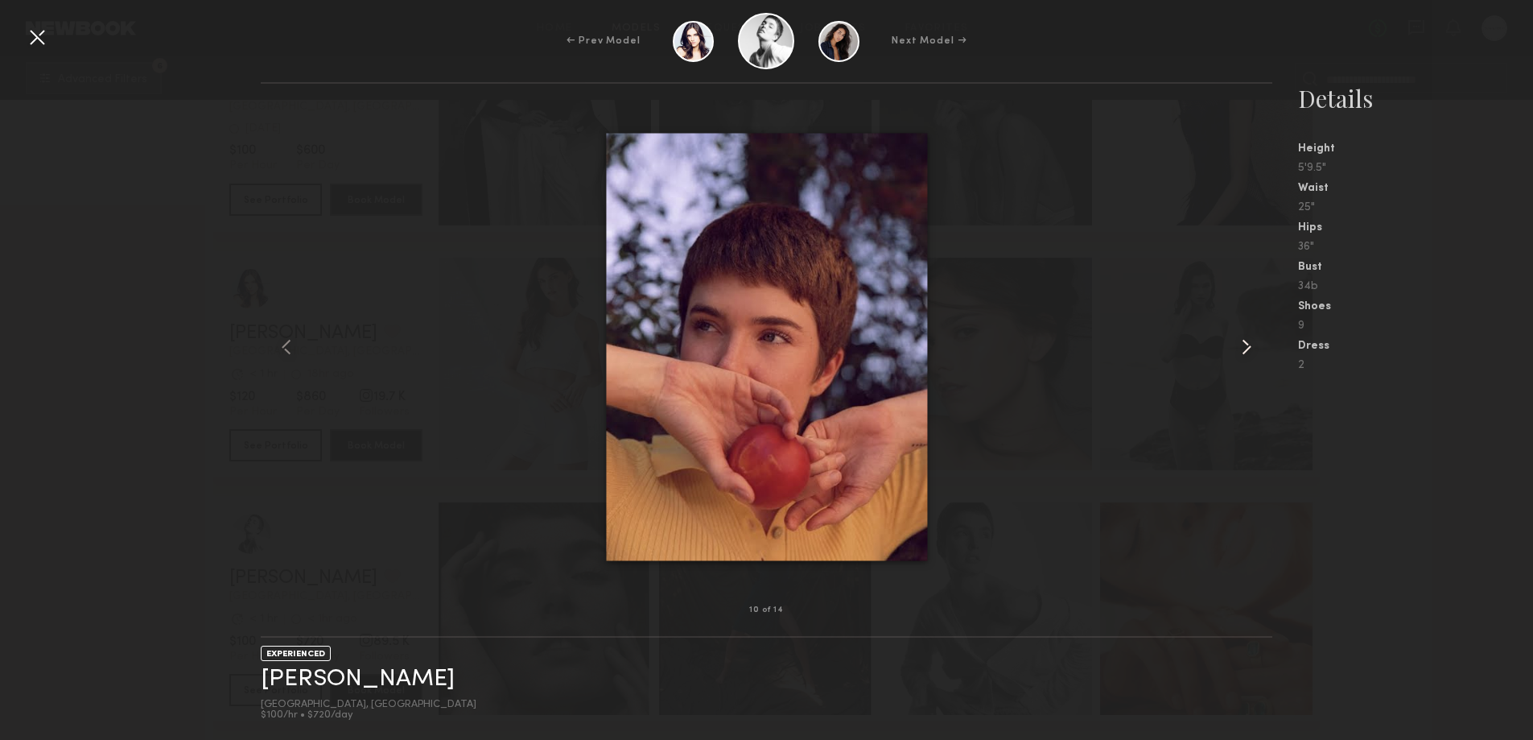
click at [1247, 344] on common-icon at bounding box center [1247, 347] width 26 height 26
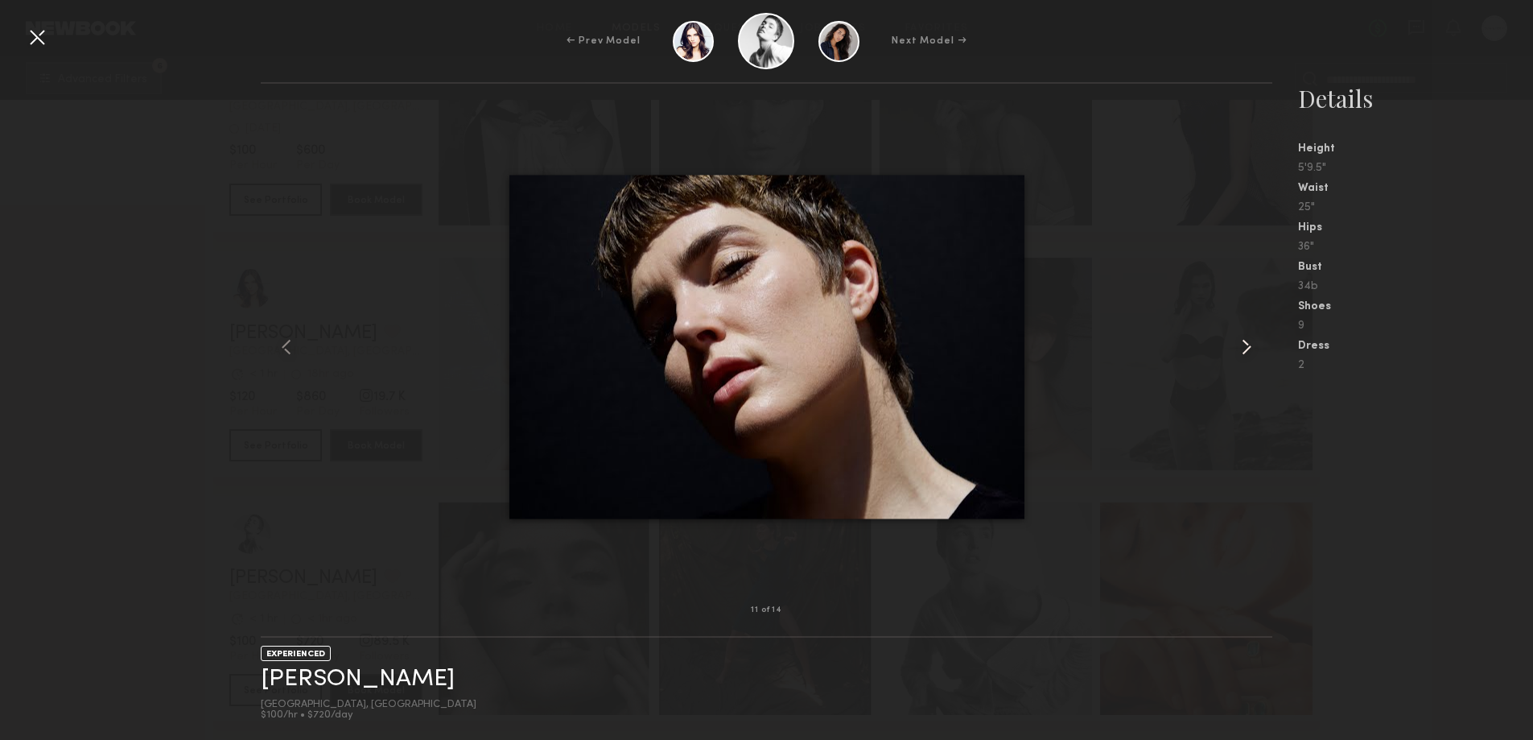
click at [1247, 344] on common-icon at bounding box center [1247, 347] width 26 height 26
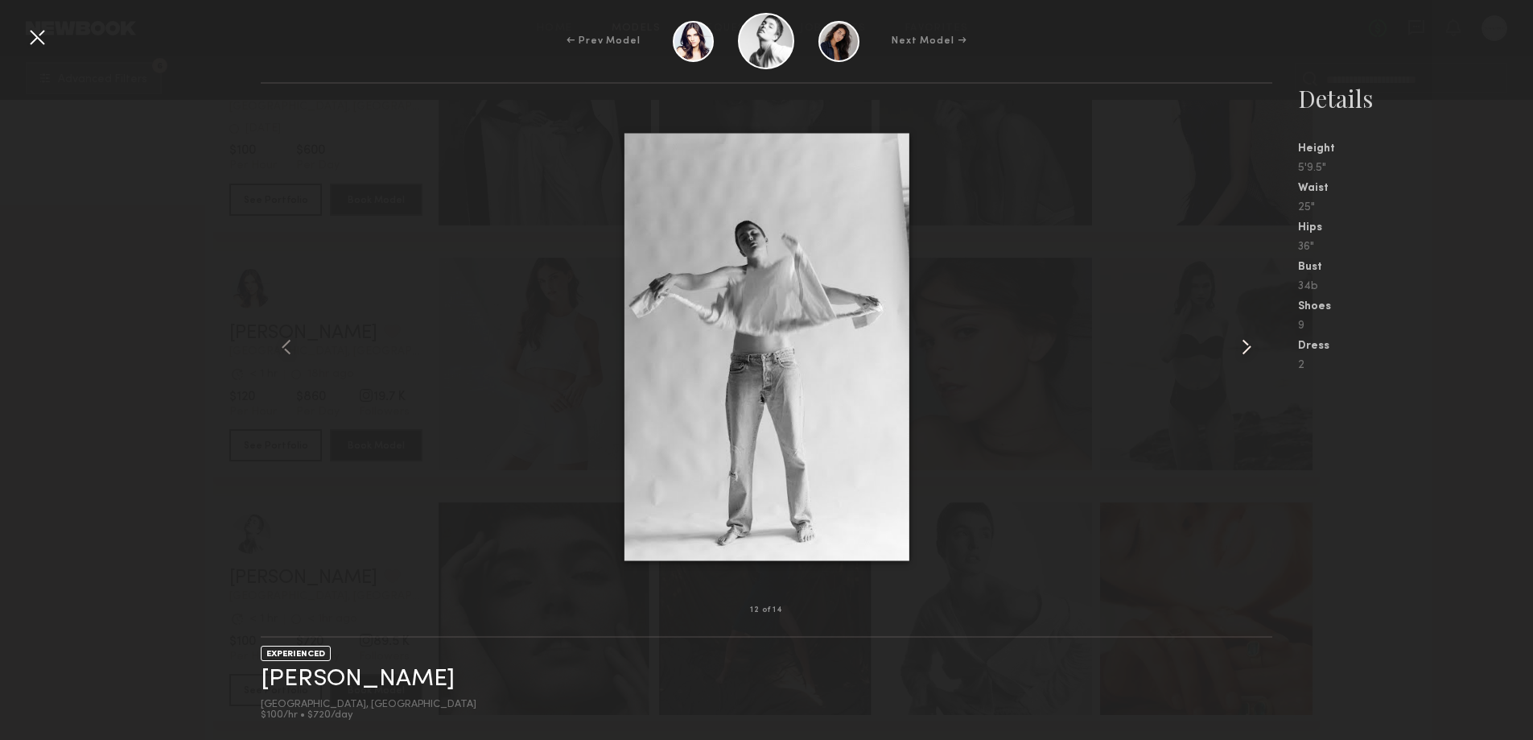
click at [1247, 344] on common-icon at bounding box center [1247, 347] width 26 height 26
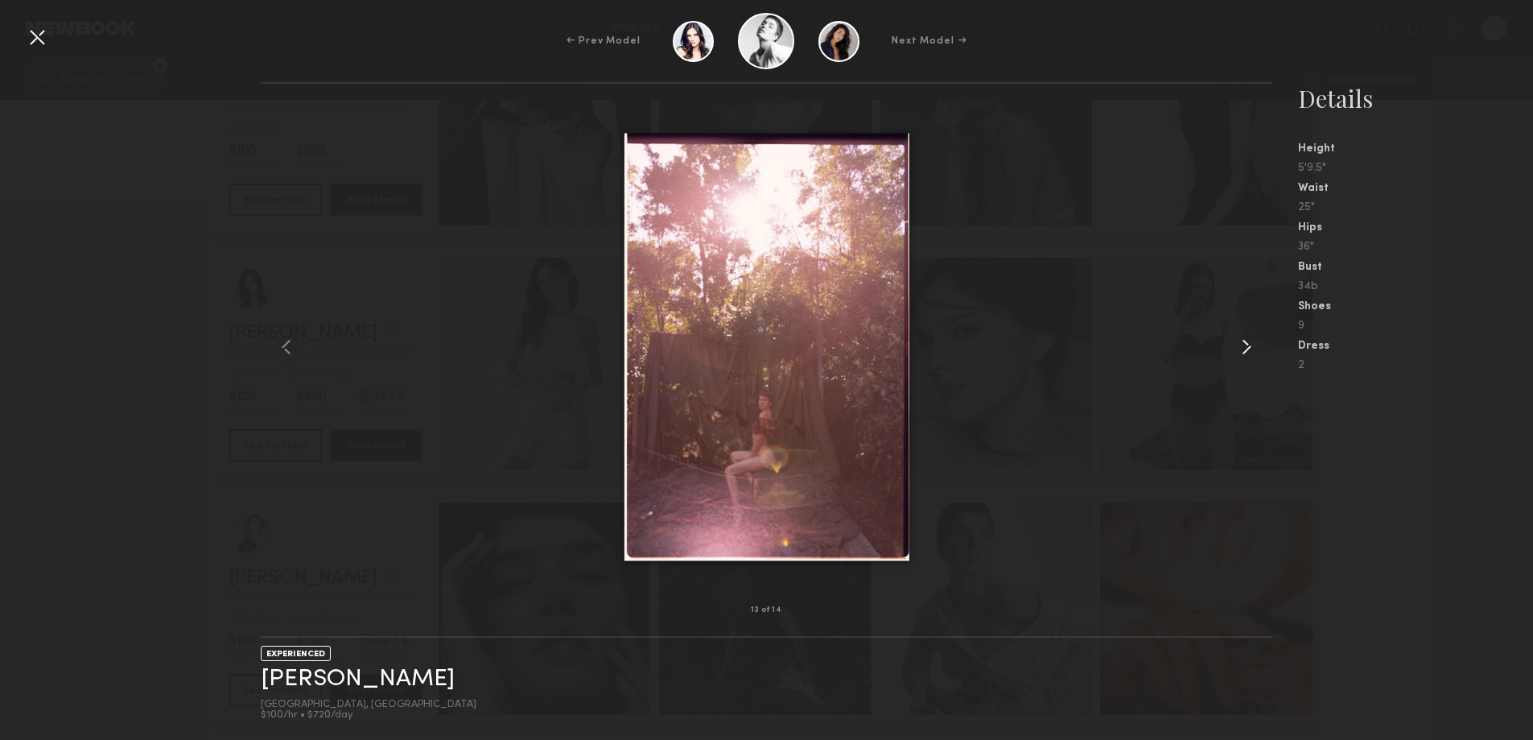
click at [1247, 344] on common-icon at bounding box center [1247, 347] width 26 height 26
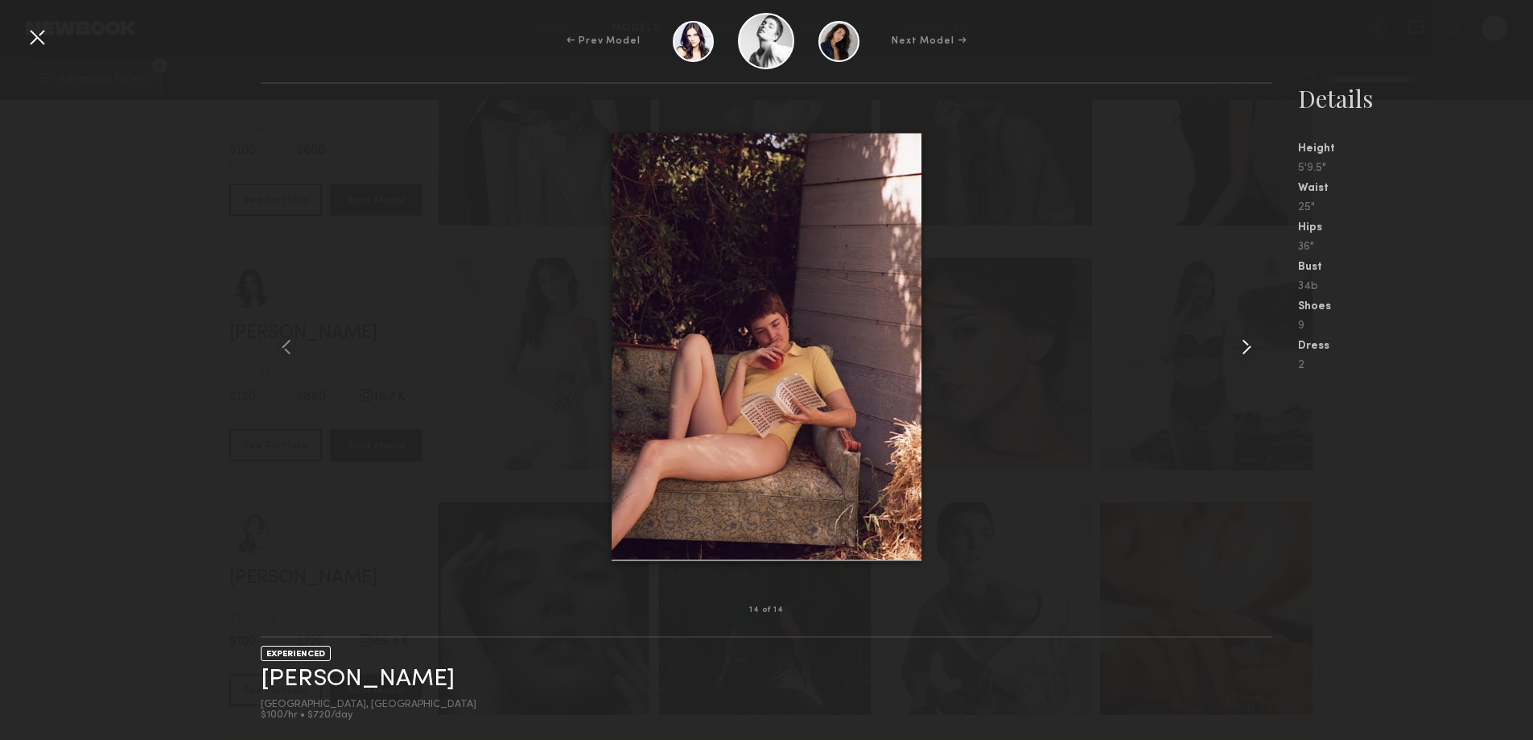
click at [1247, 344] on common-icon at bounding box center [1247, 347] width 26 height 26
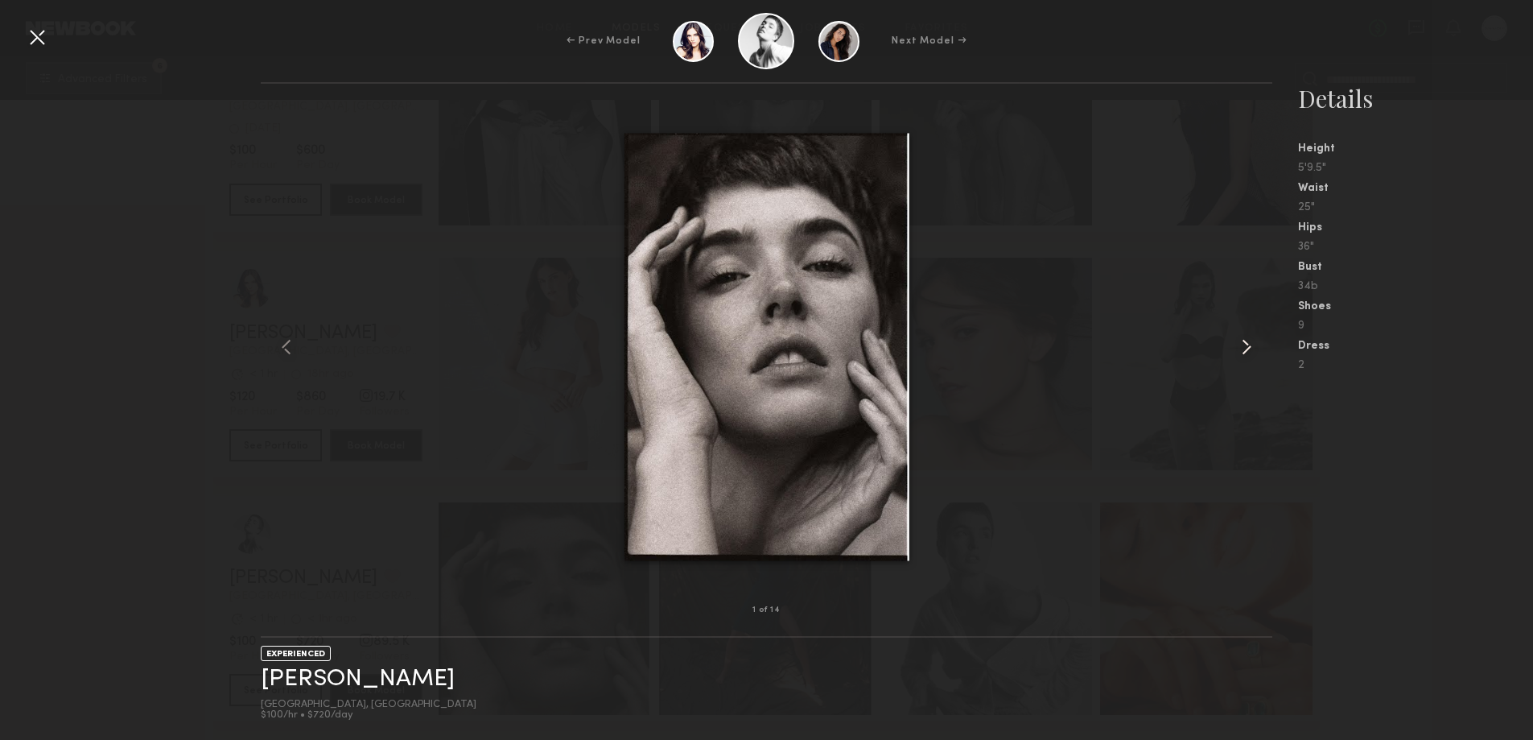
click at [1247, 344] on common-icon at bounding box center [1247, 347] width 26 height 26
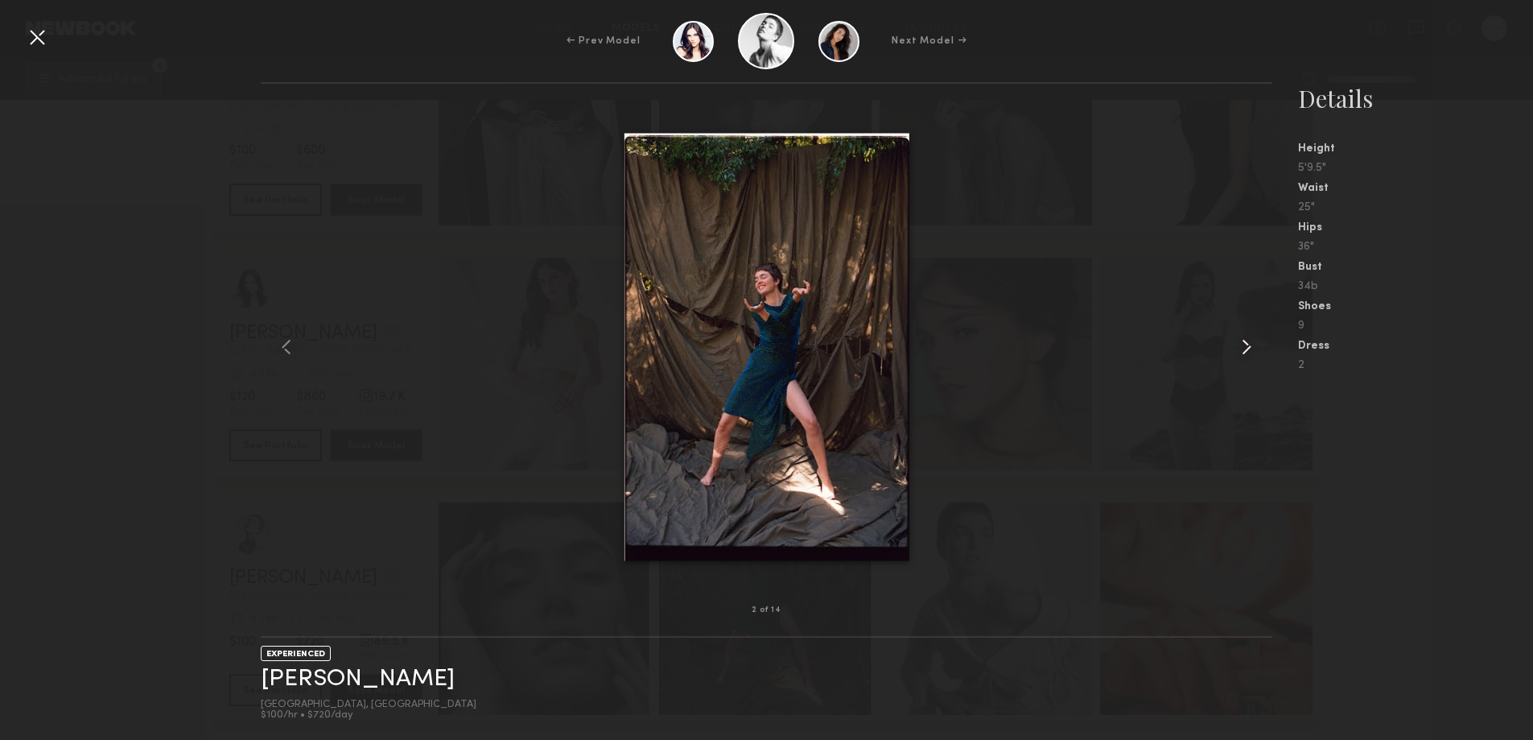
click at [1247, 344] on common-icon at bounding box center [1247, 347] width 26 height 26
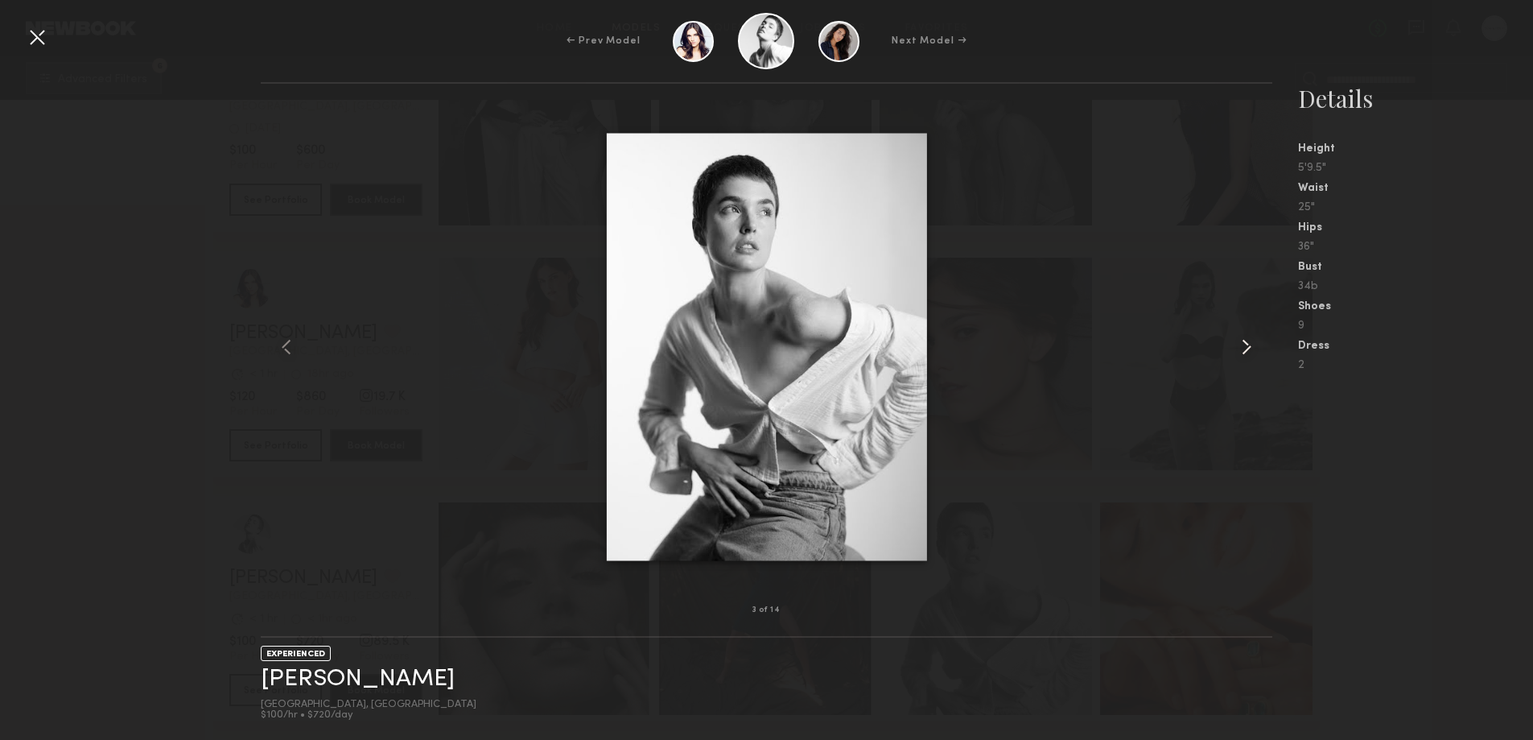
click at [1244, 345] on common-icon at bounding box center [1247, 347] width 26 height 26
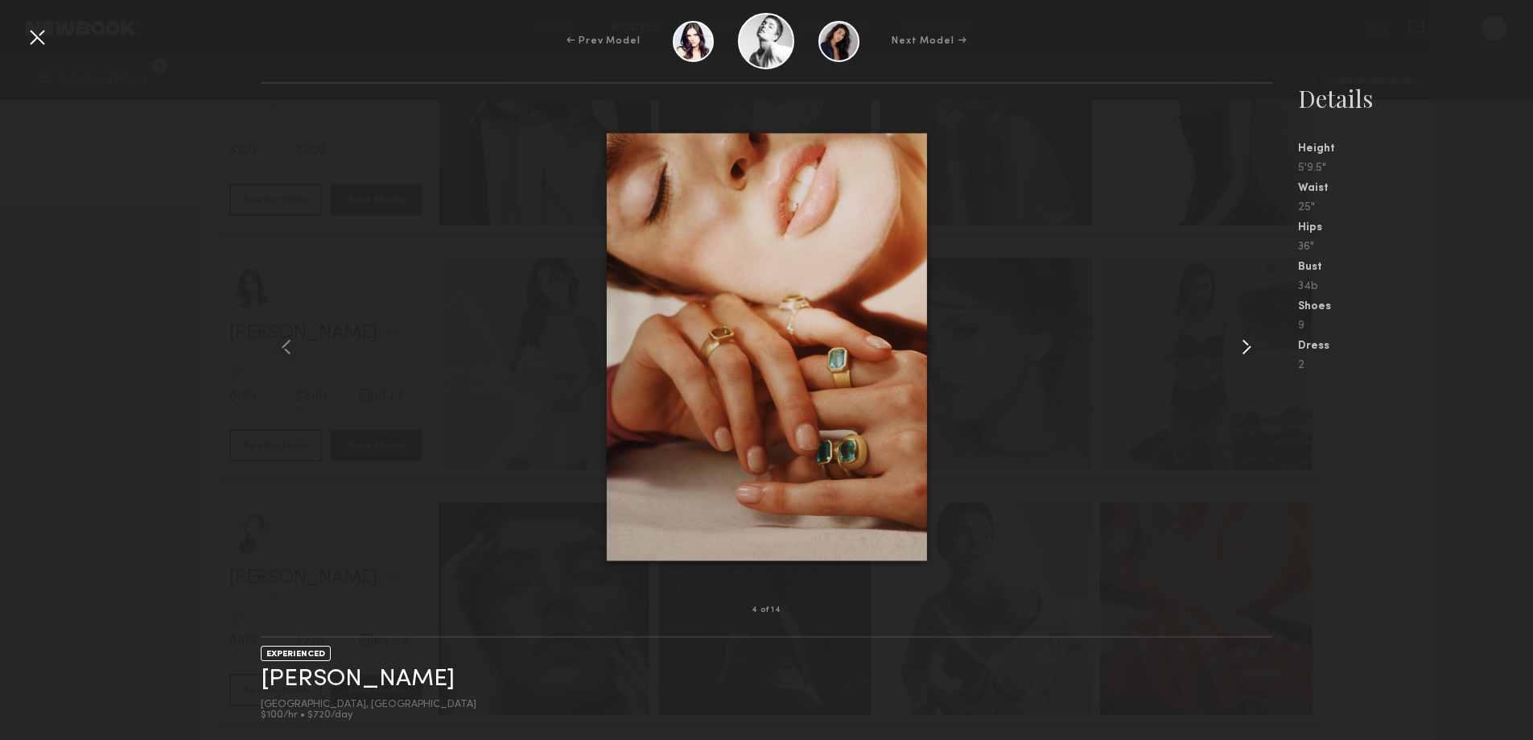
click at [1244, 345] on common-icon at bounding box center [1247, 347] width 26 height 26
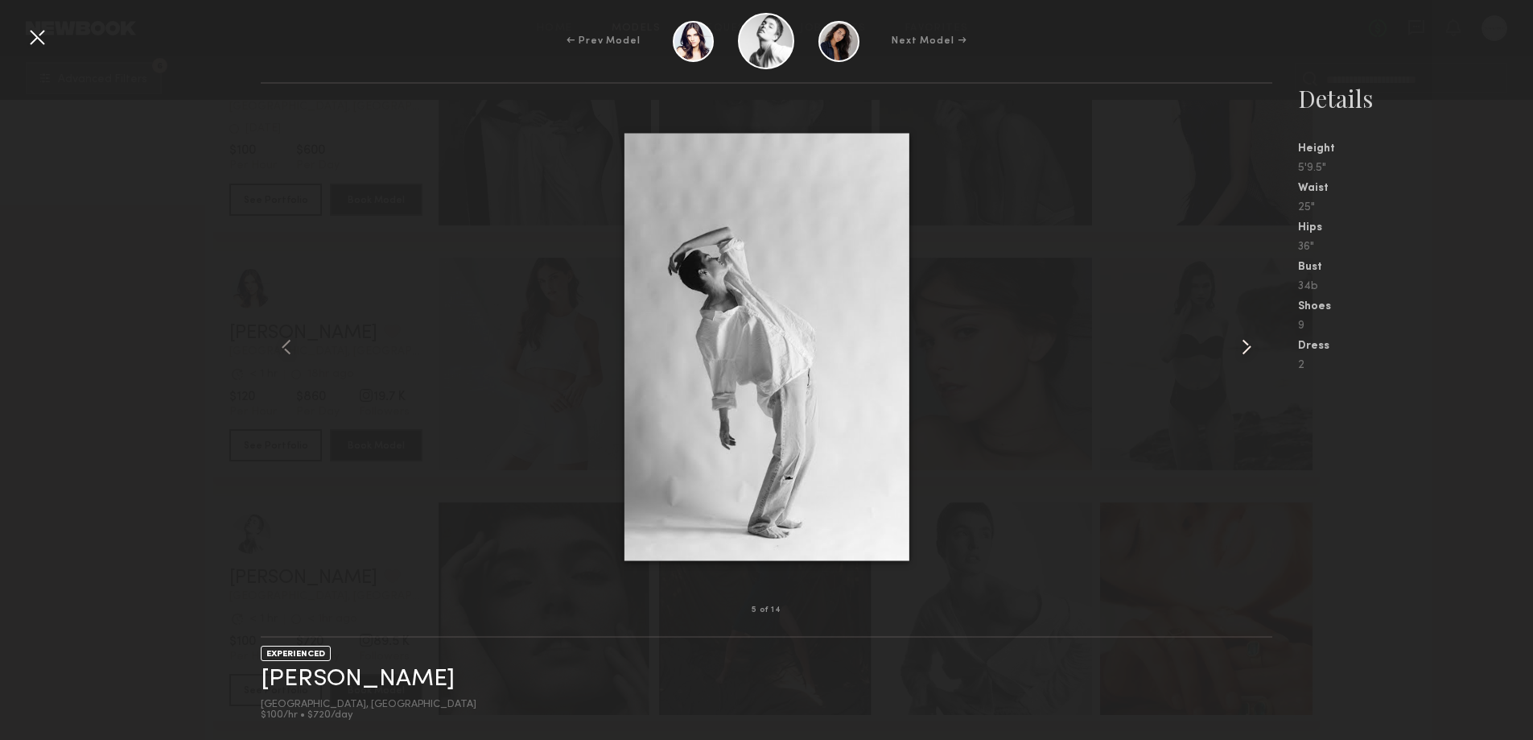
click at [1244, 345] on common-icon at bounding box center [1247, 347] width 26 height 26
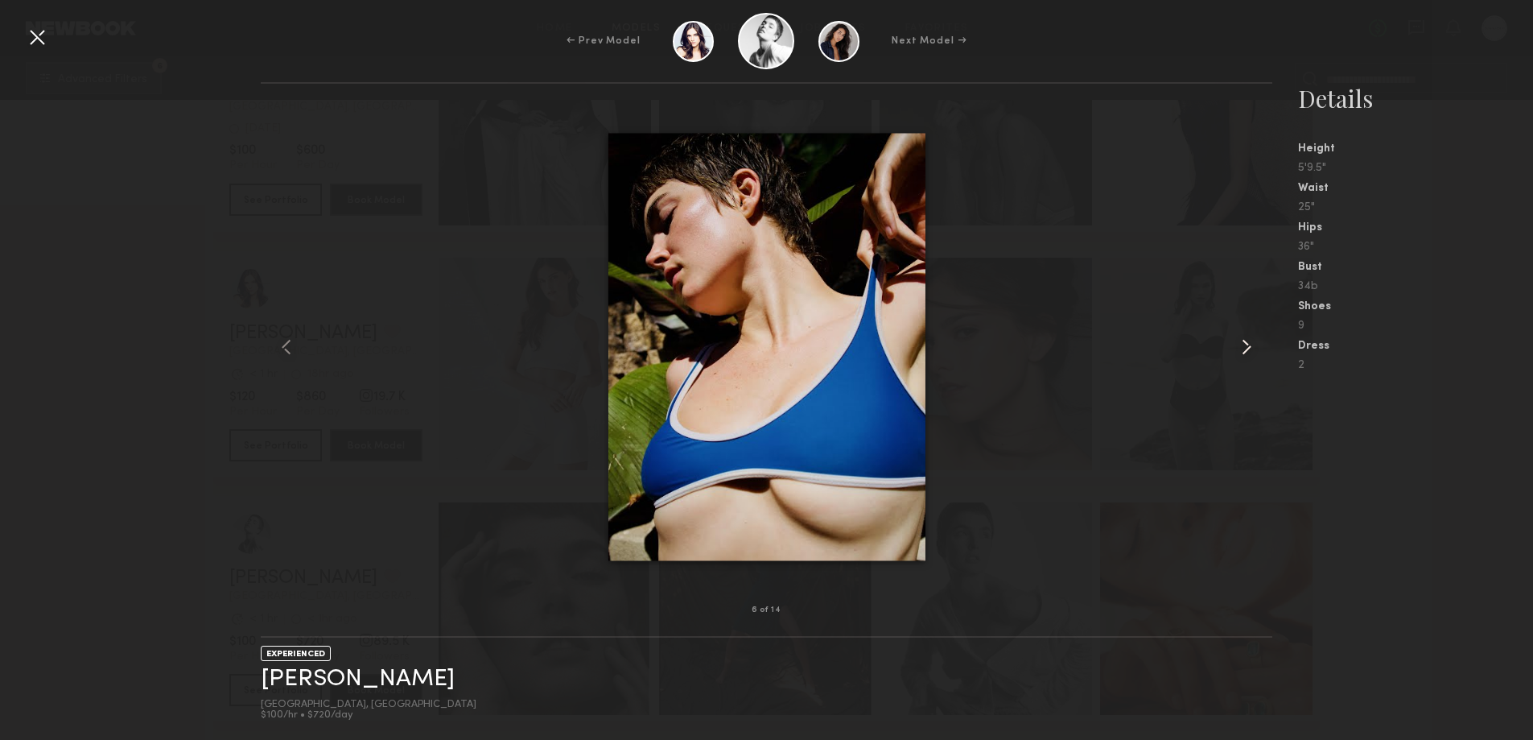
click at [1249, 347] on common-icon at bounding box center [1247, 347] width 26 height 26
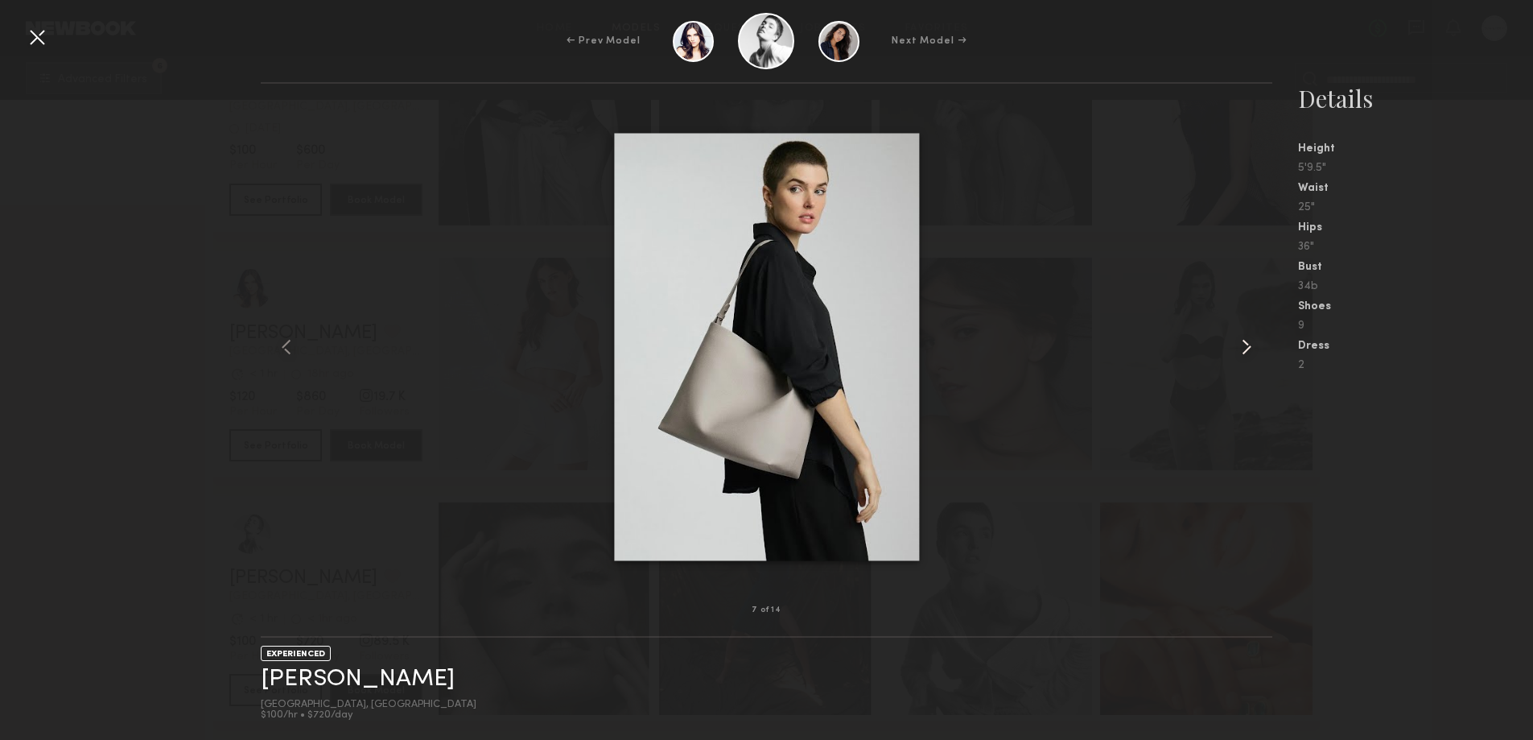
click at [1249, 347] on common-icon at bounding box center [1247, 347] width 26 height 26
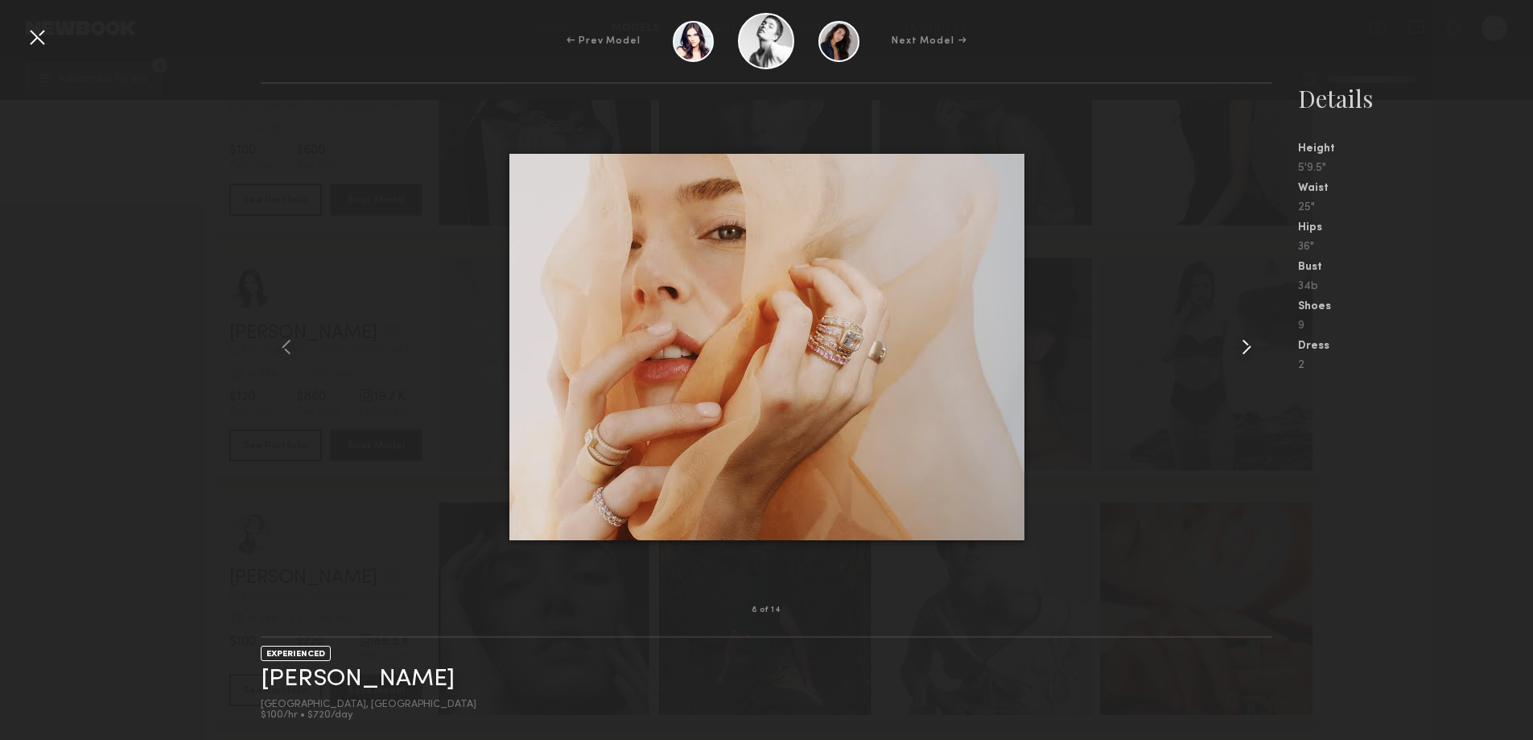
click at [1249, 347] on common-icon at bounding box center [1247, 347] width 26 height 26
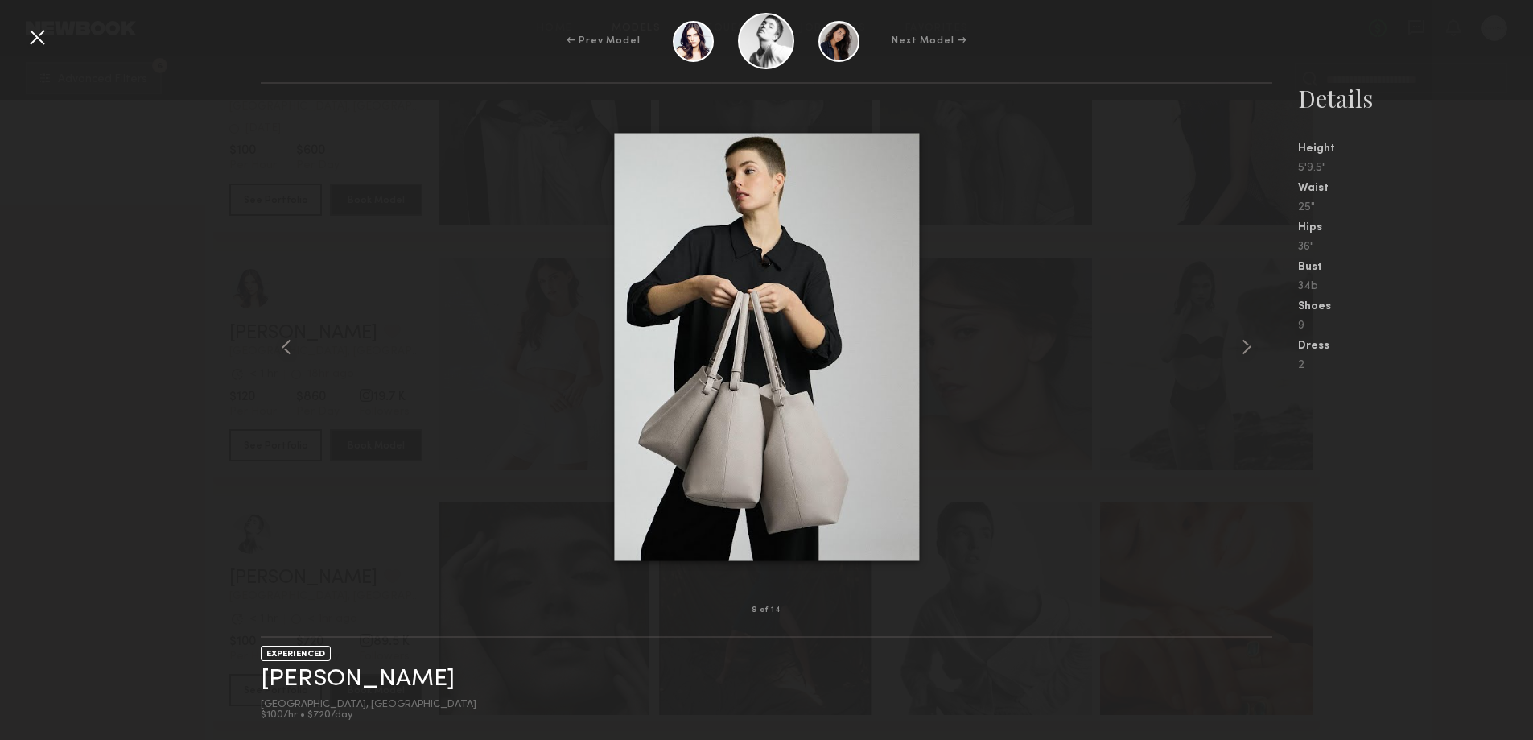
click at [37, 30] on div at bounding box center [37, 37] width 26 height 26
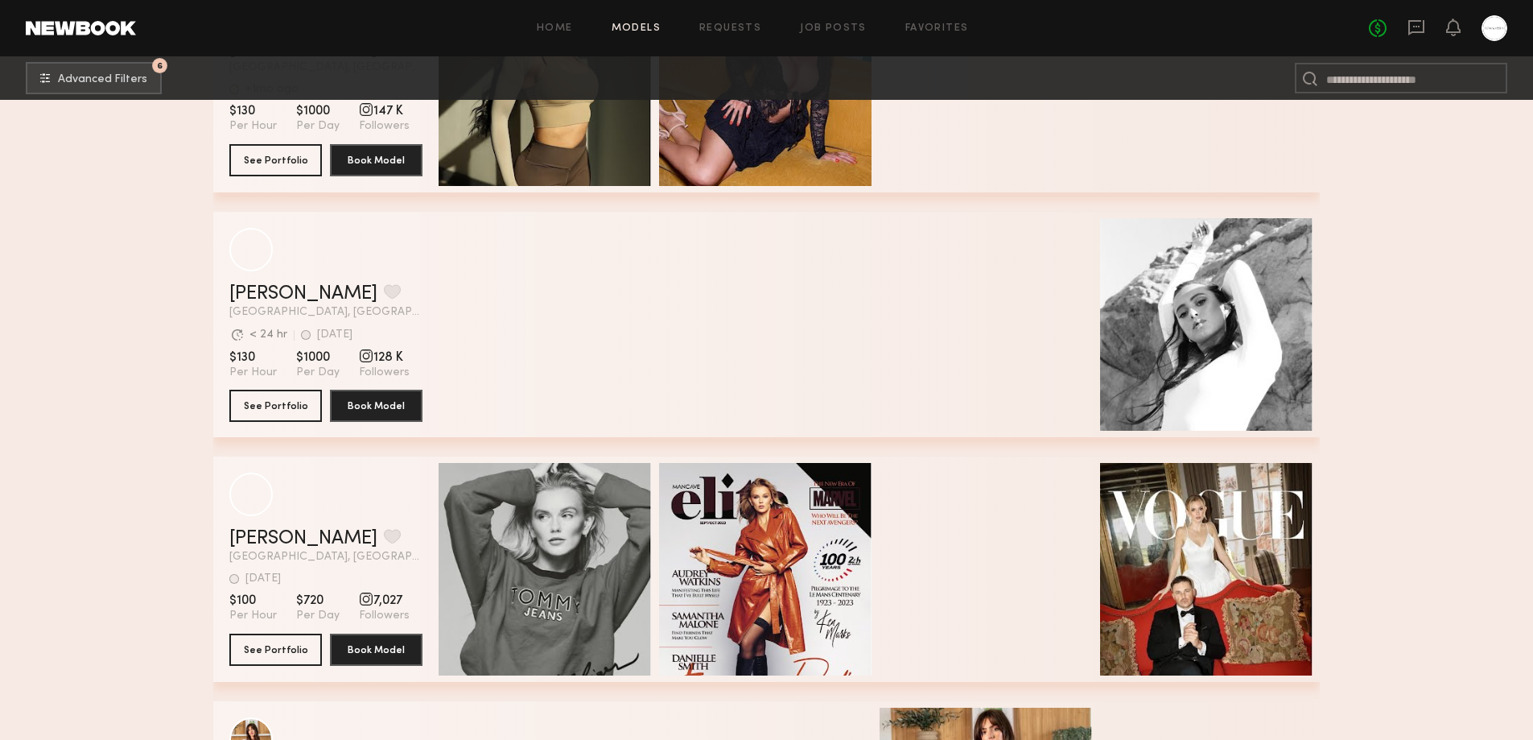
scroll to position [11444, 0]
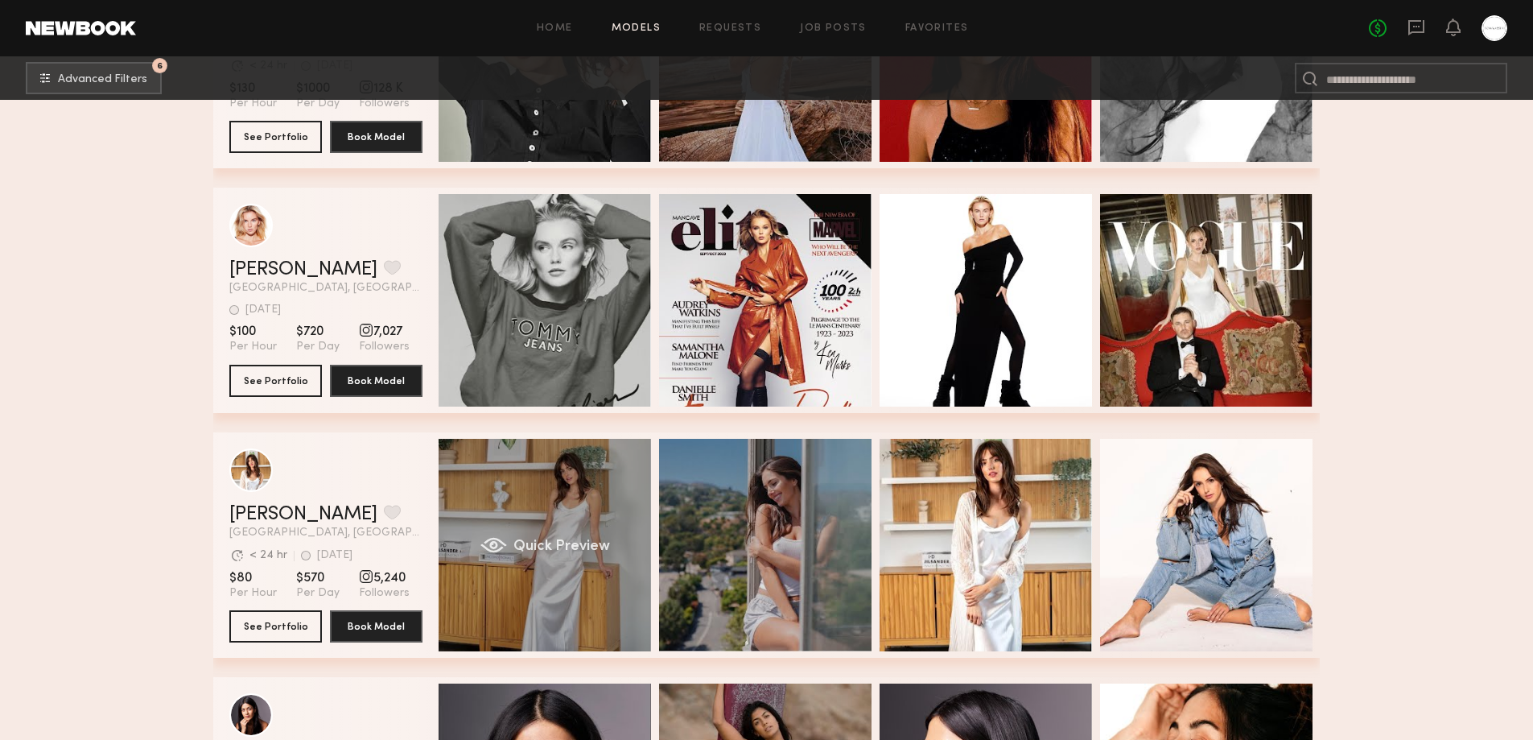
click at [544, 537] on div "Quick Preview" at bounding box center [545, 545] width 212 height 212
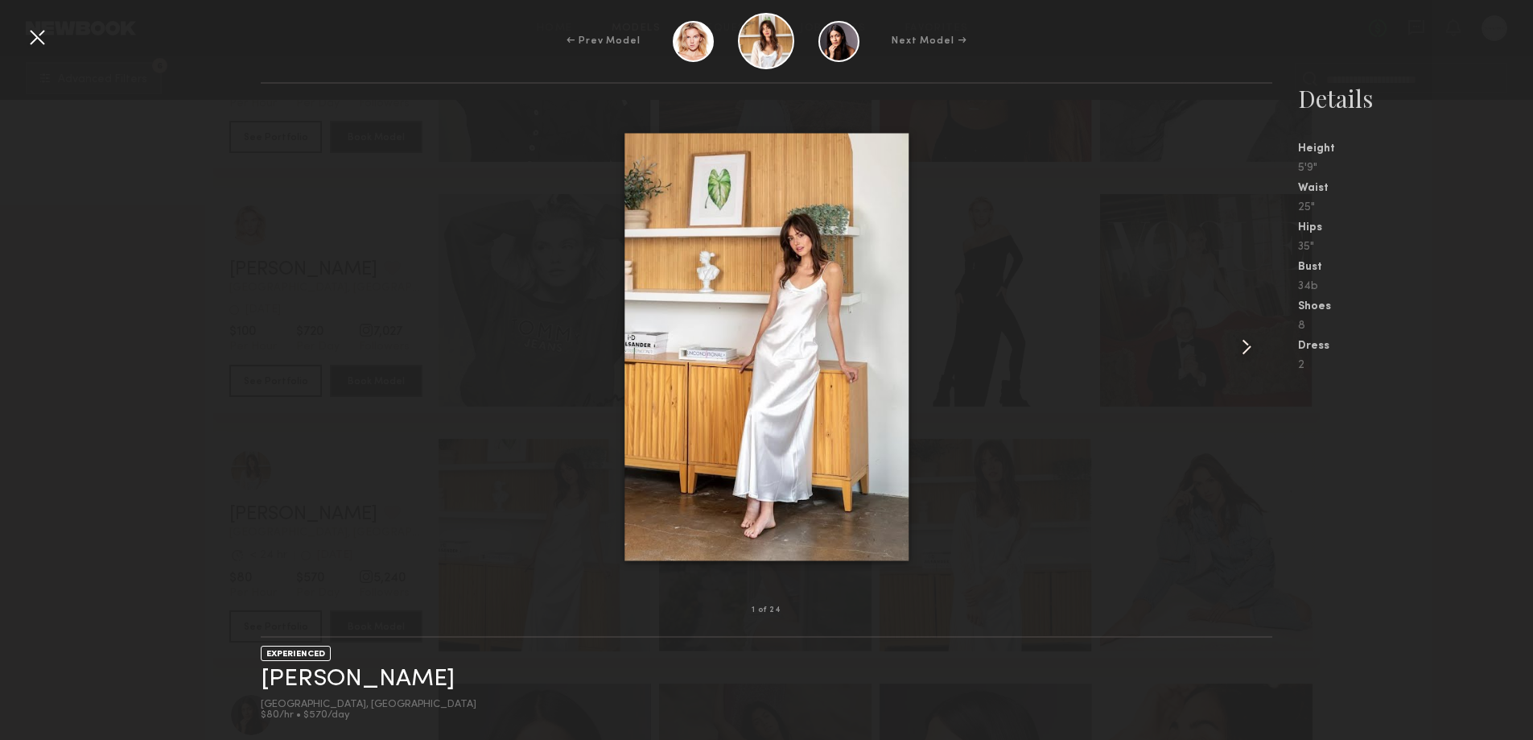
click at [1243, 351] on common-icon at bounding box center [1247, 347] width 26 height 26
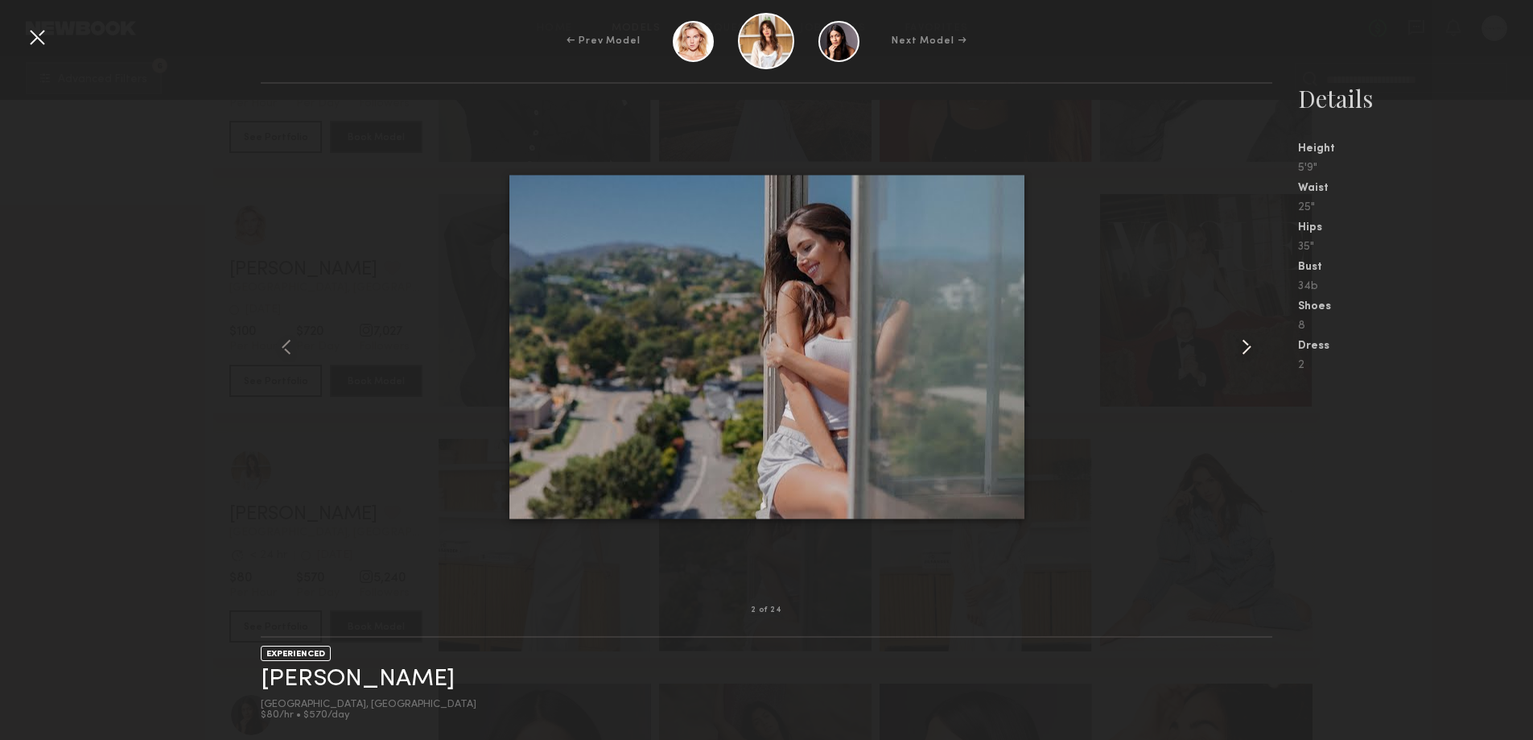
click at [1243, 351] on common-icon at bounding box center [1247, 347] width 26 height 26
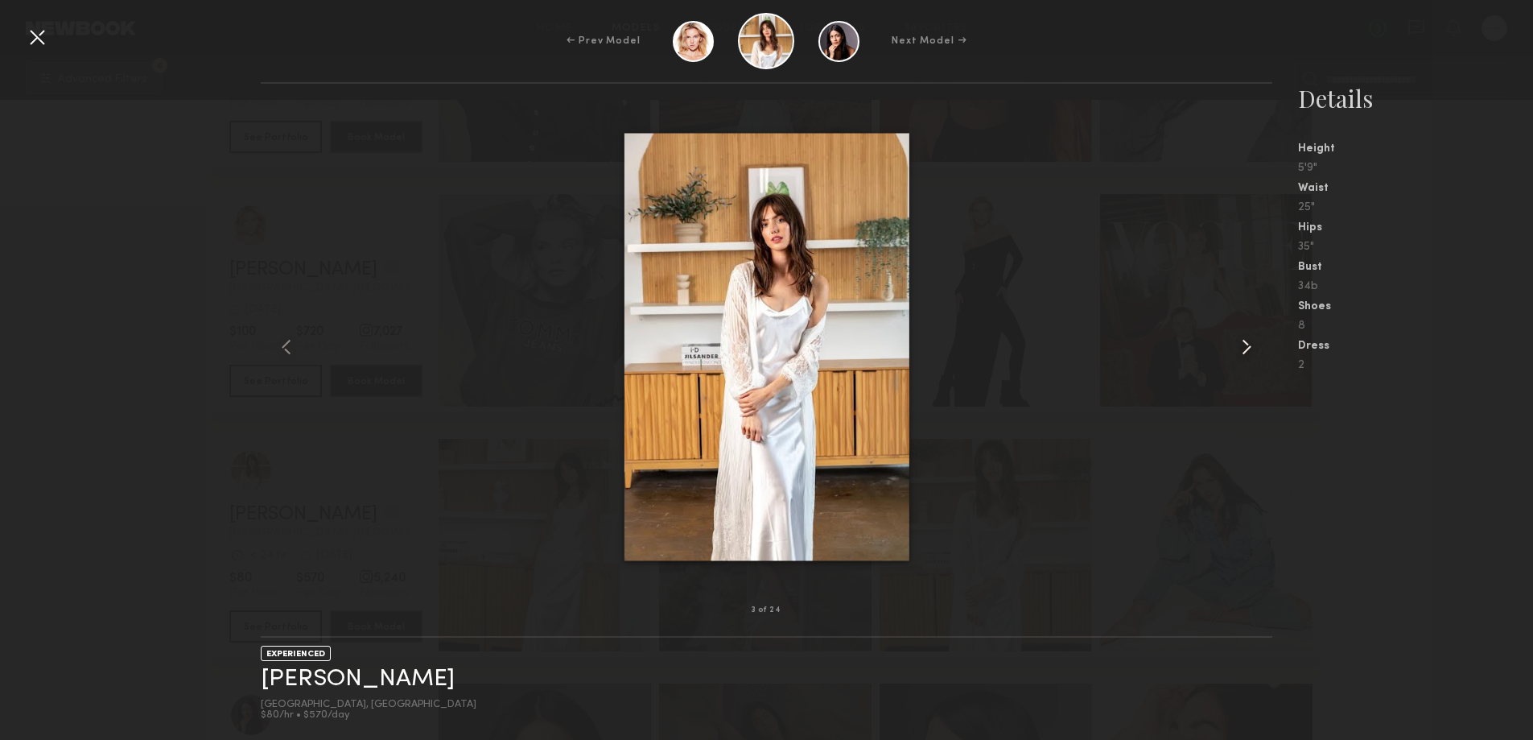
click at [1243, 351] on common-icon at bounding box center [1247, 347] width 26 height 26
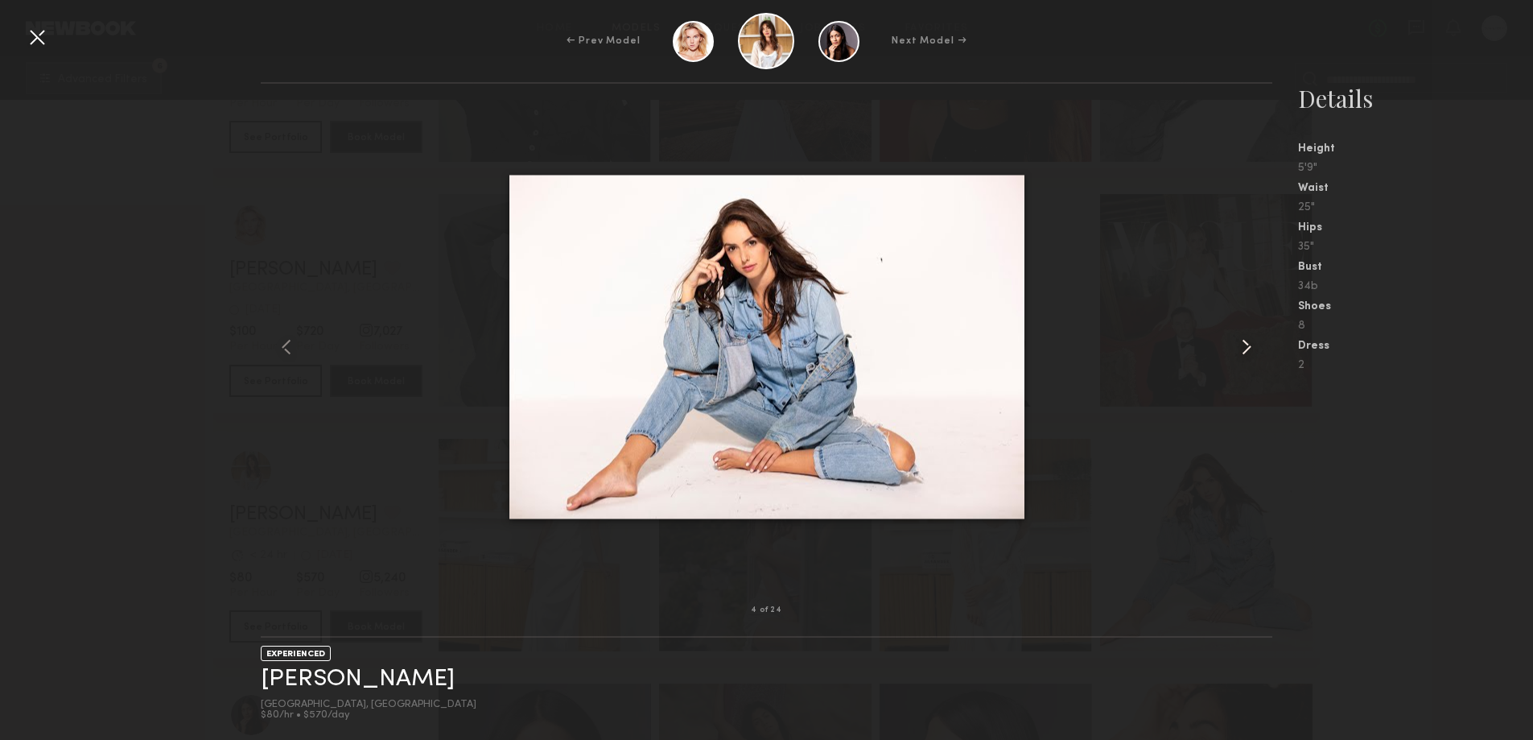
click at [1243, 351] on common-icon at bounding box center [1247, 347] width 26 height 26
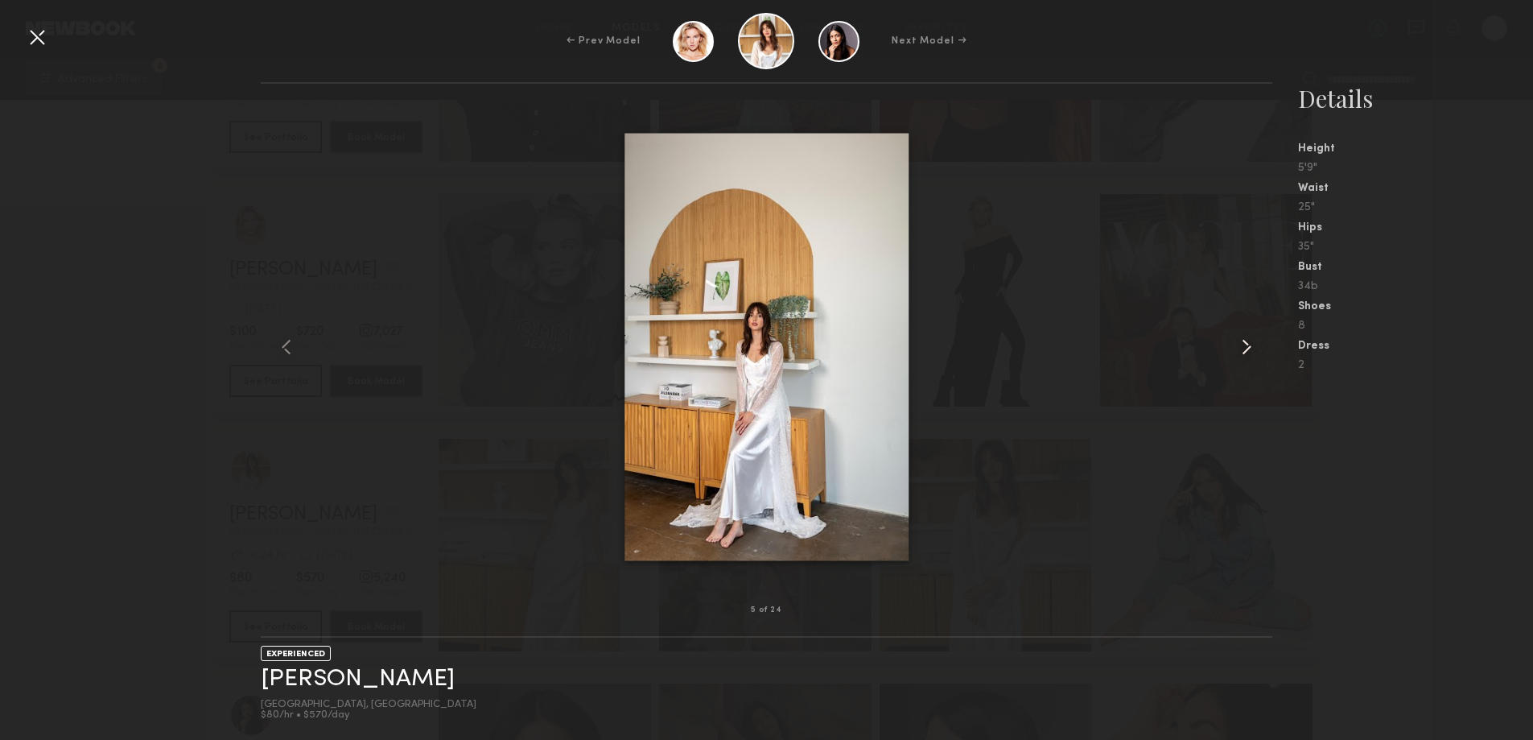
click at [1243, 351] on common-icon at bounding box center [1247, 347] width 26 height 26
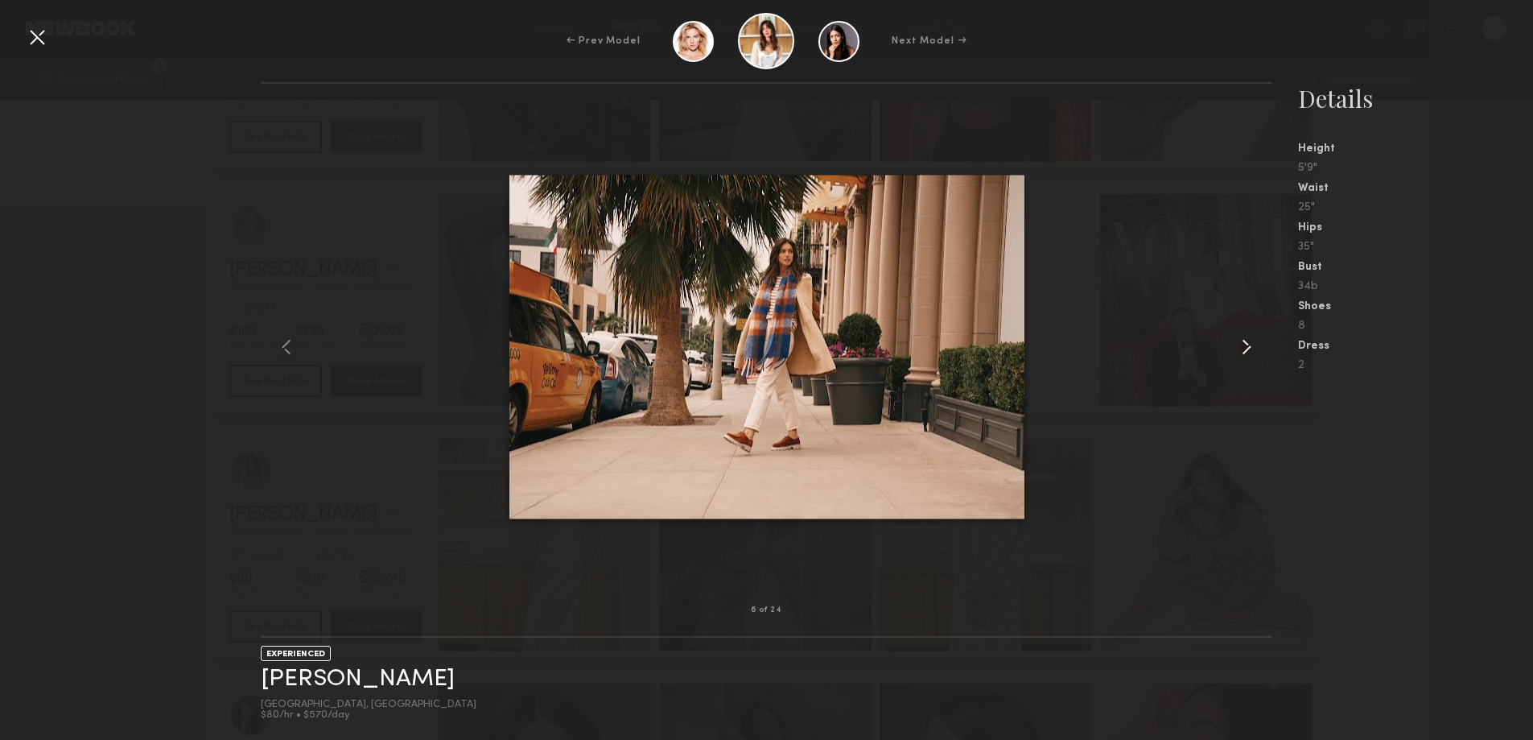
click at [1243, 351] on common-icon at bounding box center [1247, 347] width 26 height 26
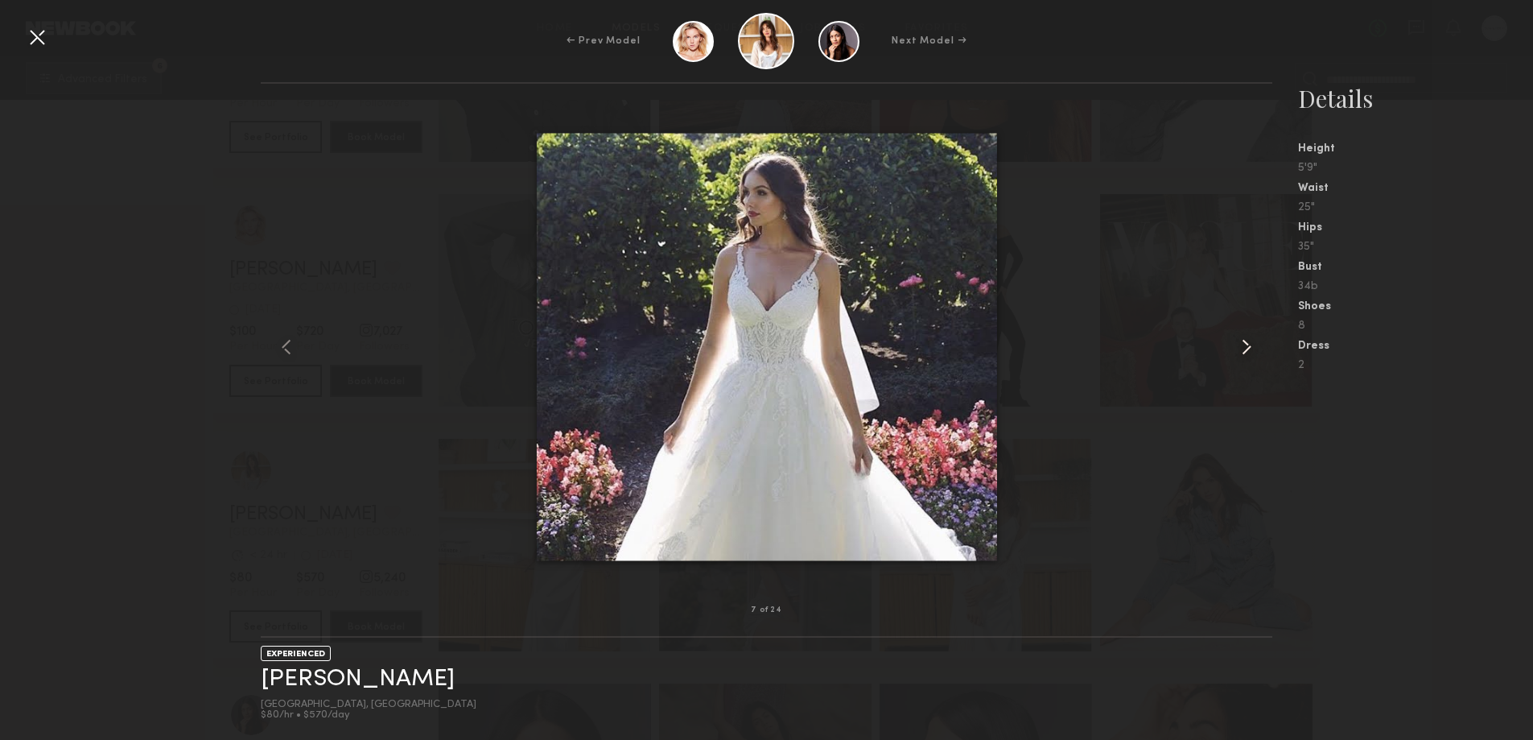
click at [1243, 351] on common-icon at bounding box center [1247, 347] width 26 height 26
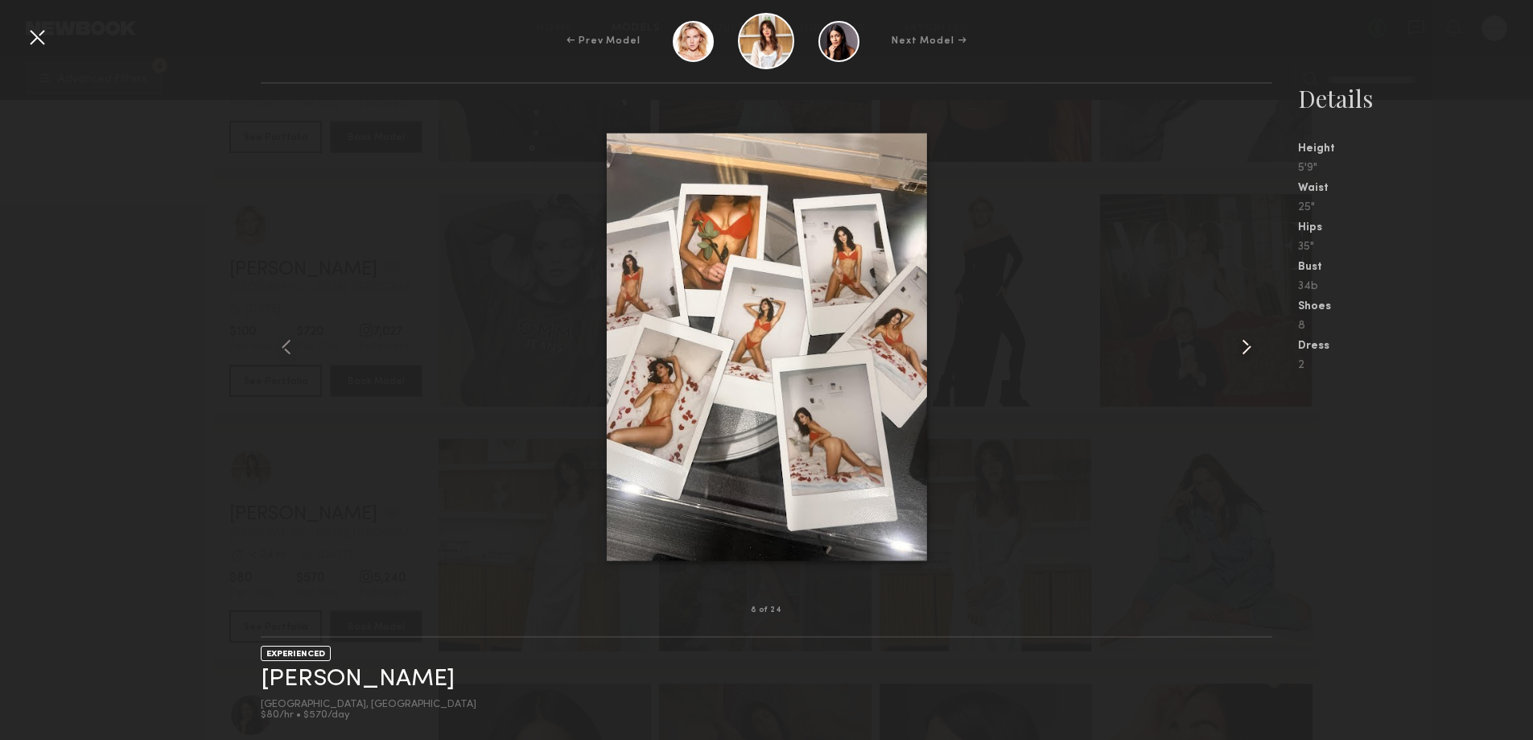
click at [1243, 351] on common-icon at bounding box center [1247, 347] width 26 height 26
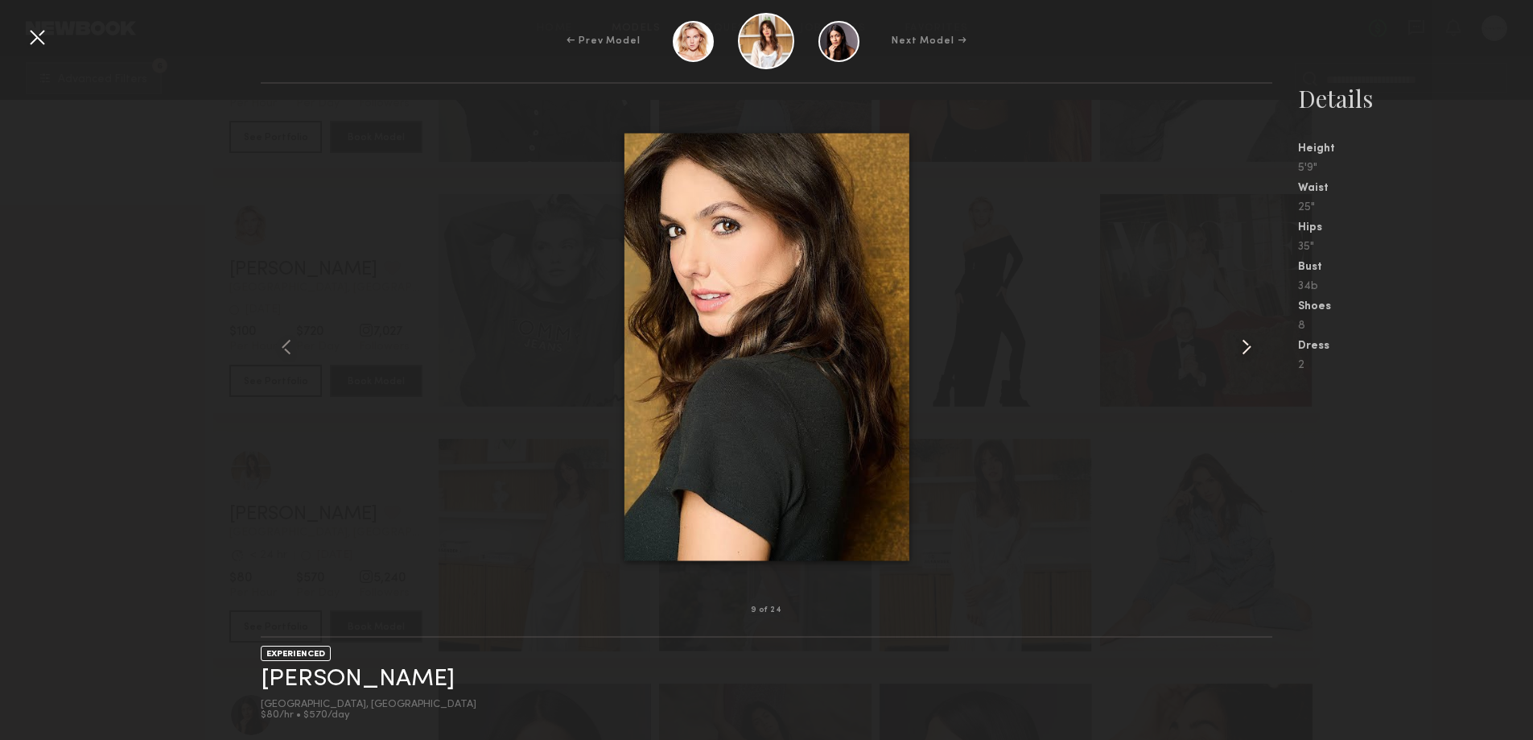
click at [1243, 351] on common-icon at bounding box center [1247, 347] width 26 height 26
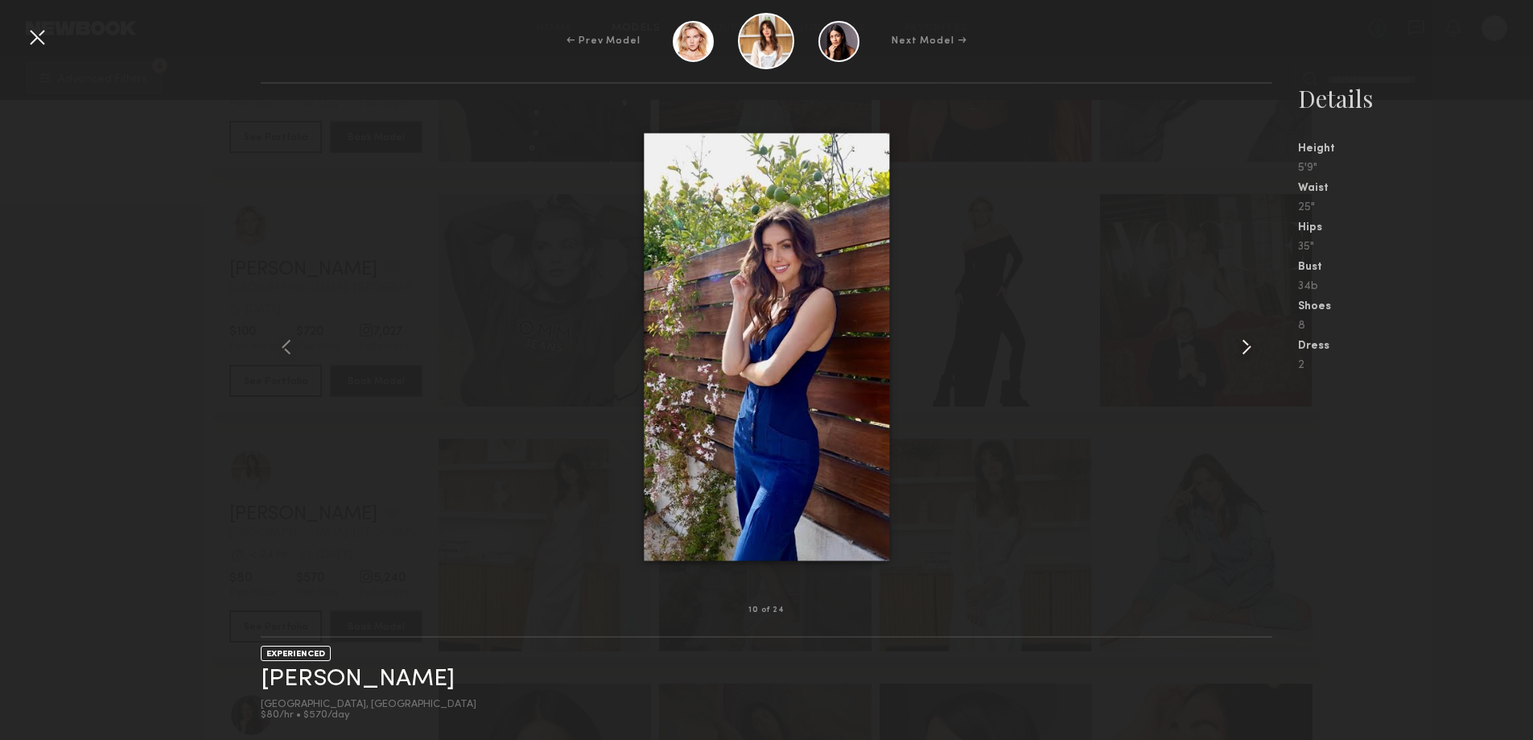
click at [1243, 351] on common-icon at bounding box center [1247, 347] width 26 height 26
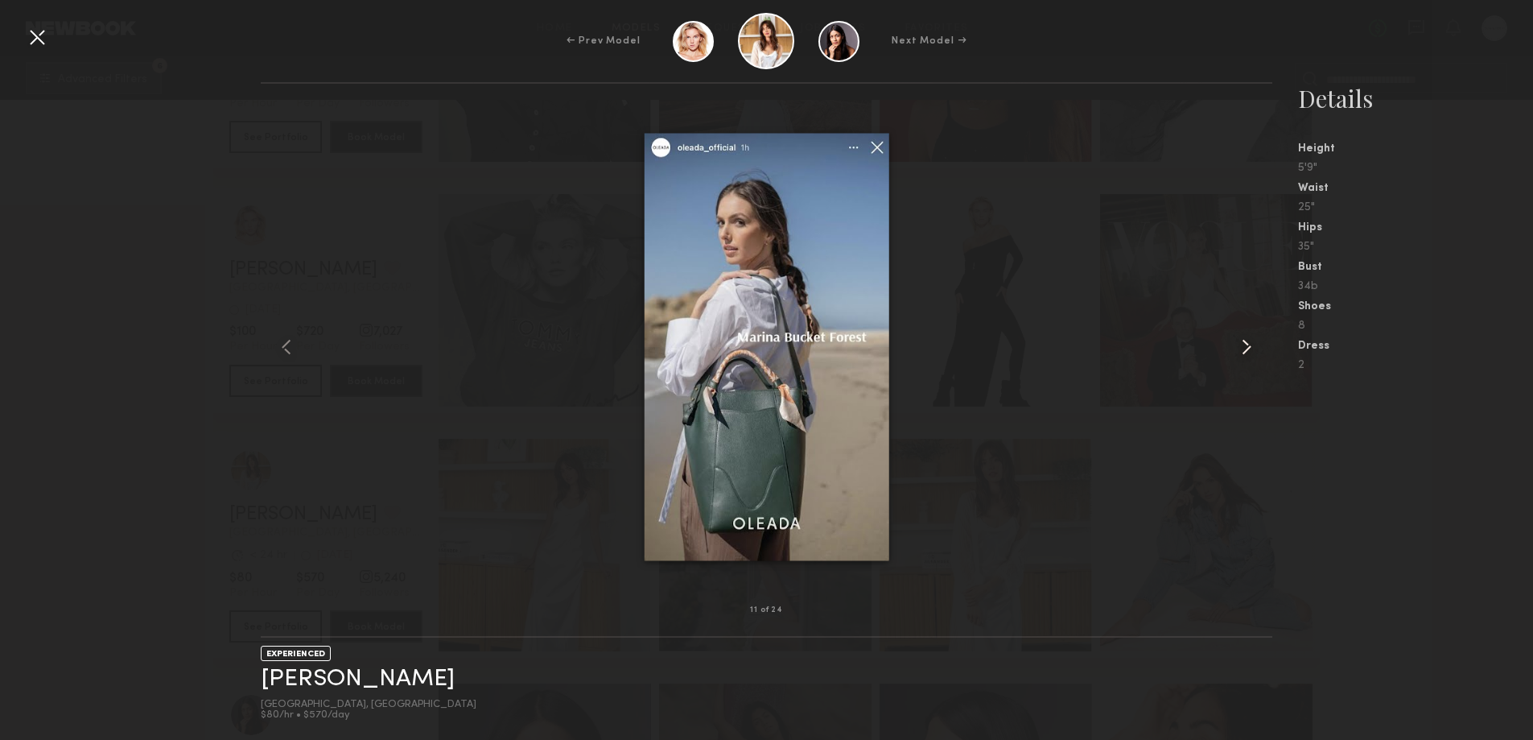
click at [1243, 351] on common-icon at bounding box center [1247, 347] width 26 height 26
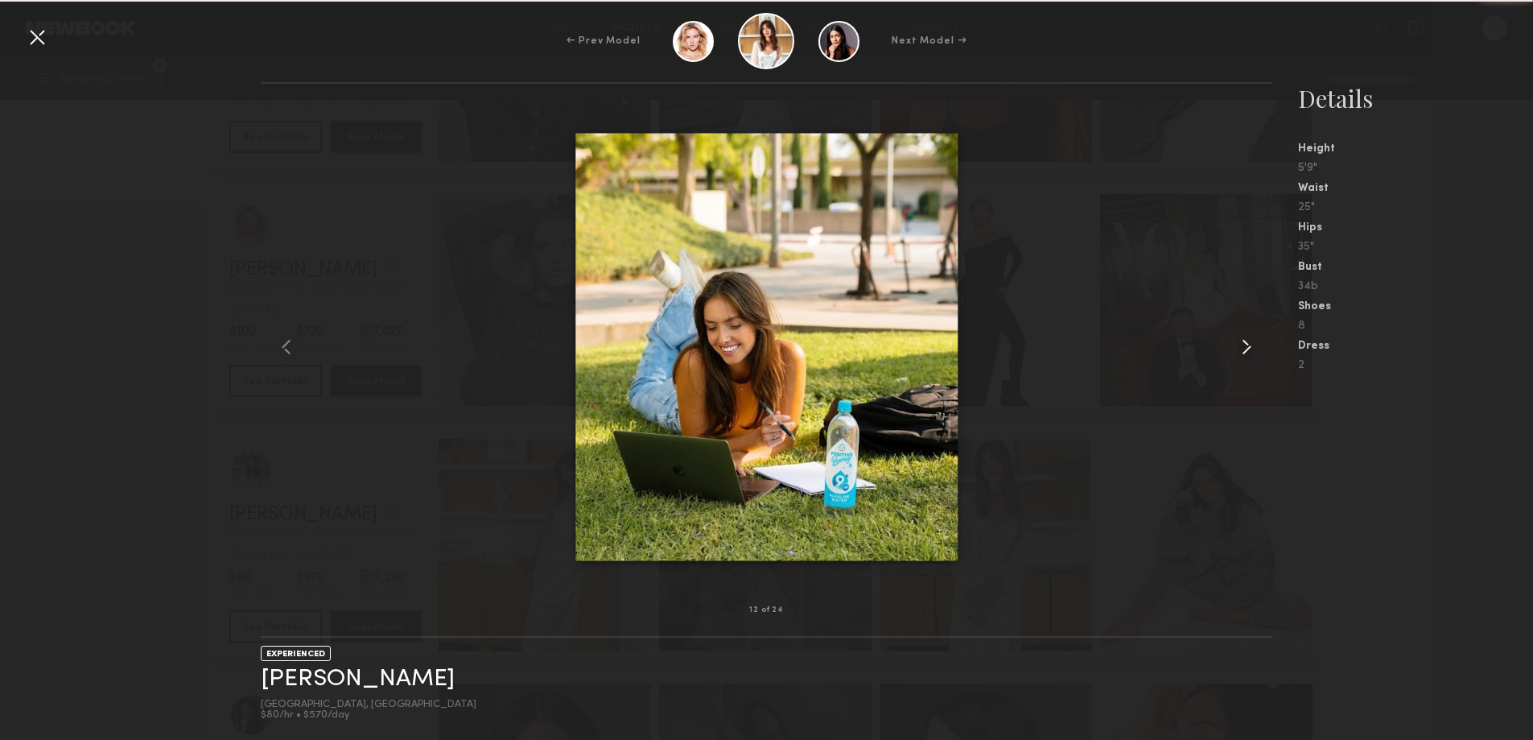
click at [1243, 351] on common-icon at bounding box center [1247, 347] width 26 height 26
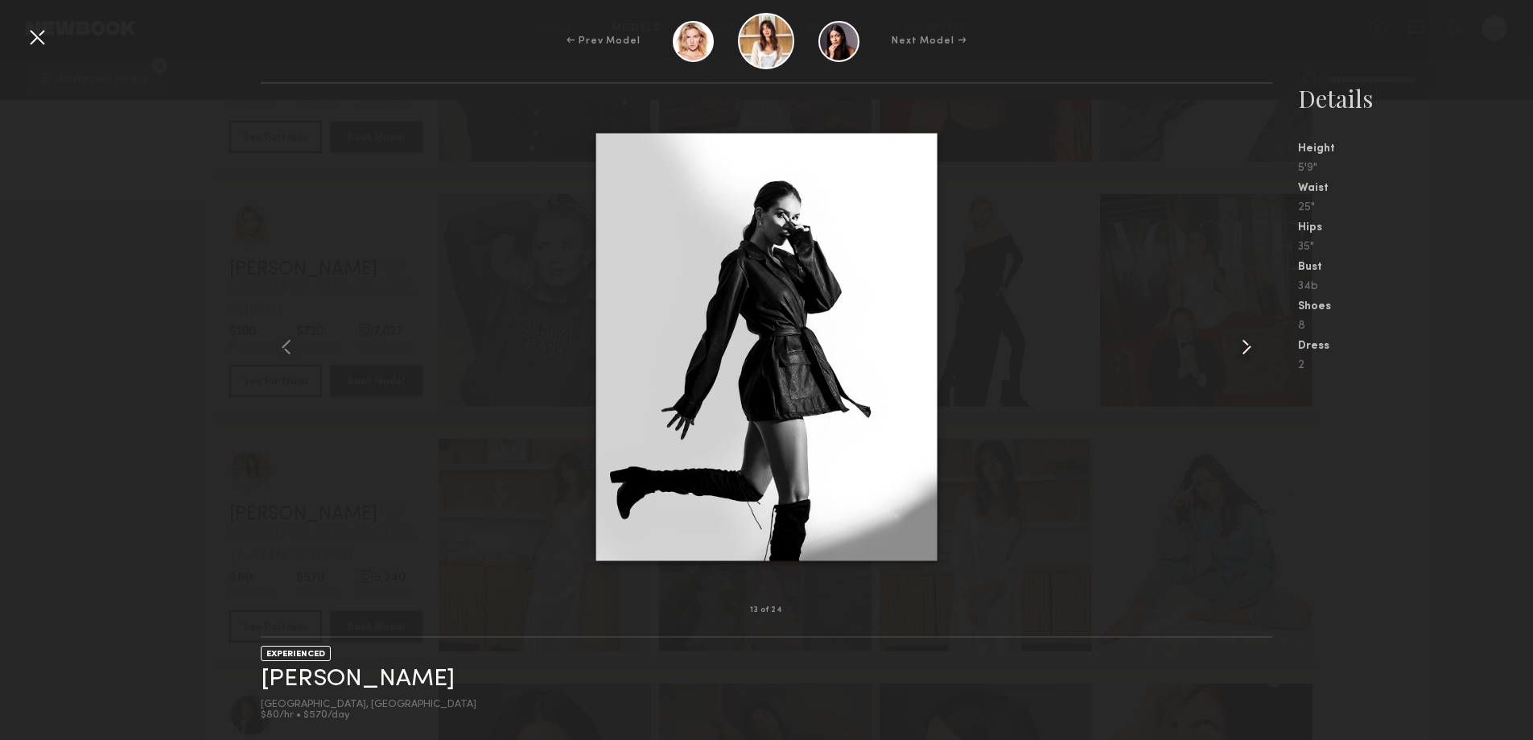
click at [1243, 351] on common-icon at bounding box center [1247, 347] width 26 height 26
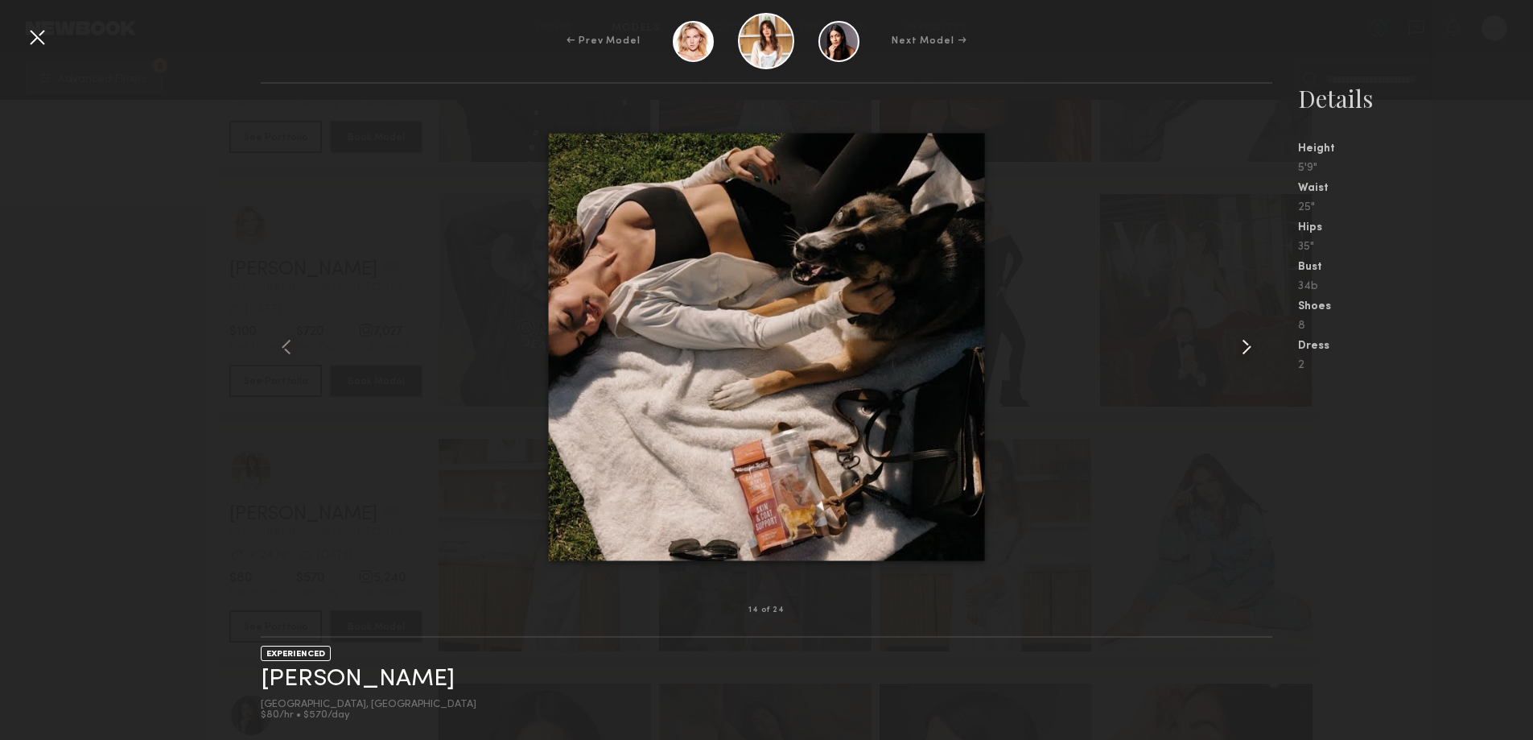
click at [1243, 351] on common-icon at bounding box center [1247, 347] width 26 height 26
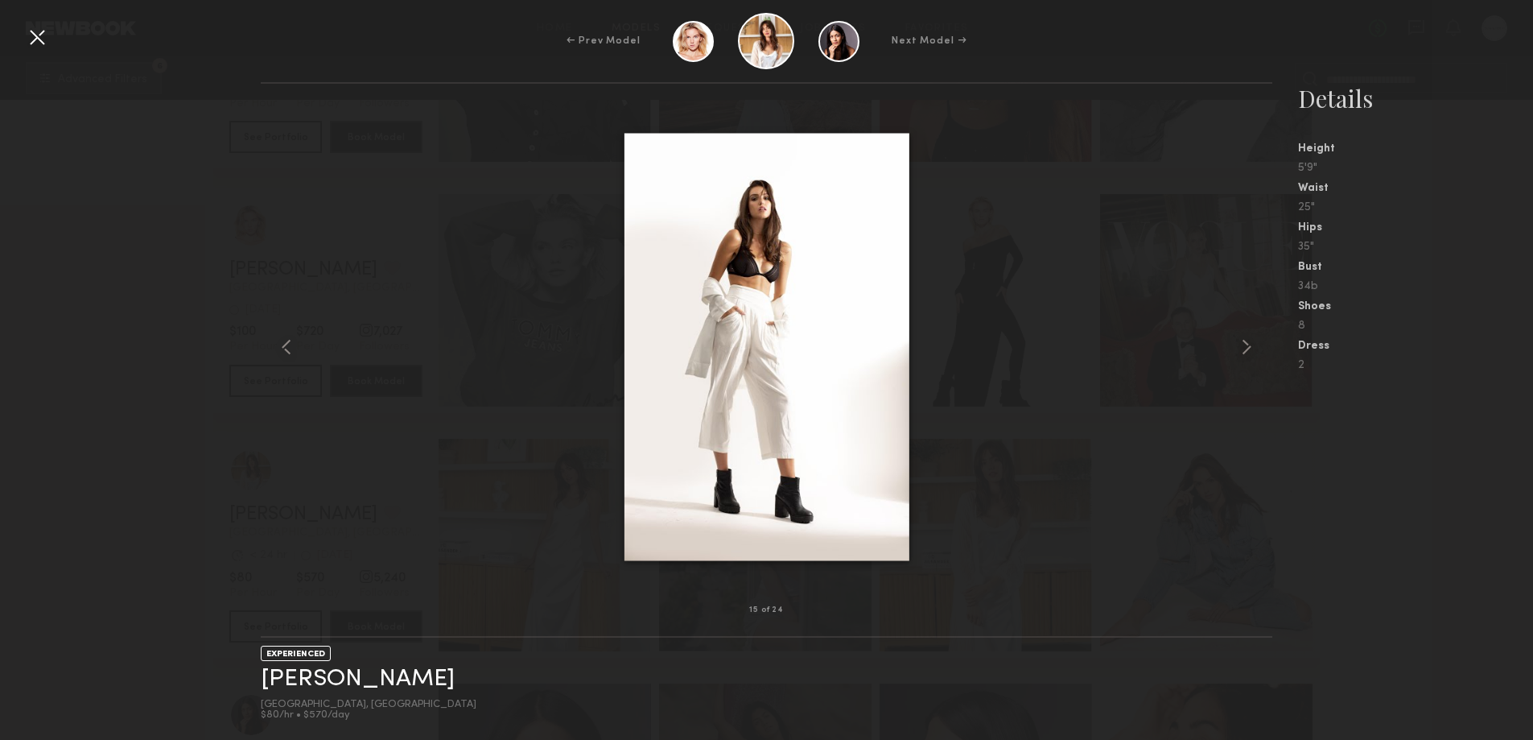
click at [39, 33] on div at bounding box center [37, 37] width 26 height 26
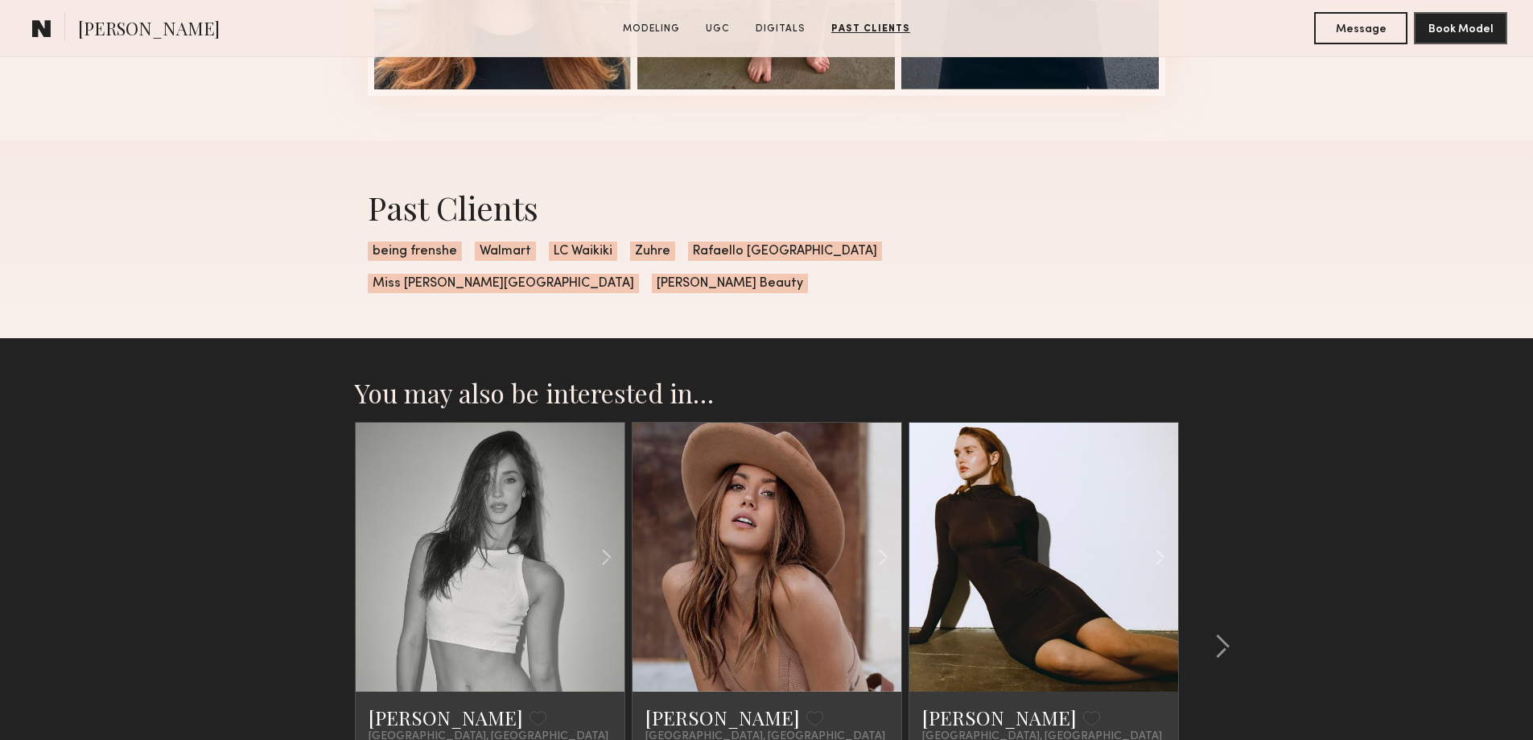
scroll to position [3184, 0]
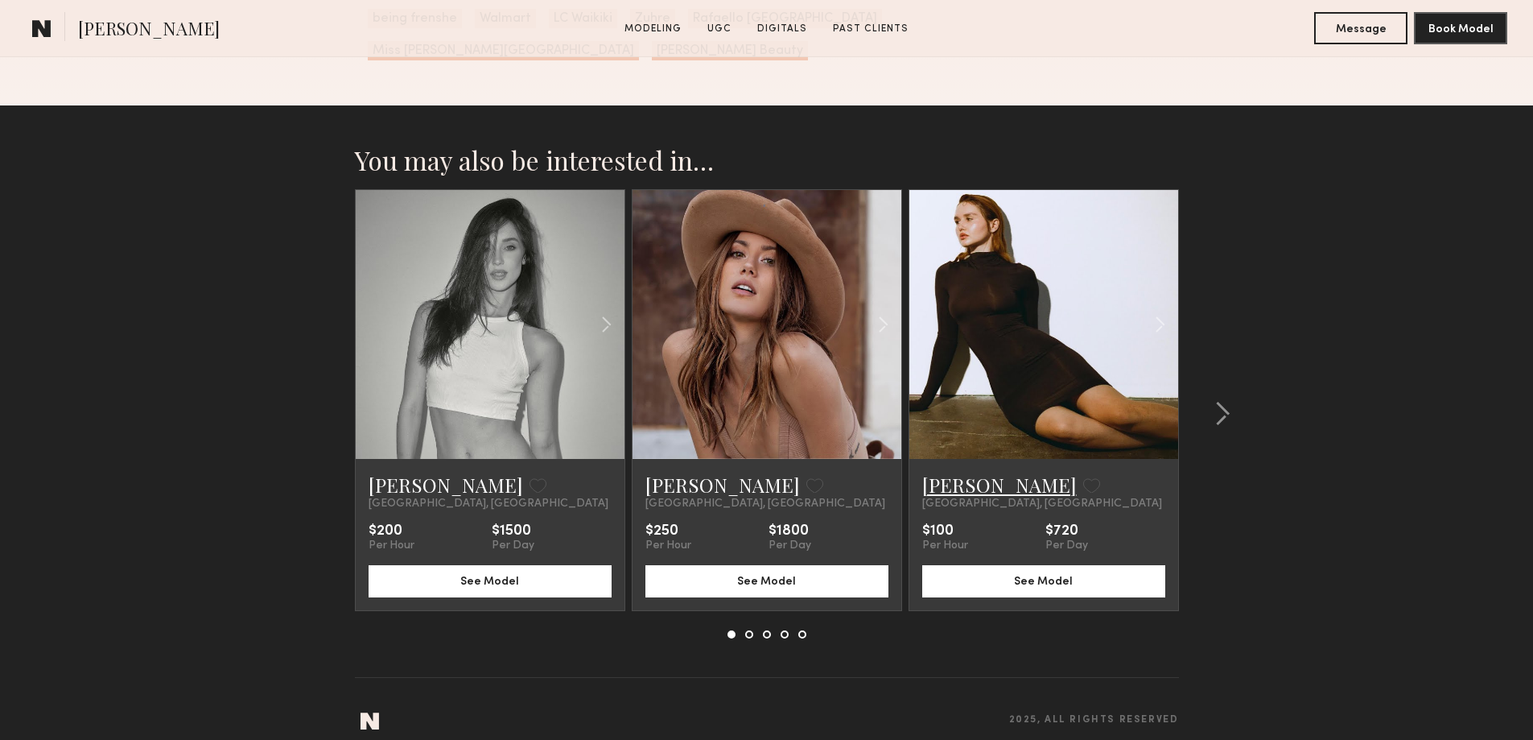
click at [964, 472] on link "Olga N." at bounding box center [999, 485] width 155 height 26
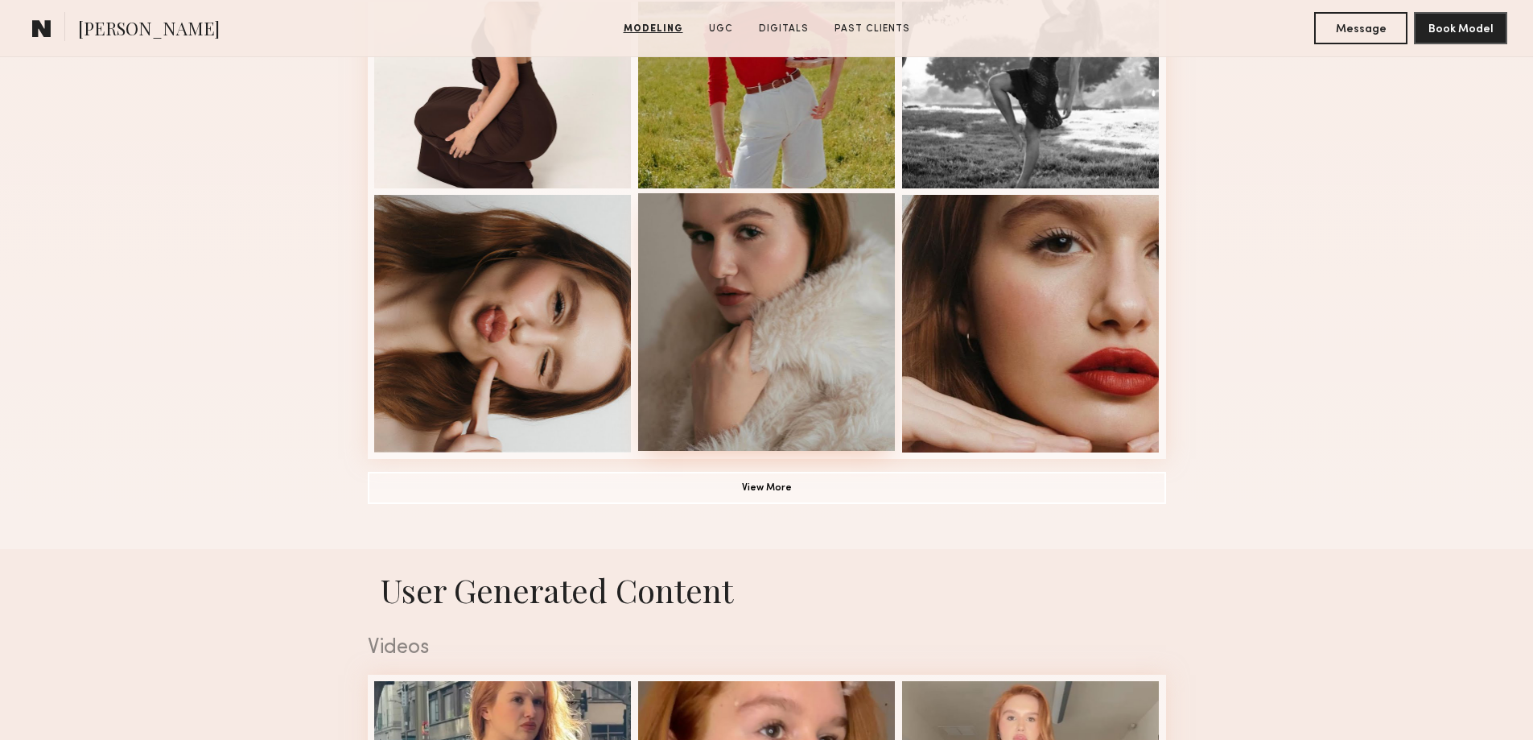
scroll to position [1342, 0]
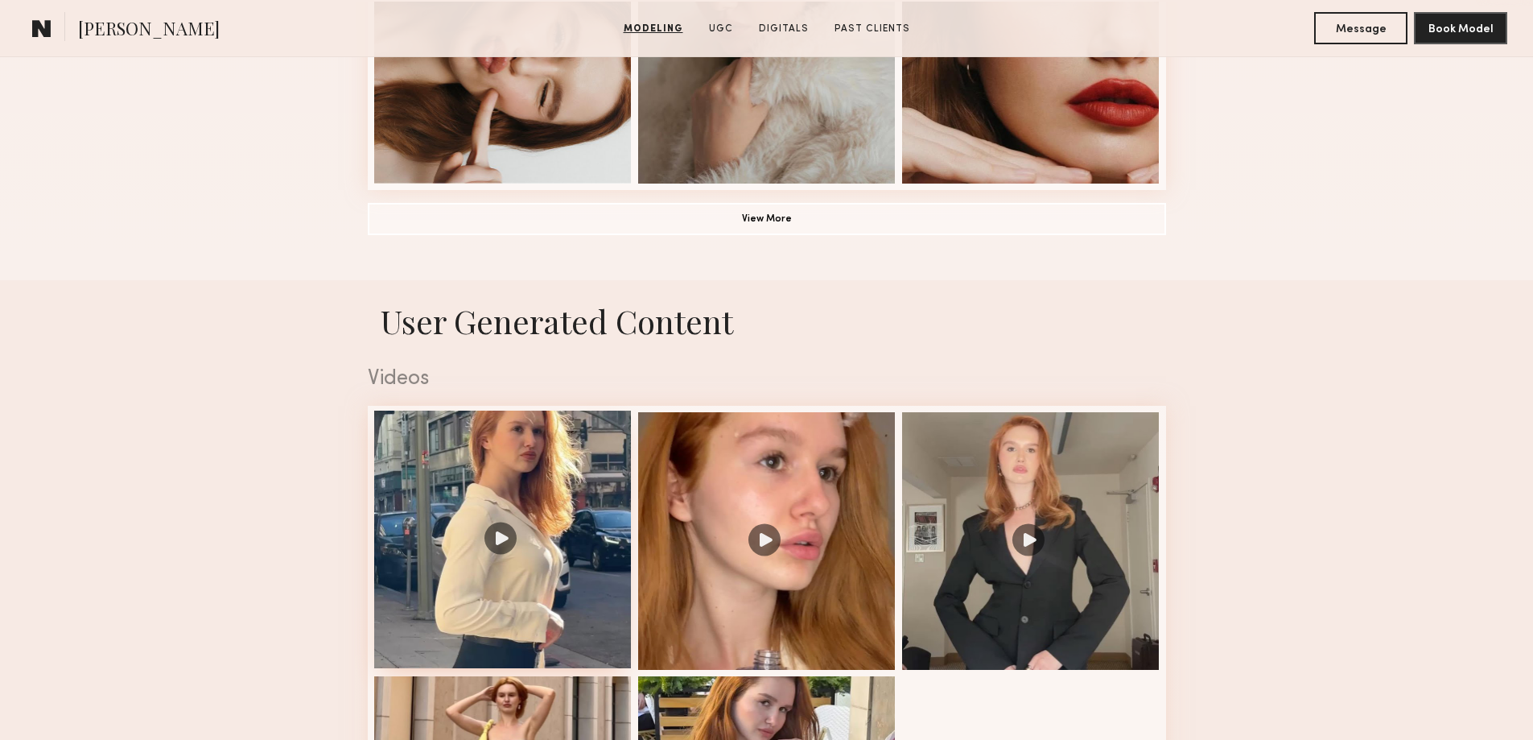
click at [493, 545] on div at bounding box center [503, 539] width 258 height 258
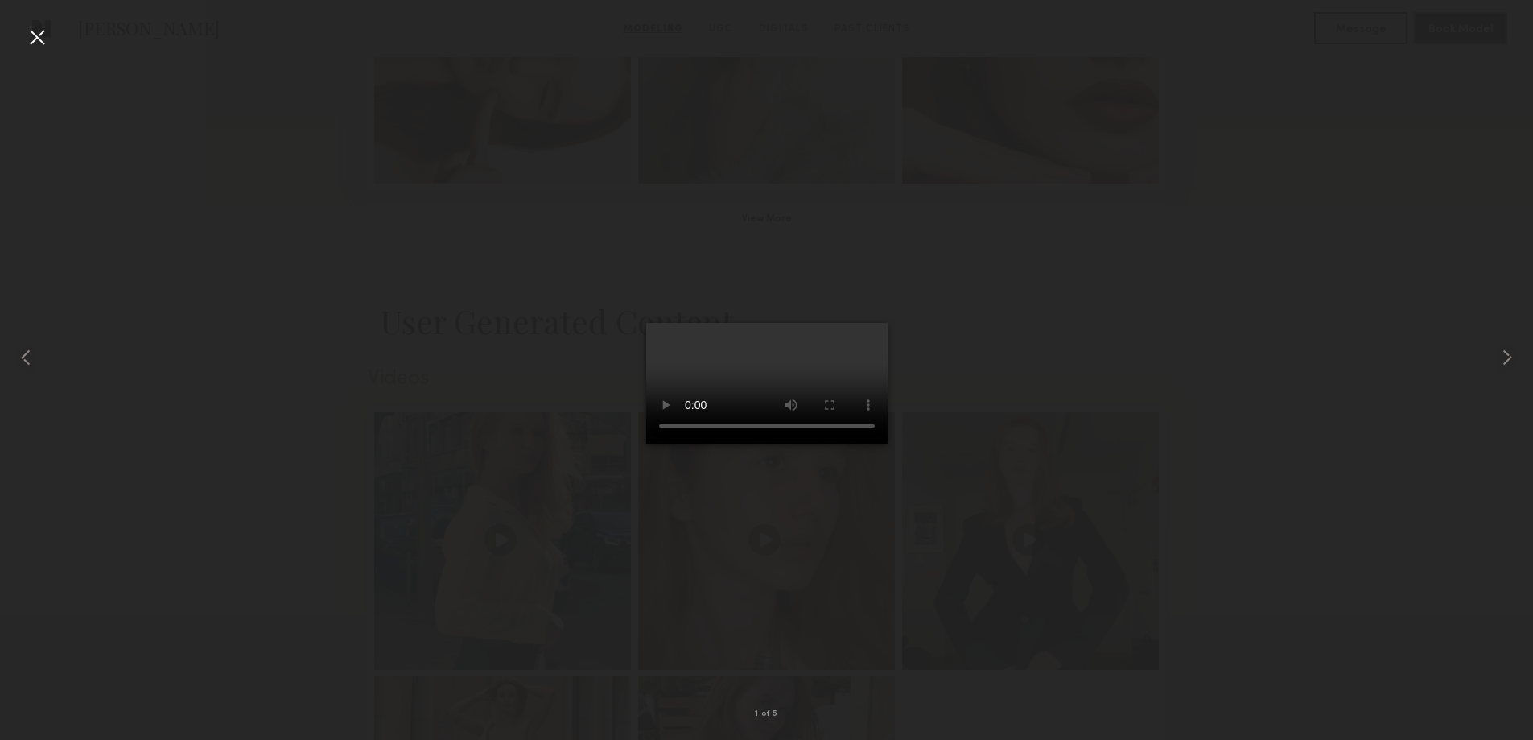
click at [36, 37] on div at bounding box center [37, 37] width 26 height 26
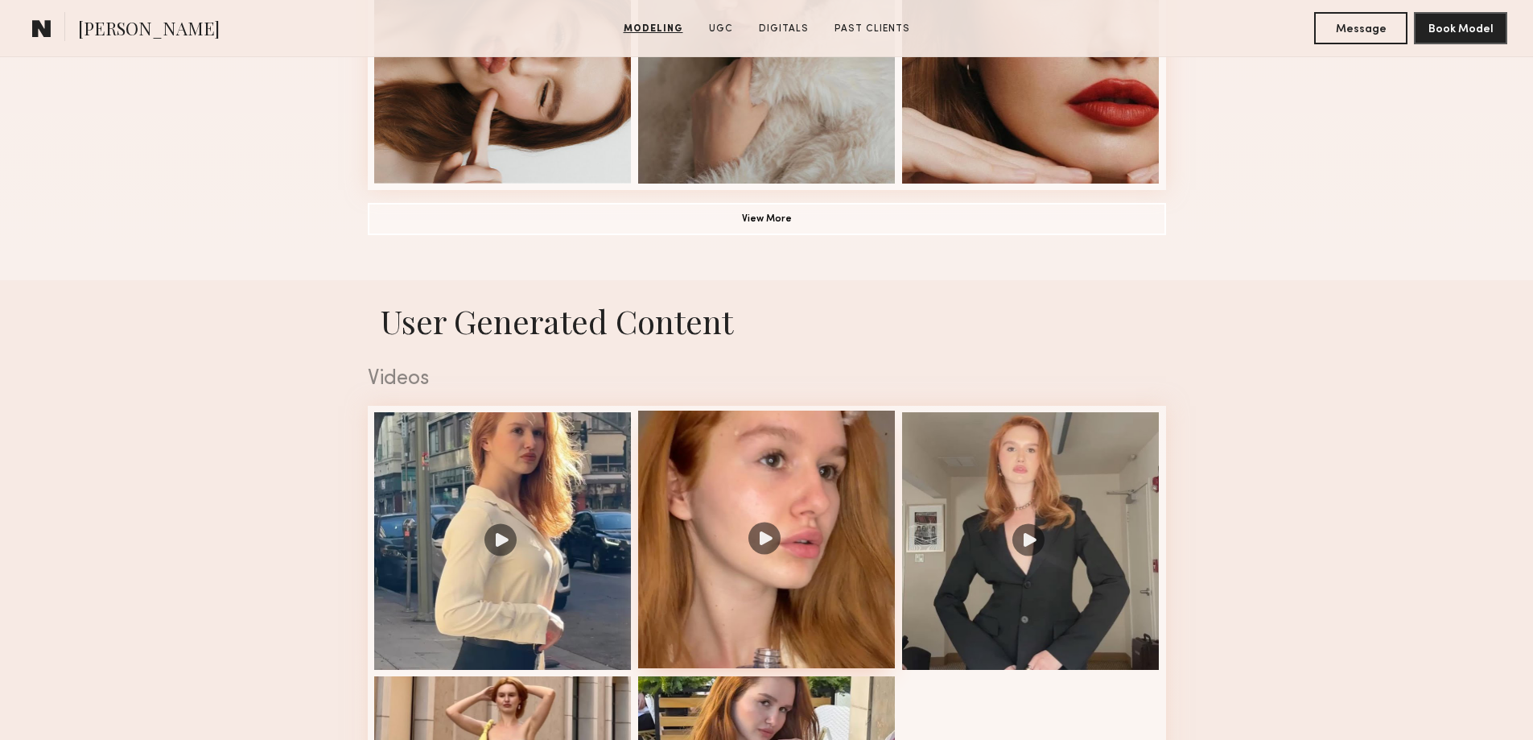
click at [768, 545] on div at bounding box center [767, 539] width 258 height 258
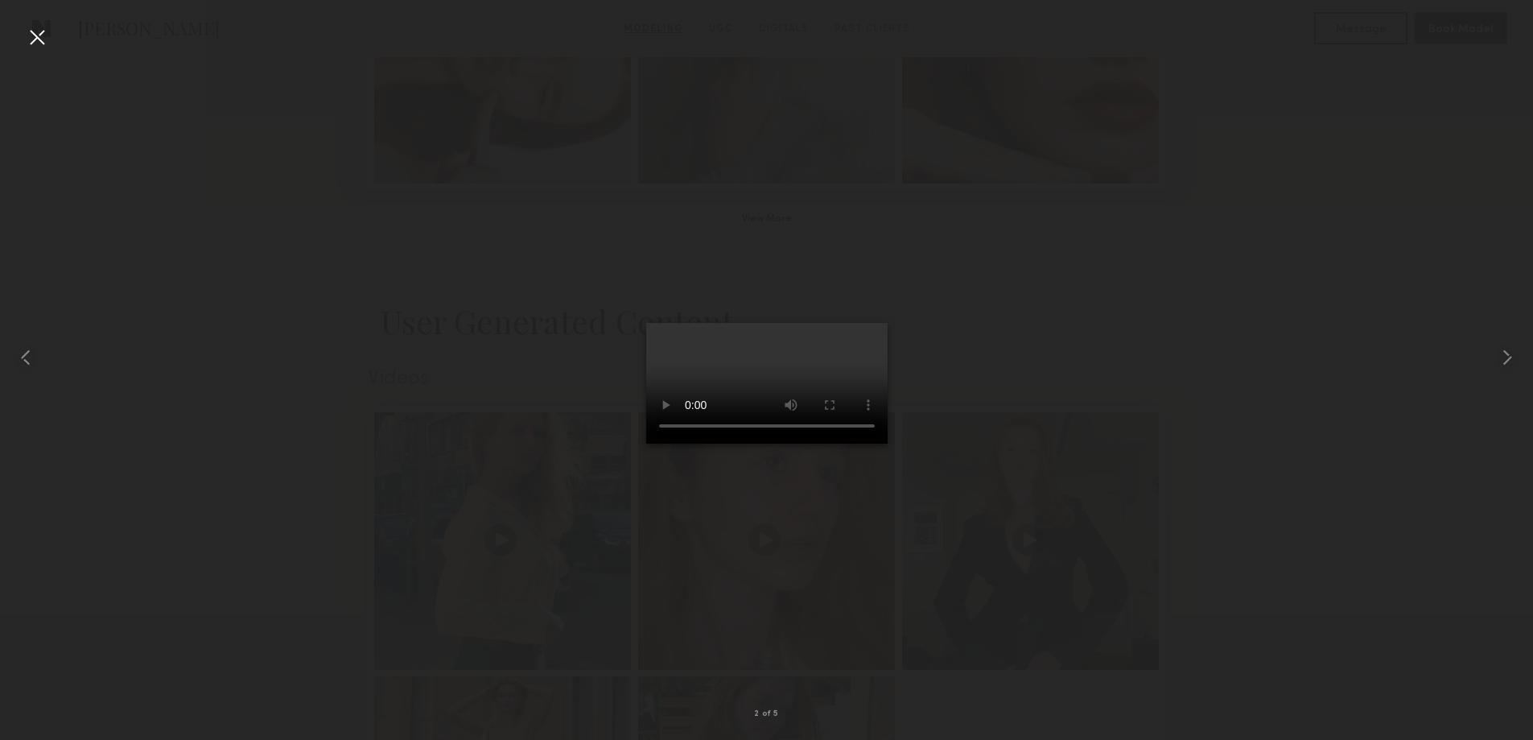
click at [39, 31] on div at bounding box center [37, 37] width 26 height 26
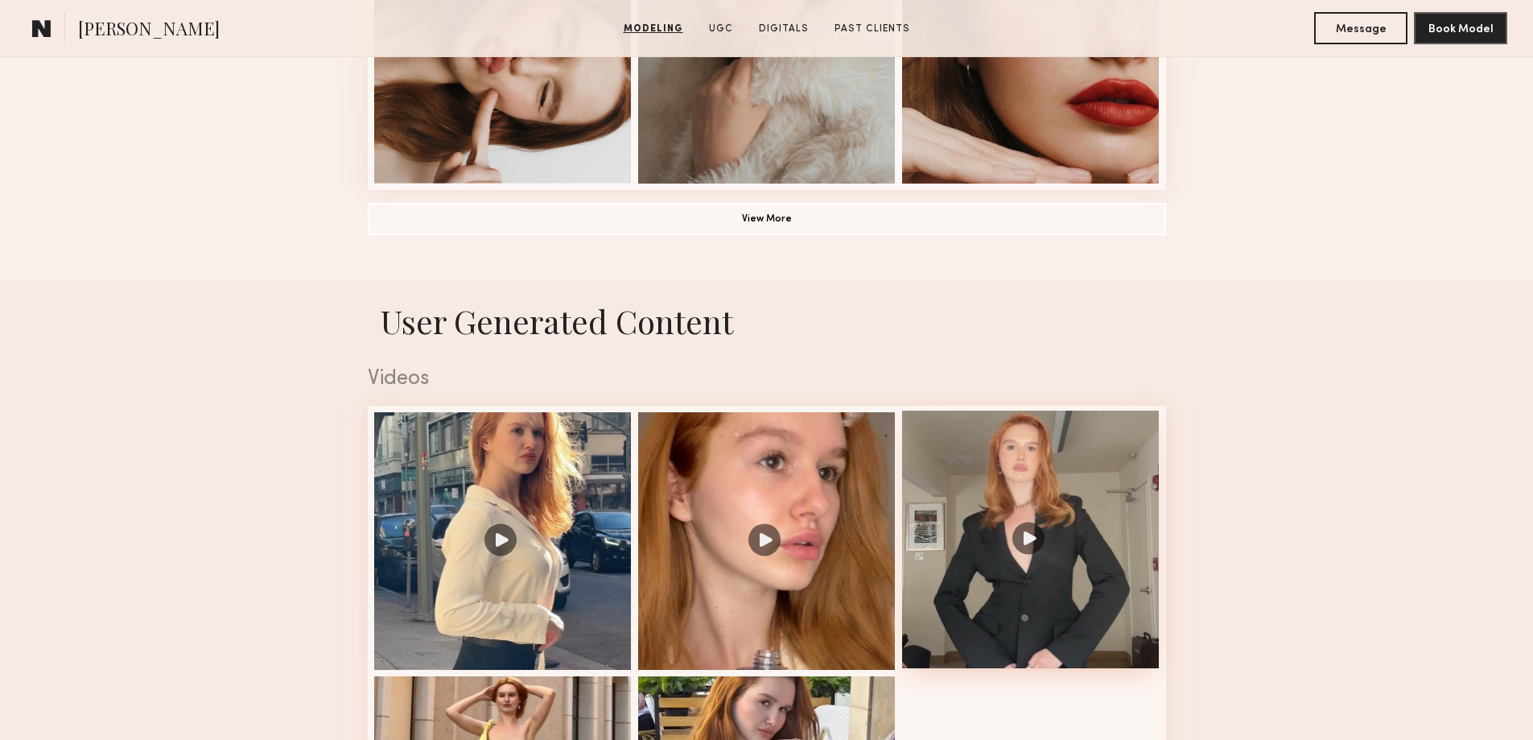
click at [1021, 548] on div at bounding box center [1031, 539] width 258 height 258
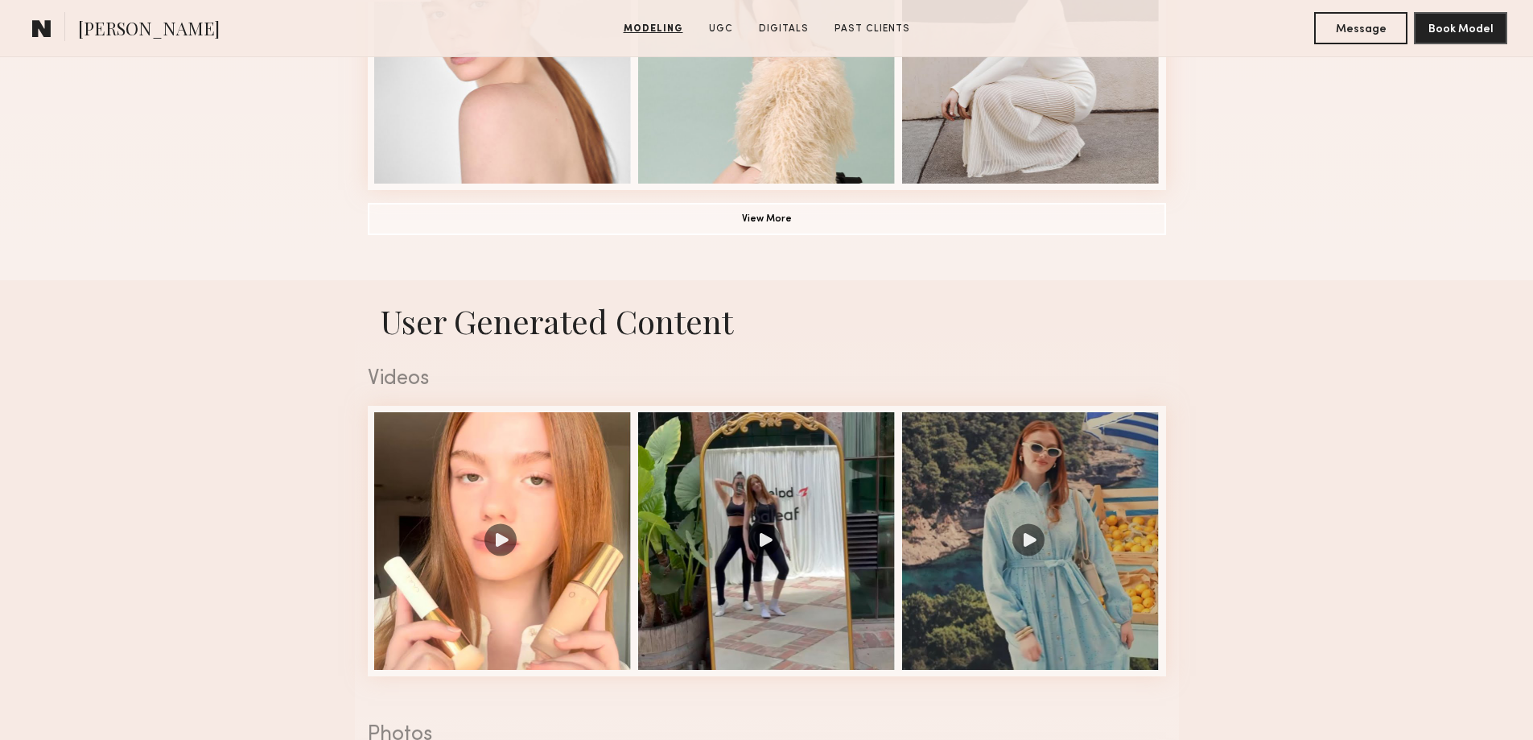
scroll to position [1610, 0]
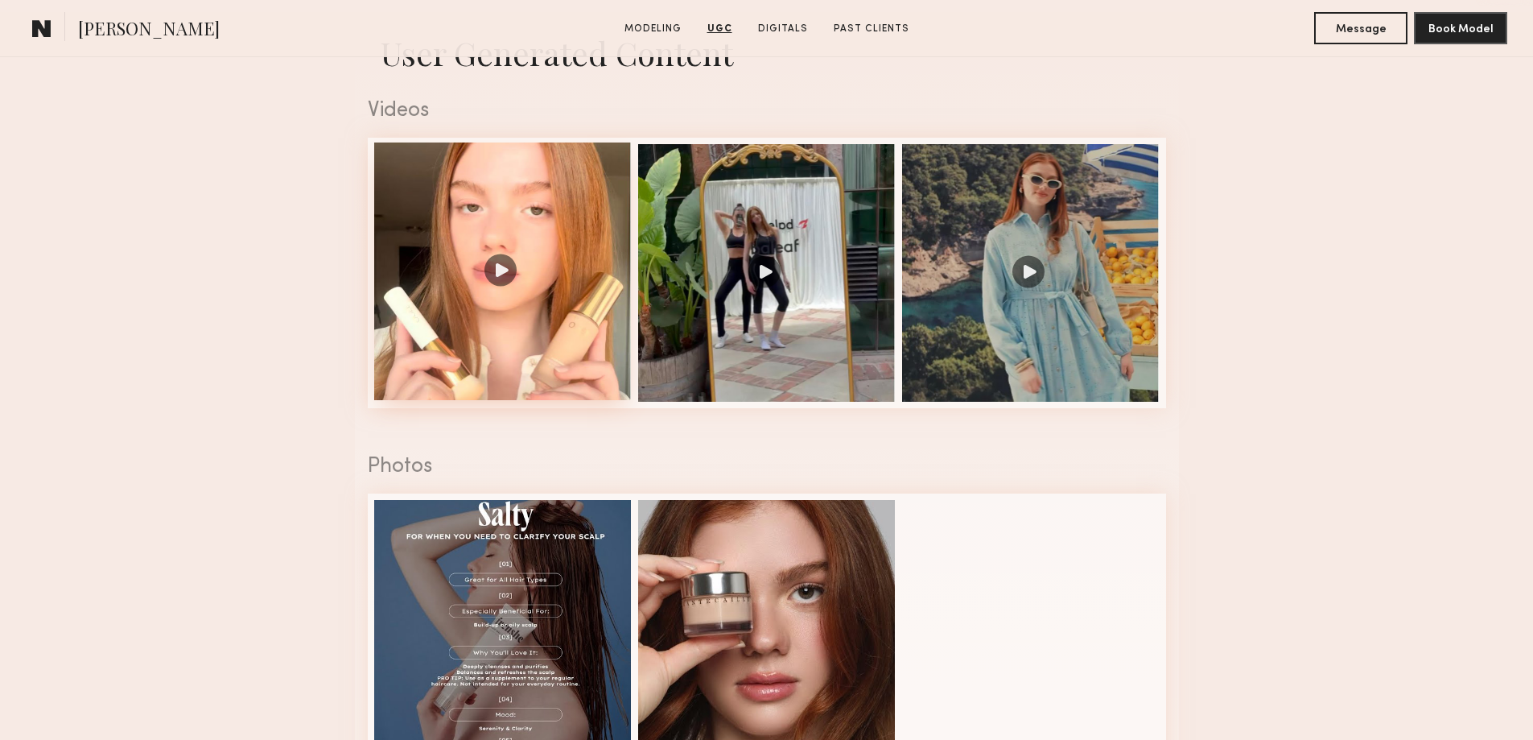
click at [497, 276] on div at bounding box center [503, 271] width 258 height 258
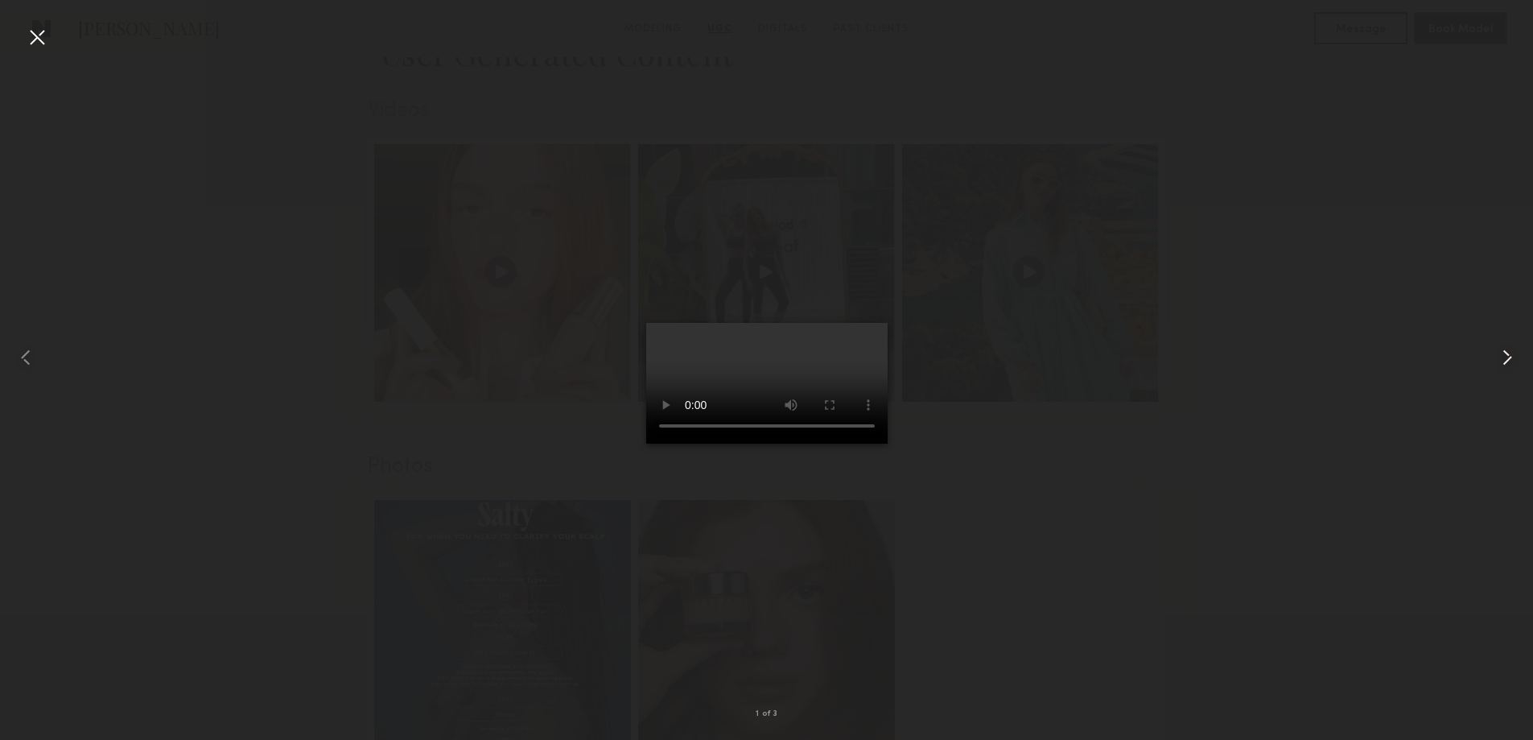
click at [1510, 361] on common-icon at bounding box center [1508, 357] width 26 height 26
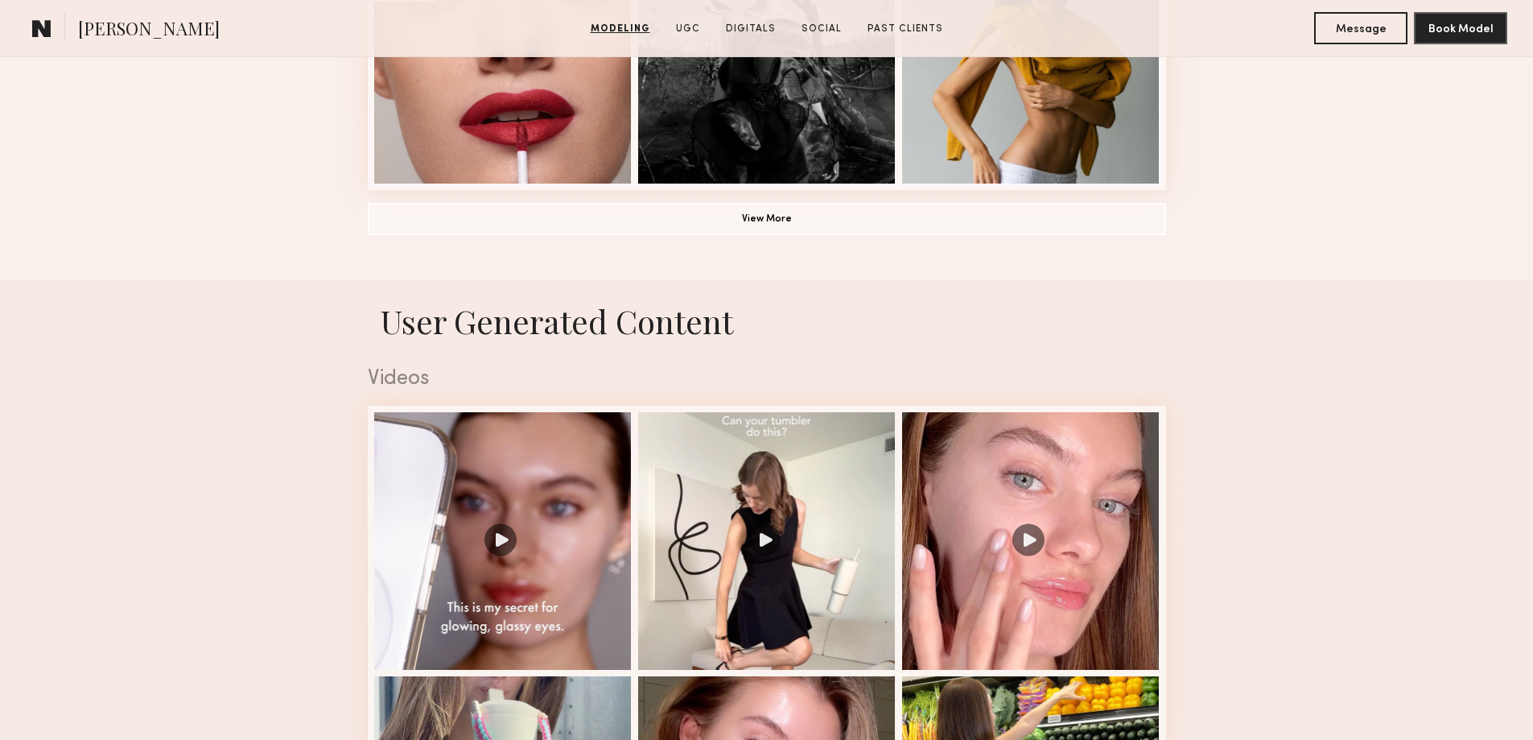
scroll to position [1610, 0]
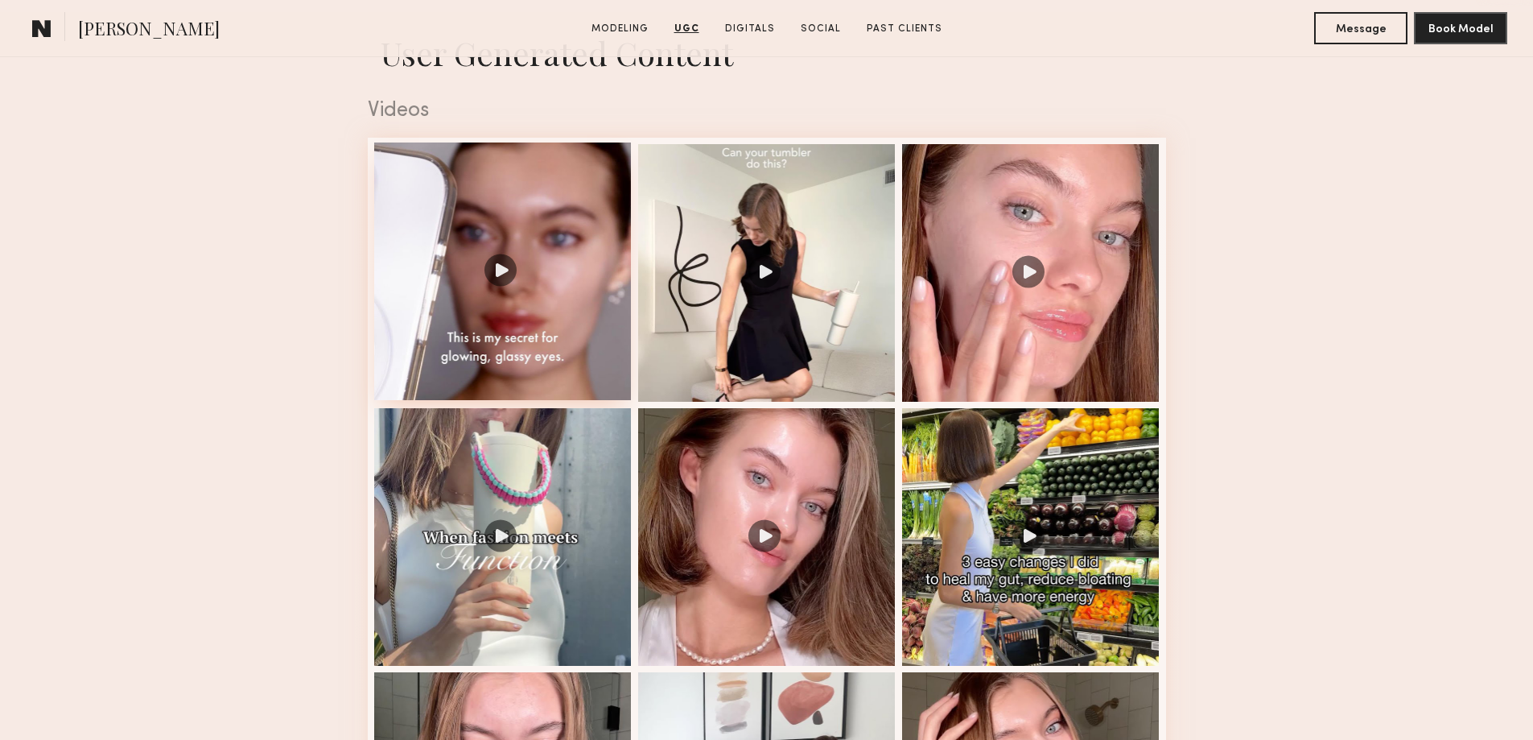
click at [497, 281] on div at bounding box center [503, 271] width 258 height 258
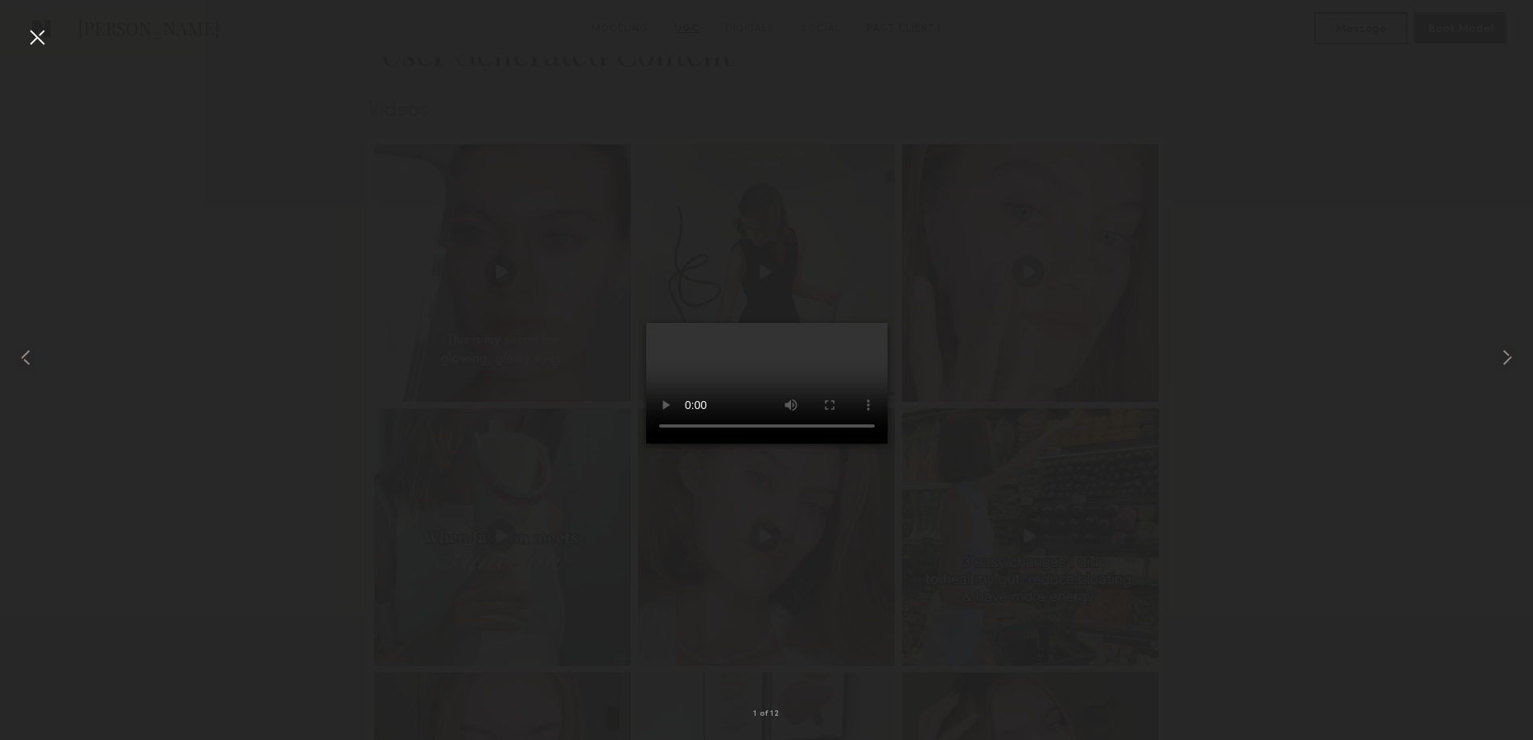
click at [39, 37] on div at bounding box center [37, 37] width 26 height 26
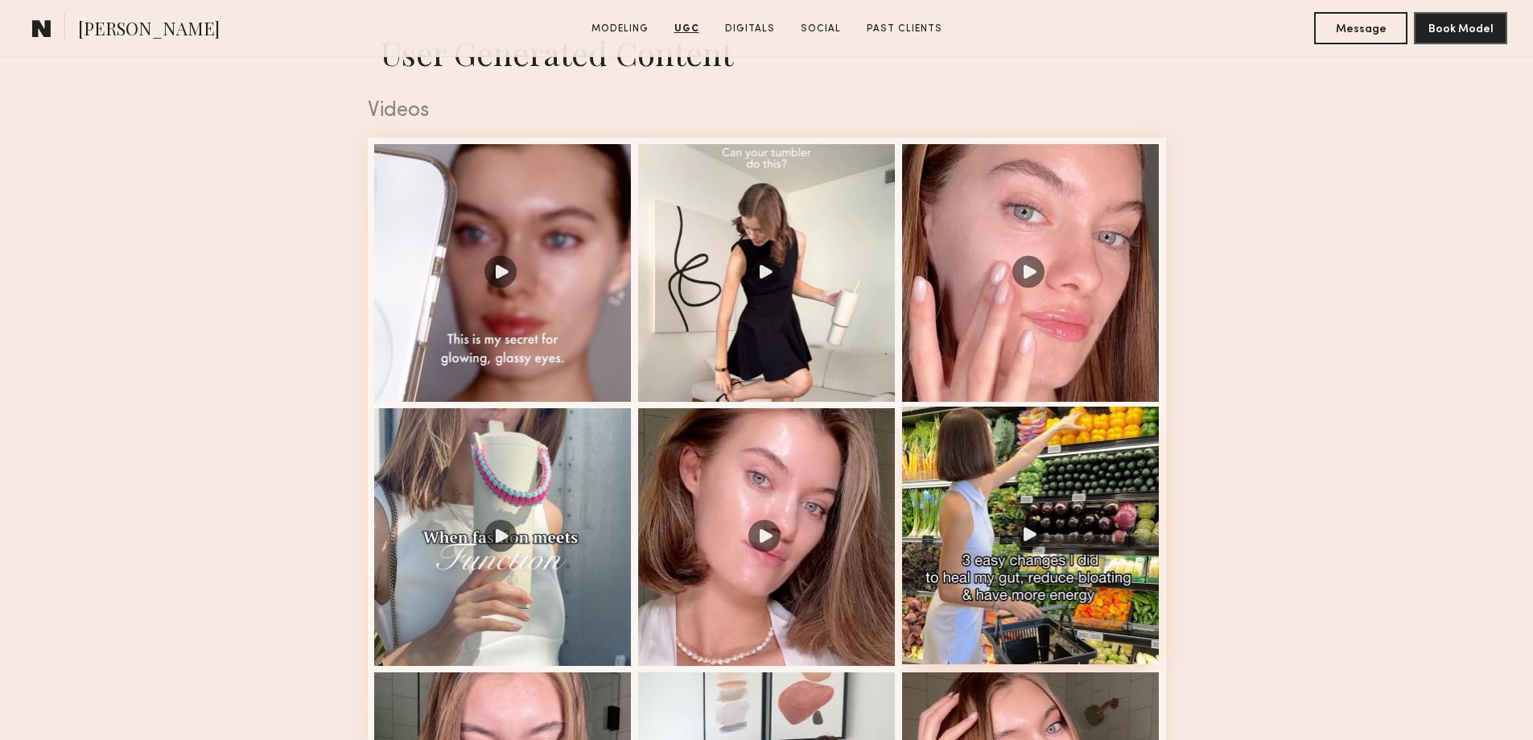
click at [1045, 562] on div at bounding box center [1031, 535] width 258 height 258
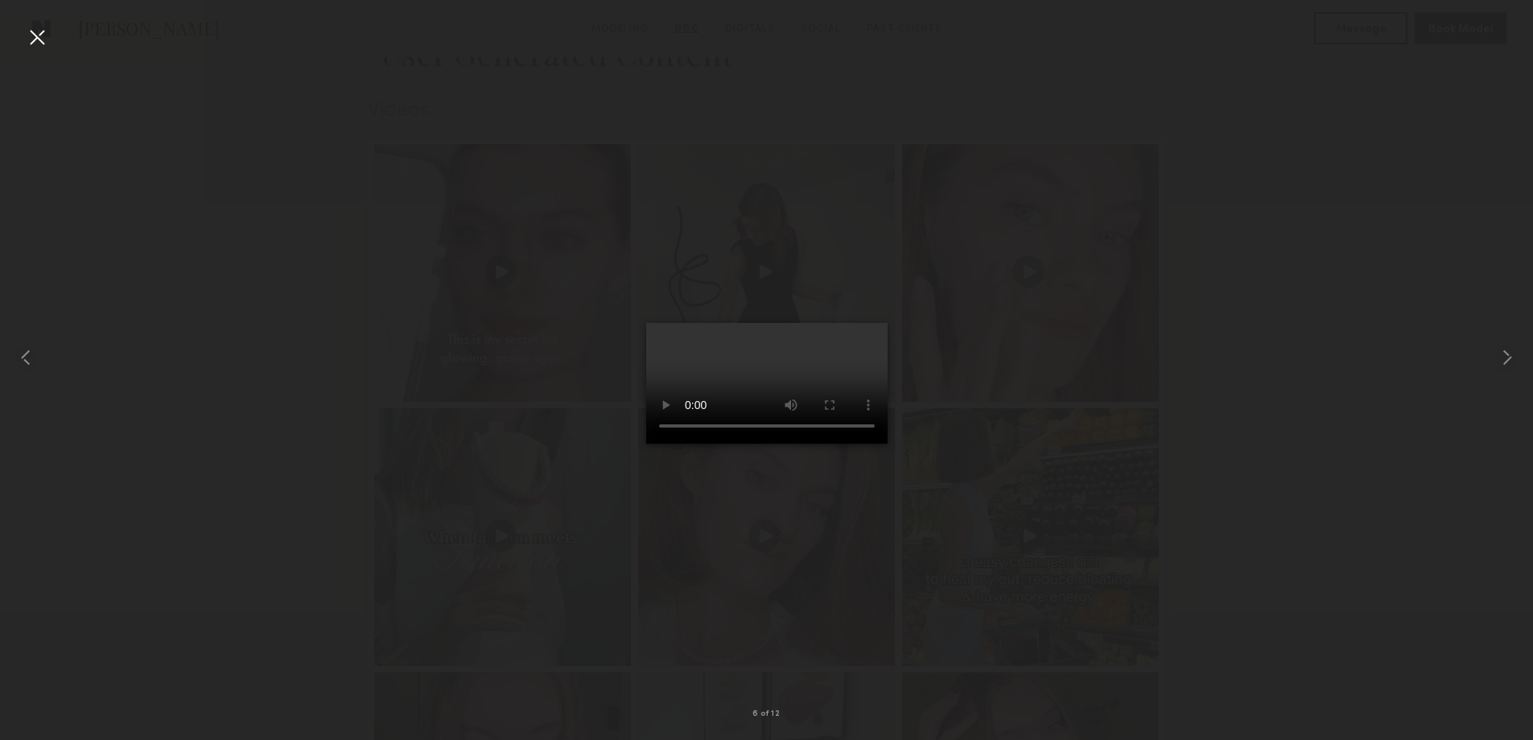
click at [37, 31] on div at bounding box center [37, 37] width 26 height 26
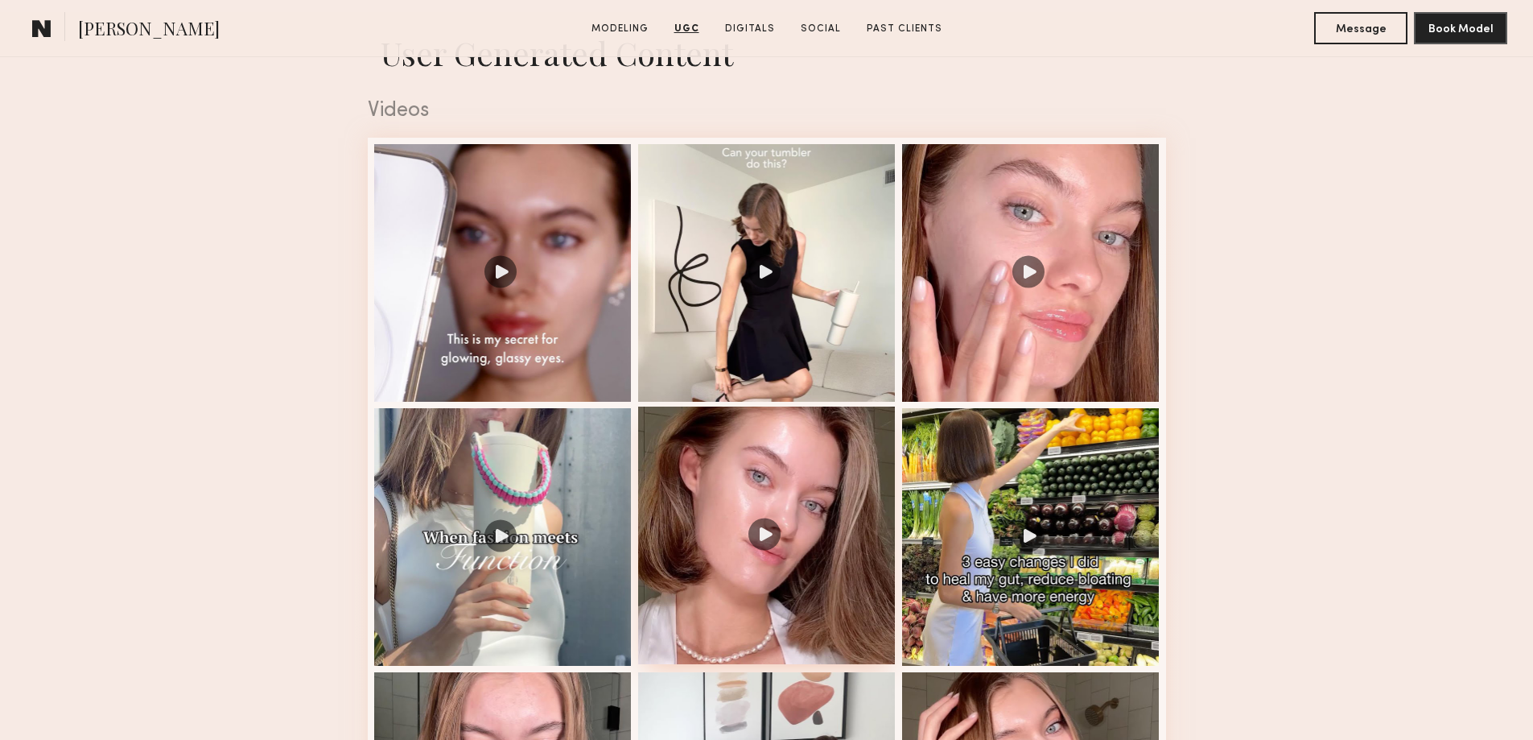
scroll to position [1878, 0]
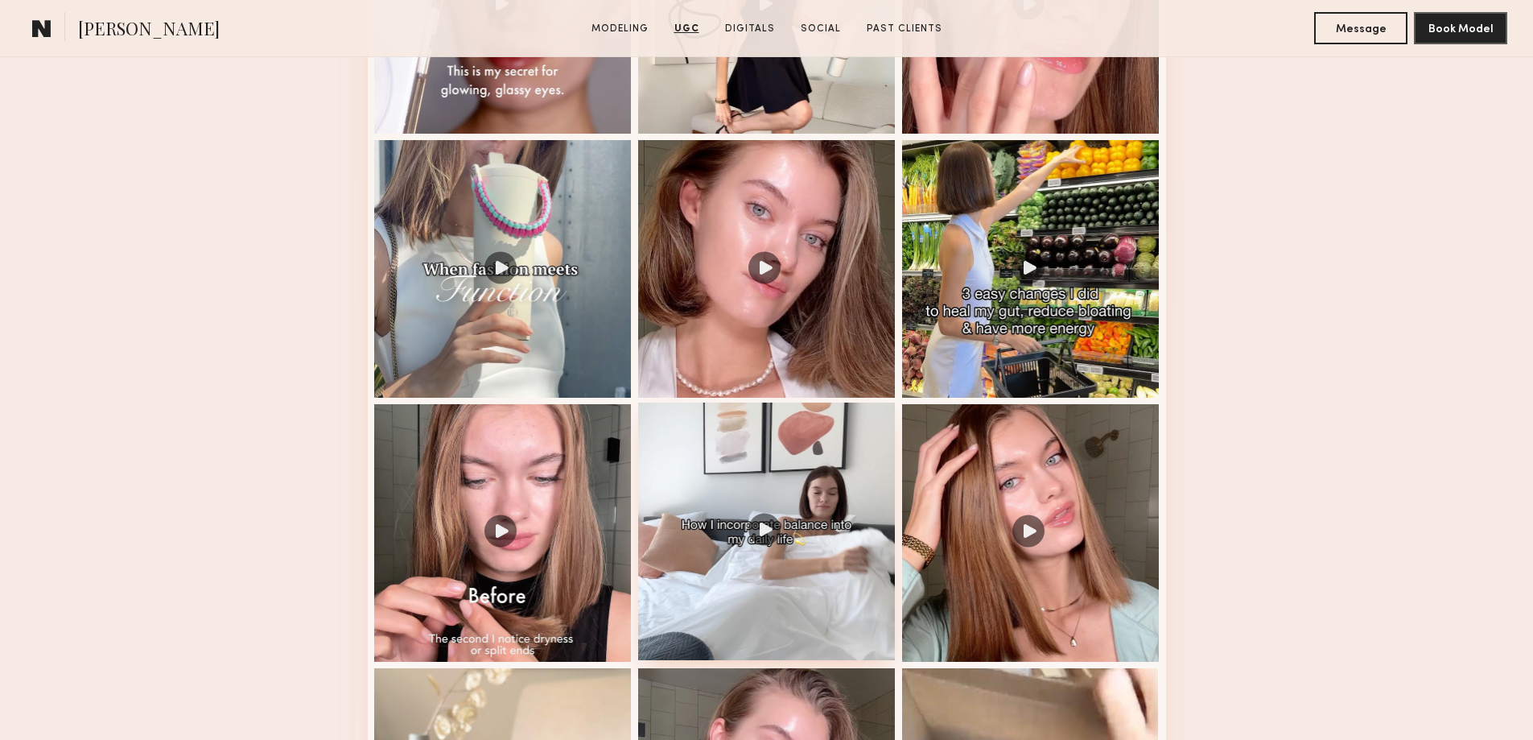
click at [757, 543] on div at bounding box center [767, 531] width 258 height 258
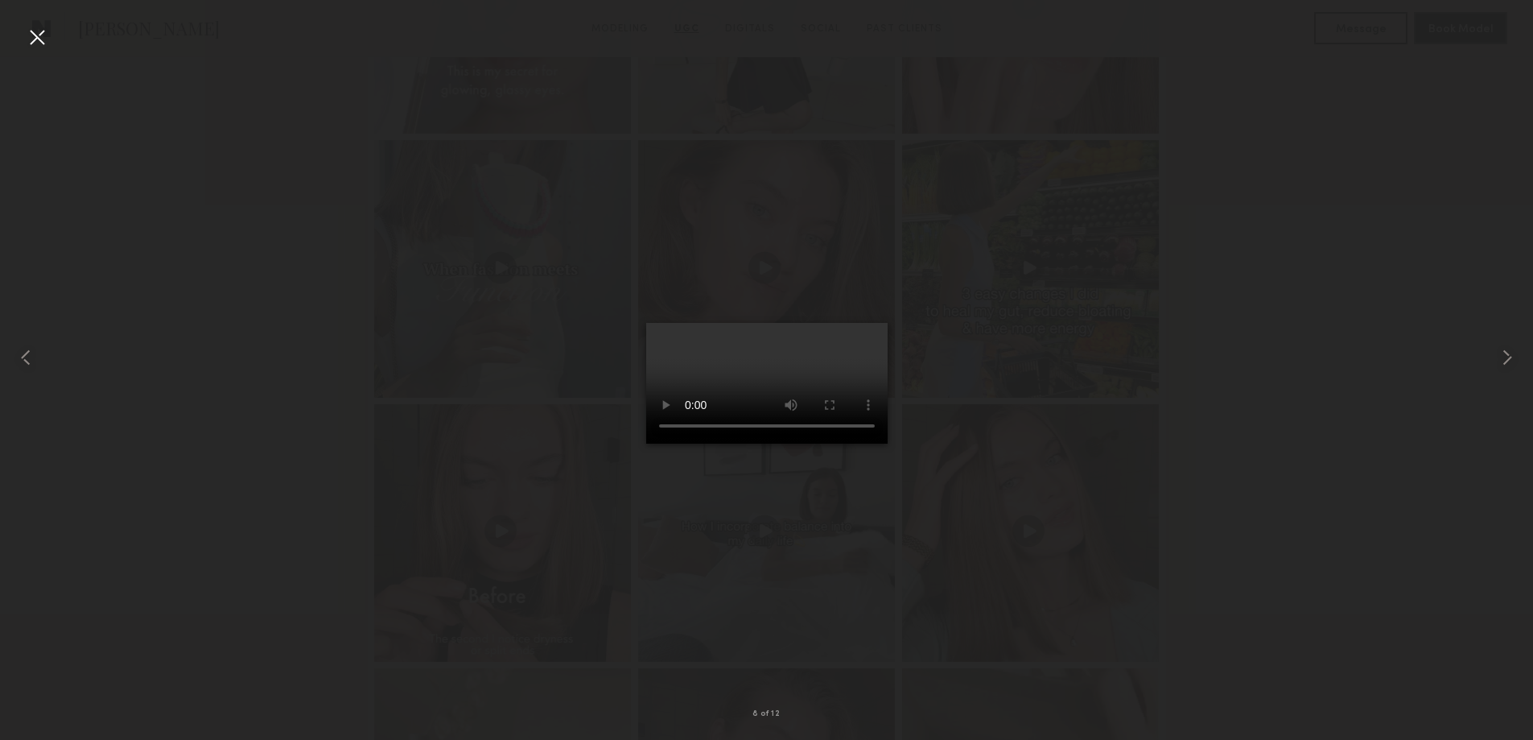
click at [39, 31] on div at bounding box center [37, 37] width 26 height 26
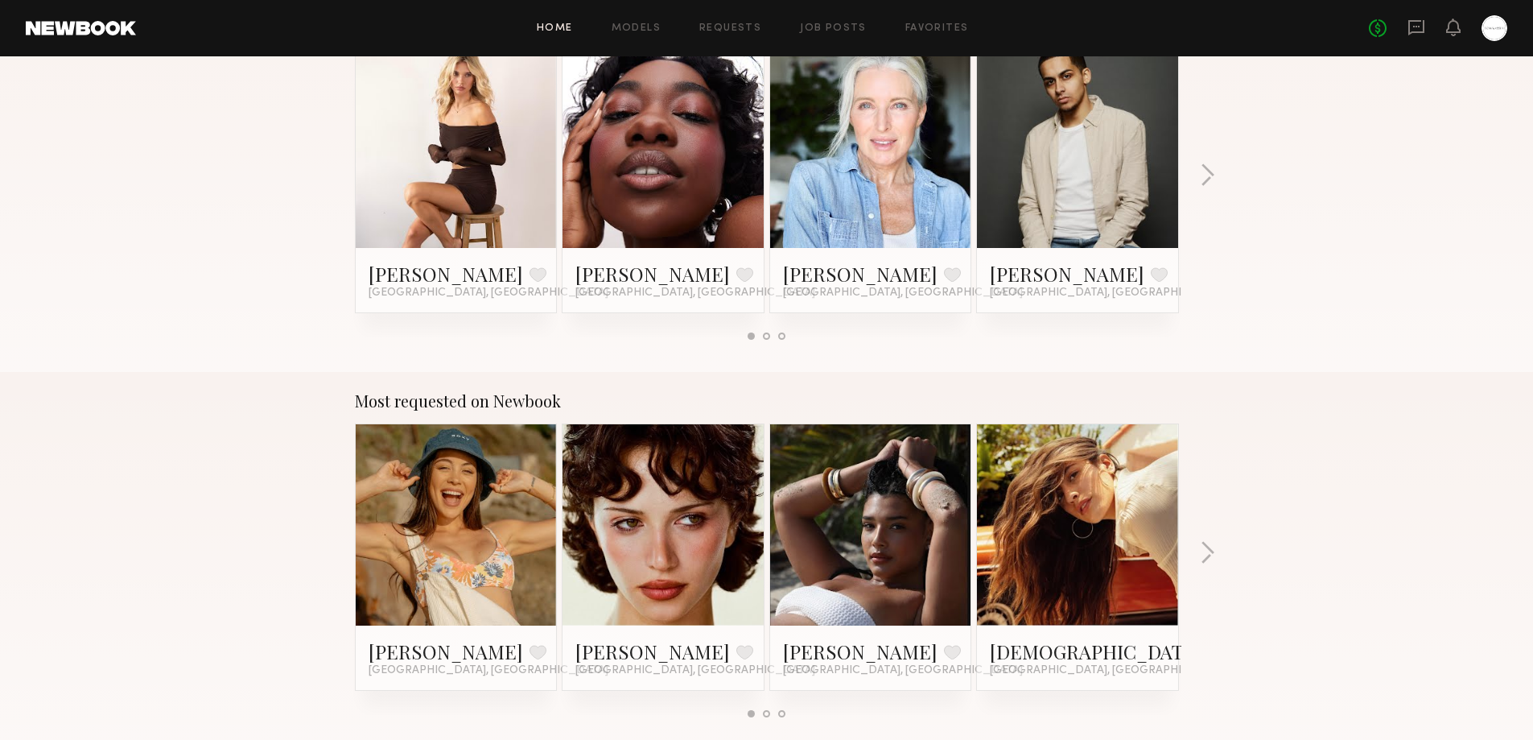
scroll to position [805, 0]
